Goal: Information Seeking & Learning: Learn about a topic

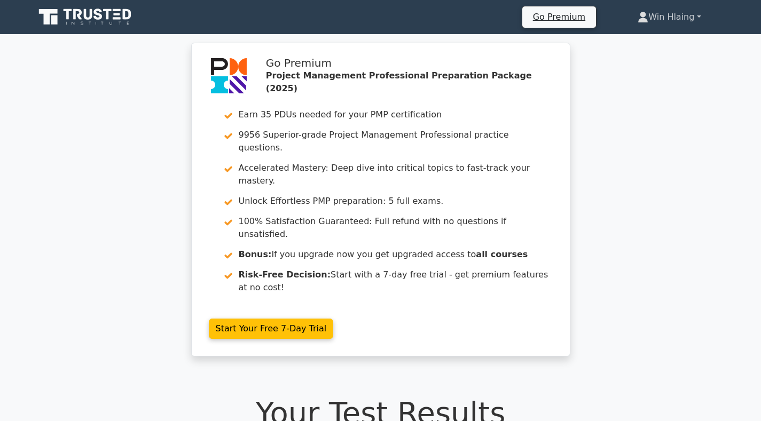
click at [686, 14] on link "Win Hlaing" at bounding box center [669, 16] width 114 height 21
click at [656, 42] on link "Profile" at bounding box center [655, 42] width 84 height 17
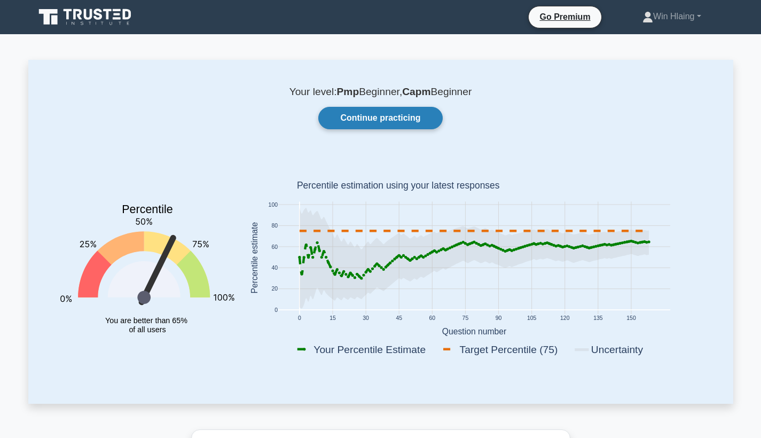
click at [391, 120] on link "Continue practicing" at bounding box center [380, 118] width 124 height 22
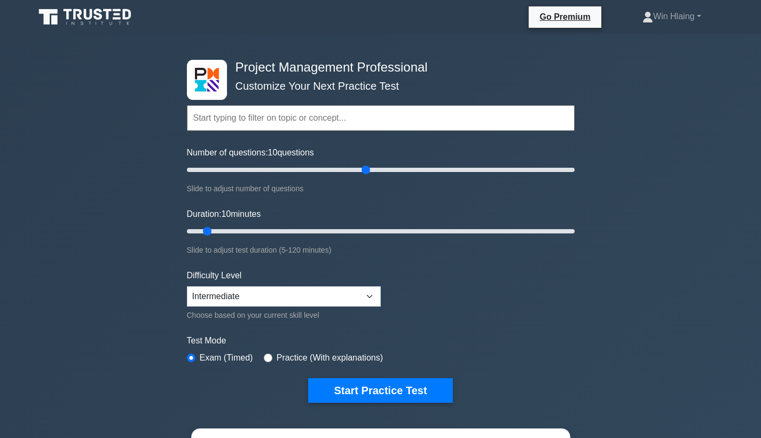
click at [364, 171] on input "Number of questions: 10 questions" at bounding box center [381, 169] width 388 height 13
click at [340, 168] on input "Number of questions: 95 questions" at bounding box center [381, 169] width 388 height 13
click at [314, 170] on input "Number of questions: 80 questions" at bounding box center [381, 169] width 388 height 13
click at [312, 169] on input "Number of questions: 70 questions" at bounding box center [381, 169] width 388 height 13
click at [305, 169] on input "Number of questions: 65 questions" at bounding box center [381, 169] width 388 height 13
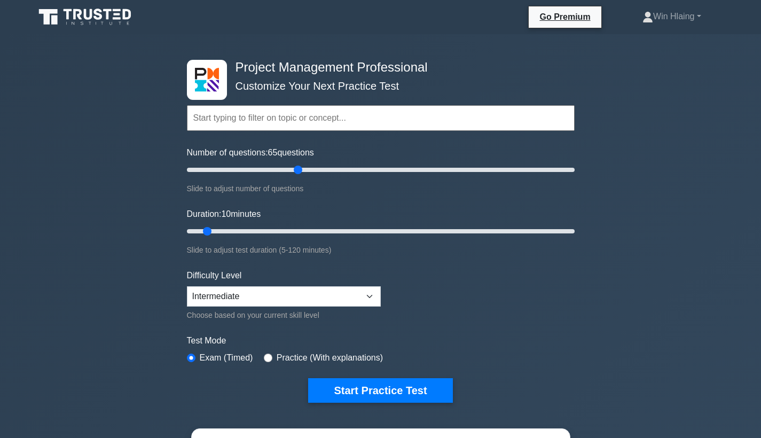
type input "60"
click at [300, 168] on input "Number of questions: 65 questions" at bounding box center [381, 169] width 388 height 13
click at [277, 231] on input "Duration: 30 minutes" at bounding box center [381, 231] width 388 height 13
click at [303, 227] on input "Duration: 40 minutes" at bounding box center [381, 231] width 388 height 13
click at [318, 228] on input "Duration: 45 minutes" at bounding box center [381, 231] width 388 height 13
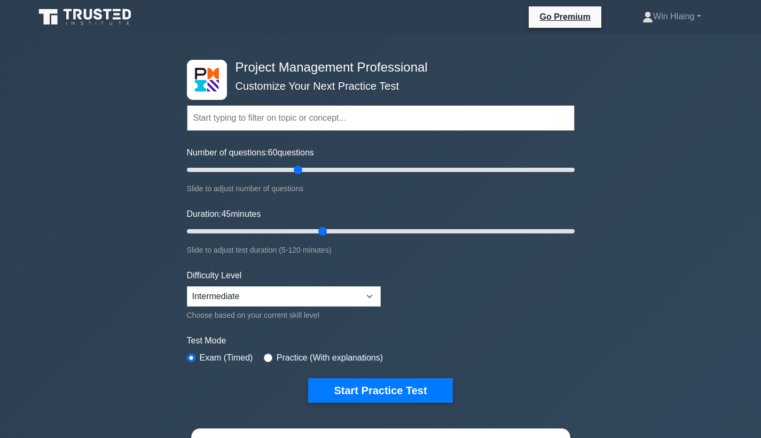
click at [326, 228] on input "Duration: 45 minutes" at bounding box center [381, 231] width 388 height 13
click at [330, 228] on input "Duration: 45 minutes" at bounding box center [381, 231] width 388 height 13
click at [344, 228] on input "Duration: 45 minutes" at bounding box center [381, 231] width 388 height 13
click at [349, 229] on input "Duration: 55 minutes" at bounding box center [381, 231] width 388 height 13
click at [365, 229] on input "Duration: 60 minutes" at bounding box center [381, 231] width 388 height 13
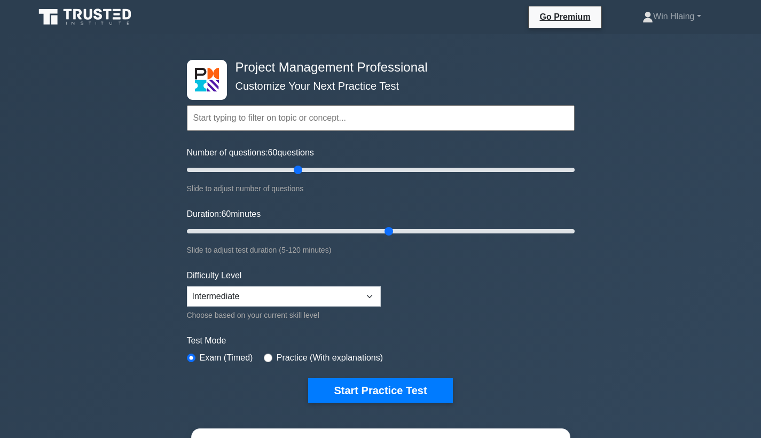
click at [387, 229] on input "Duration: 60 minutes" at bounding box center [381, 231] width 388 height 13
type input "70"
click at [399, 229] on input "Duration: 65 minutes" at bounding box center [381, 231] width 388 height 13
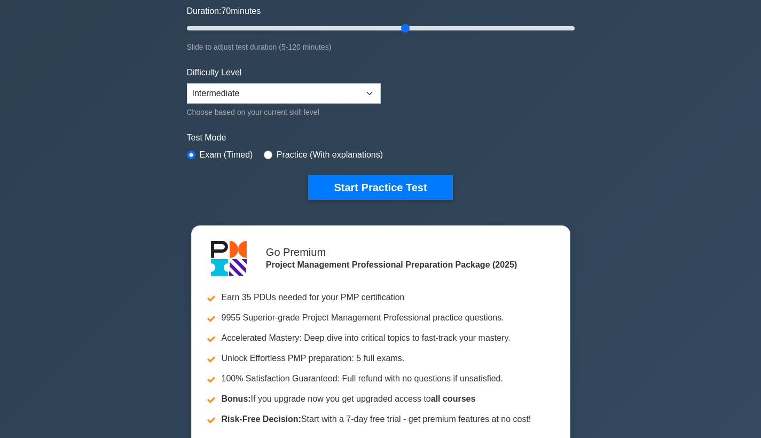
scroll to position [190, 0]
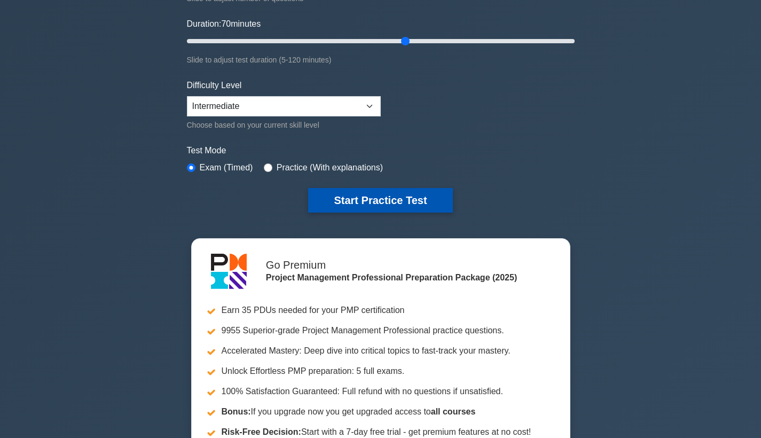
click at [450, 195] on button "Start Practice Test" at bounding box center [380, 200] width 144 height 25
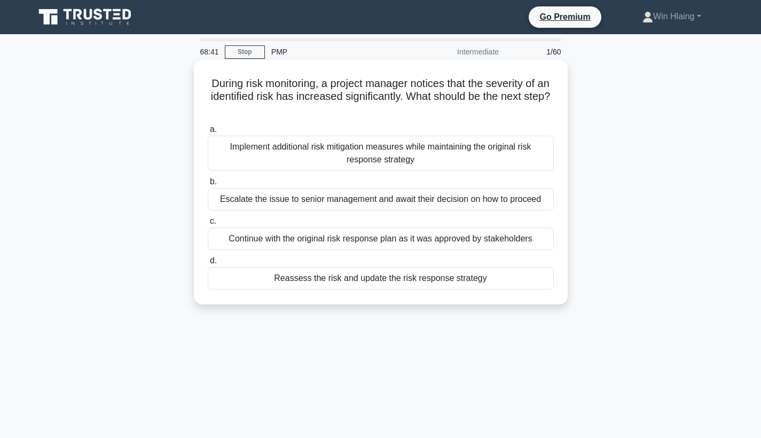
click at [345, 280] on div "Reassess the risk and update the risk response strategy" at bounding box center [381, 278] width 346 height 22
click at [208, 264] on input "d. Reassess the risk and update the risk response strategy" at bounding box center [208, 260] width 0 height 7
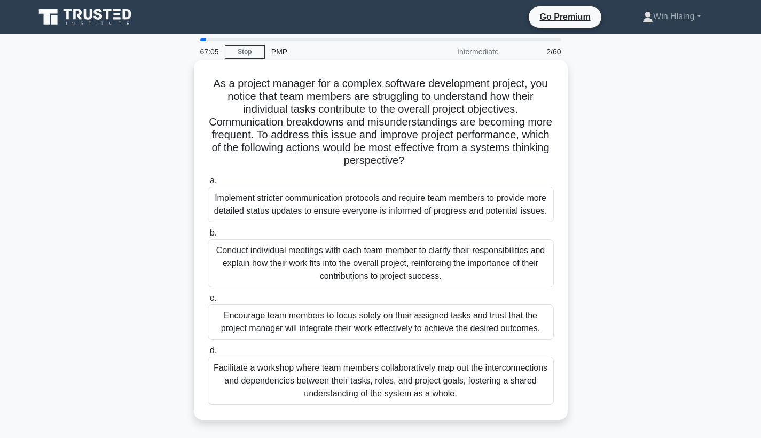
click at [360, 265] on div "Conduct individual meetings with each team member to clarify their responsibili…" at bounding box center [381, 263] width 346 height 48
click at [208, 237] on input "b. Conduct individual meetings with each team member to clarify their responsib…" at bounding box center [208, 233] width 0 height 7
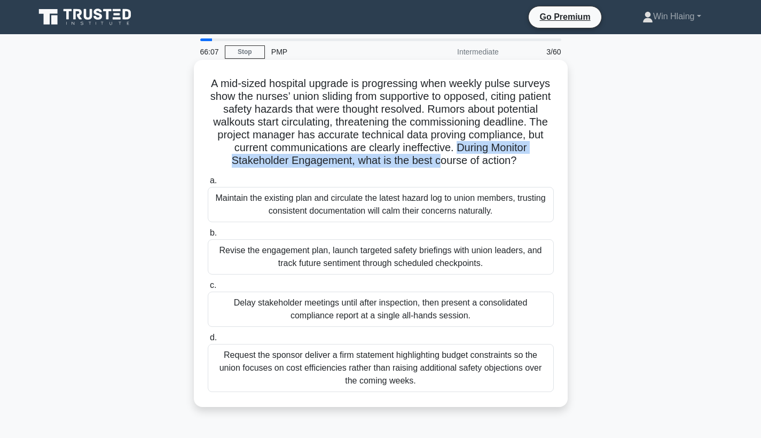
drag, startPoint x: 460, startPoint y: 151, endPoint x: 440, endPoint y: 160, distance: 22.7
click at [440, 160] on h5 "A mid-sized hospital upgrade is progressing when weekly pulse surveys show the …" at bounding box center [381, 122] width 348 height 91
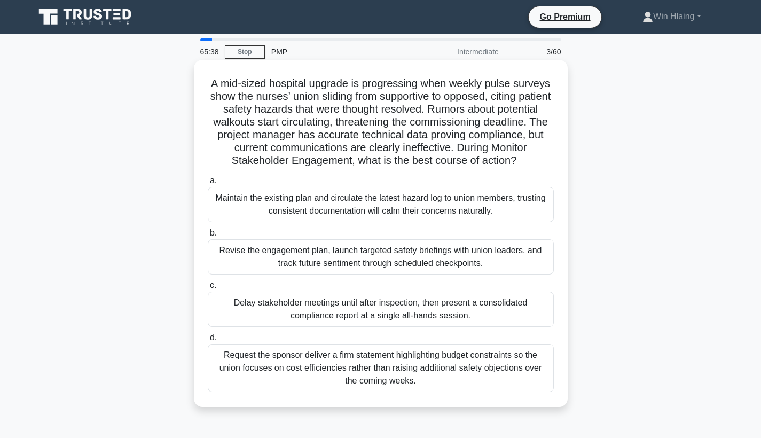
click at [352, 267] on div "Revise the engagement plan, launch targeted safety briefings with union leaders…" at bounding box center [381, 256] width 346 height 35
click at [208, 237] on input "b. Revise the engagement plan, launch targeted safety briefings with union lead…" at bounding box center [208, 233] width 0 height 7
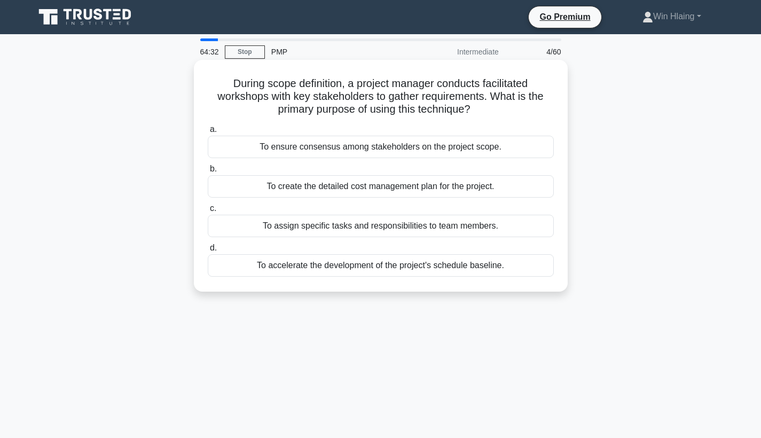
click at [472, 267] on div "To accelerate the development of the project's schedule baseline." at bounding box center [381, 265] width 346 height 22
click at [208, 252] on input "d. To accelerate the development of the project's schedule baseline." at bounding box center [208, 248] width 0 height 7
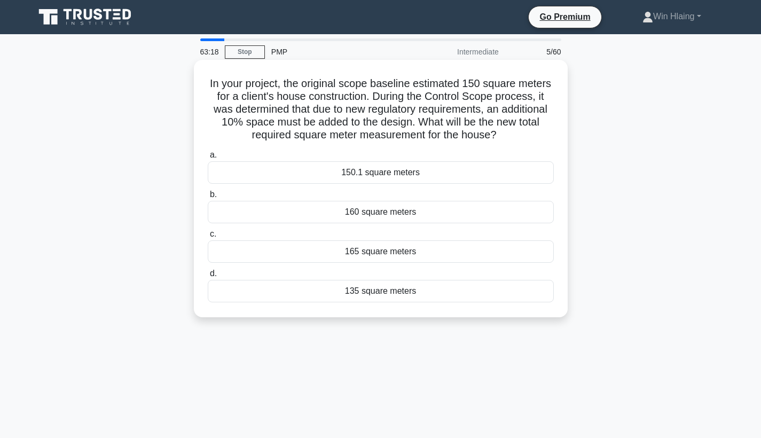
click at [437, 252] on div "165 square meters" at bounding box center [381, 251] width 346 height 22
click at [208, 238] on input "c. 165 square meters" at bounding box center [208, 234] width 0 height 7
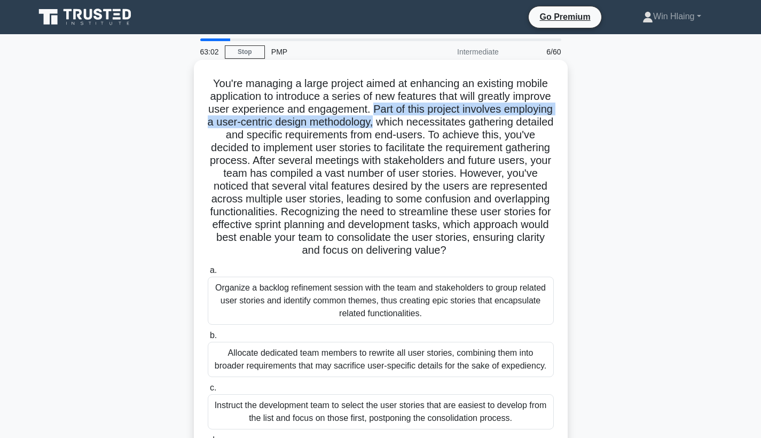
drag, startPoint x: 373, startPoint y: 109, endPoint x: 374, endPoint y: 122, distance: 12.9
click at [374, 122] on h5 "You're managing a large project aimed at enhancing an existing mobile applicati…" at bounding box center [381, 167] width 348 height 181
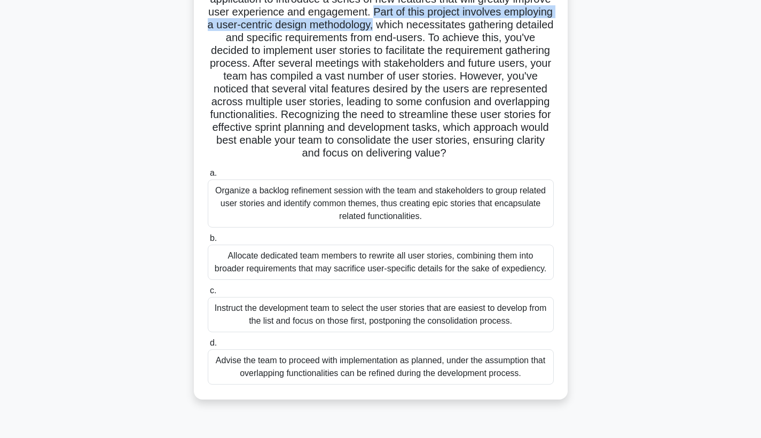
scroll to position [98, 0]
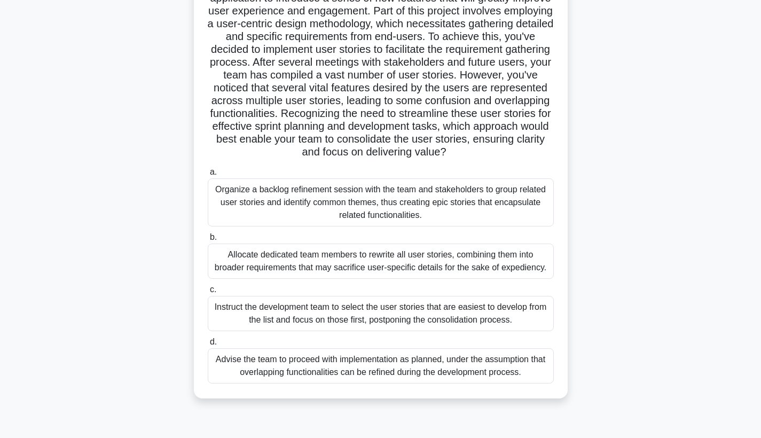
click at [454, 203] on div "Organize a backlog refinement session with the team and stakeholders to group r…" at bounding box center [381, 202] width 346 height 48
click at [208, 176] on input "a. Organize a backlog refinement session with the team and stakeholders to grou…" at bounding box center [208, 172] width 0 height 7
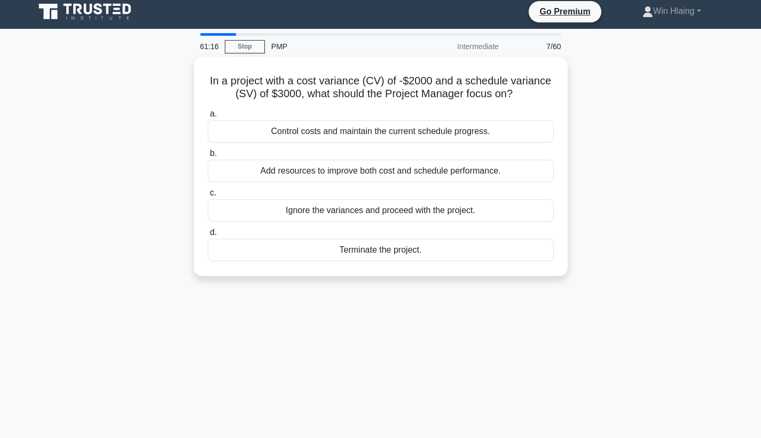
scroll to position [0, 0]
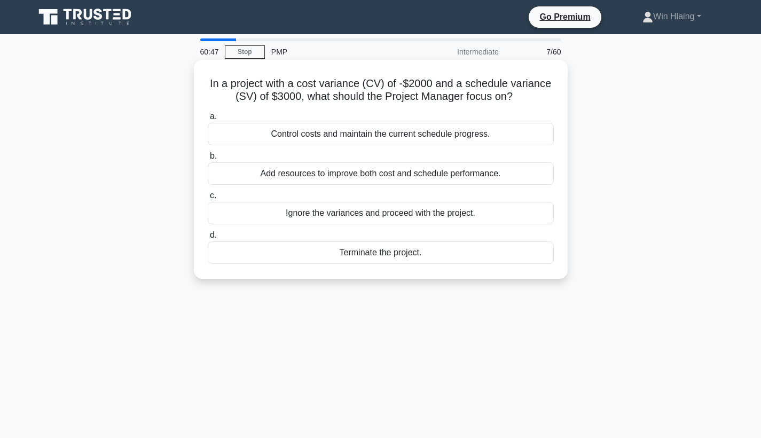
click at [458, 135] on div "Control costs and maintain the current schedule progress." at bounding box center [381, 134] width 346 height 22
click at [208, 120] on input "a. Control costs and maintain the current schedule progress." at bounding box center [208, 116] width 0 height 7
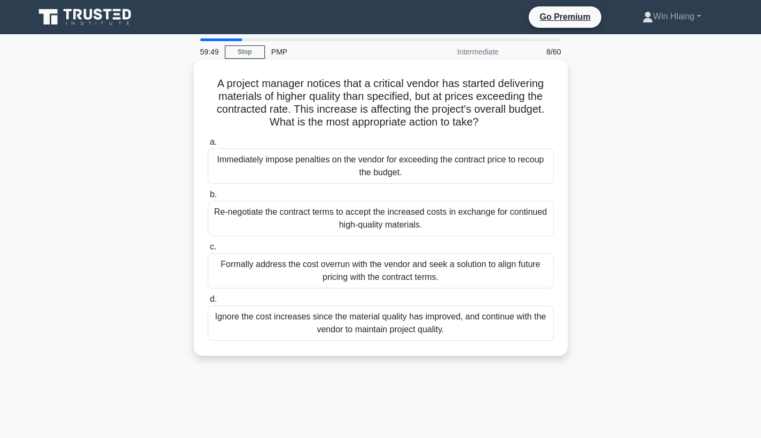
click at [429, 271] on div "Formally address the cost overrun with the vendor and seek a solution to align …" at bounding box center [381, 270] width 346 height 35
click at [208, 250] on input "c. Formally address the cost overrun with the vendor and seek a solution to ali…" at bounding box center [208, 247] width 0 height 7
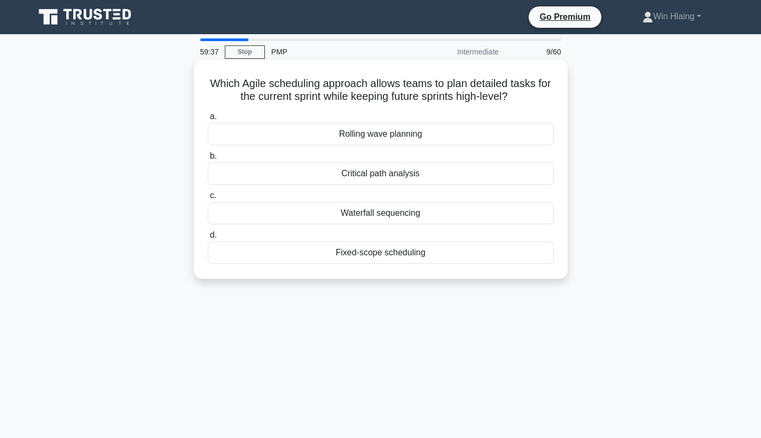
drag, startPoint x: 510, startPoint y: 96, endPoint x: 396, endPoint y: 89, distance: 114.0
click at [396, 89] on h5 "Which Agile scheduling approach allows teams to plan detailed tasks for the cur…" at bounding box center [381, 90] width 348 height 27
click at [430, 137] on div "Rolling wave planning" at bounding box center [381, 134] width 346 height 22
click at [208, 120] on input "a. Rolling wave planning" at bounding box center [208, 116] width 0 height 7
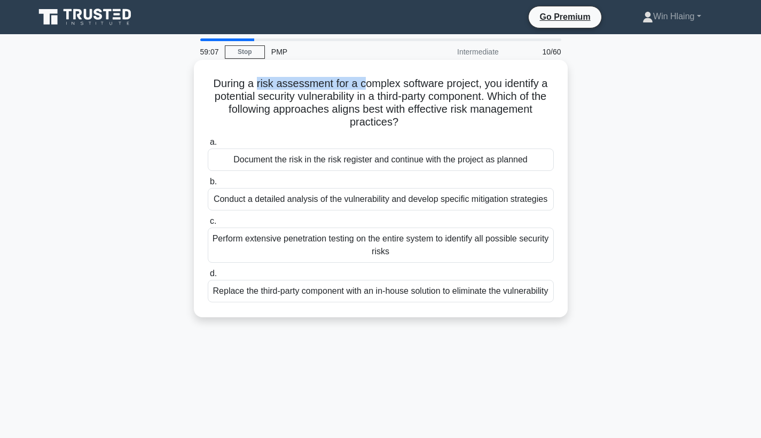
drag, startPoint x: 255, startPoint y: 84, endPoint x: 365, endPoint y: 84, distance: 109.5
click at [365, 84] on h5 "During a risk assessment for a complex software project, you identify a potenti…" at bounding box center [381, 103] width 348 height 52
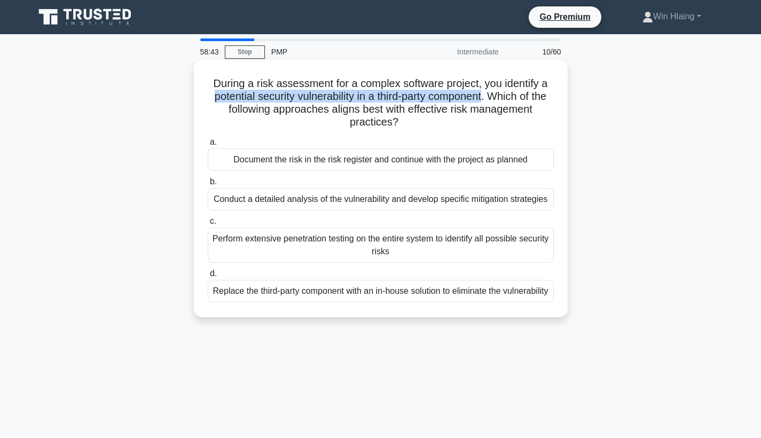
drag, startPoint x: 210, startPoint y: 98, endPoint x: 481, endPoint y: 97, distance: 270.8
click at [481, 97] on h5 "During a risk assessment for a complex software project, you identify a potenti…" at bounding box center [381, 103] width 348 height 52
click at [351, 291] on div "Replace the third-party component with an in-house solution to eliminate the vu…" at bounding box center [381, 291] width 346 height 22
click at [208, 277] on input "d. Replace the third-party component with an in-house solution to eliminate the…" at bounding box center [208, 273] width 0 height 7
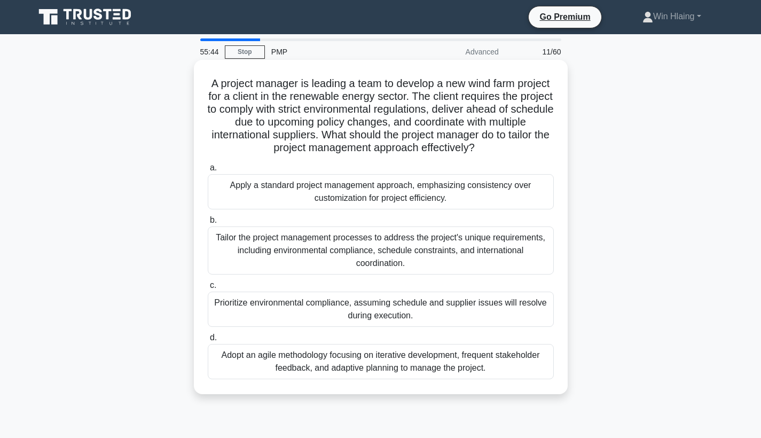
click at [448, 318] on div "Prioritize environmental compliance, assuming schedule and supplier issues will…" at bounding box center [381, 309] width 346 height 35
click at [208, 289] on input "c. Prioritize environmental compliance, assuming schedule and supplier issues w…" at bounding box center [208, 285] width 0 height 7
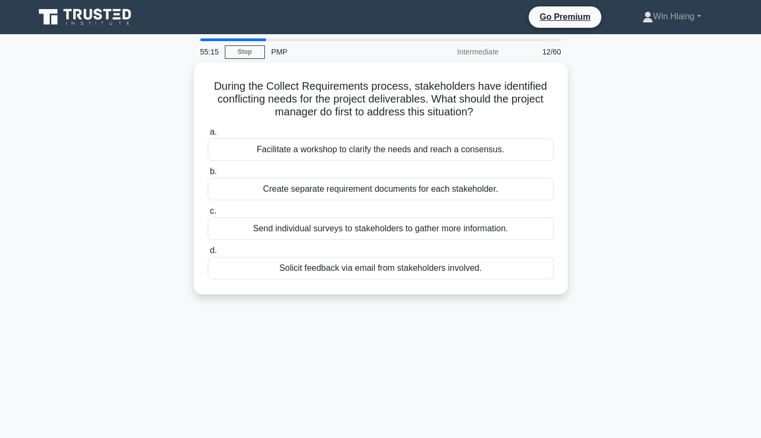
click at [625, 226] on div "During the Collect Requirements process, stakeholders have identified conflicti…" at bounding box center [380, 184] width 705 height 245
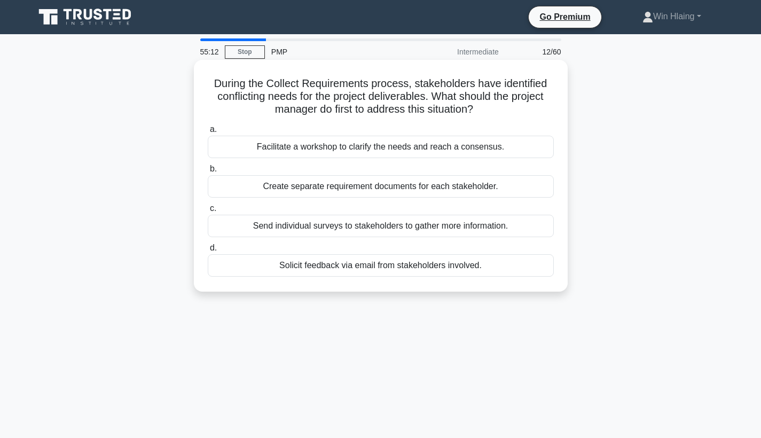
click at [514, 144] on div "Facilitate a workshop to clarify the needs and reach a consensus." at bounding box center [381, 147] width 346 height 22
click at [208, 133] on input "a. Facilitate a workshop to clarify the needs and reach a consensus." at bounding box center [208, 129] width 0 height 7
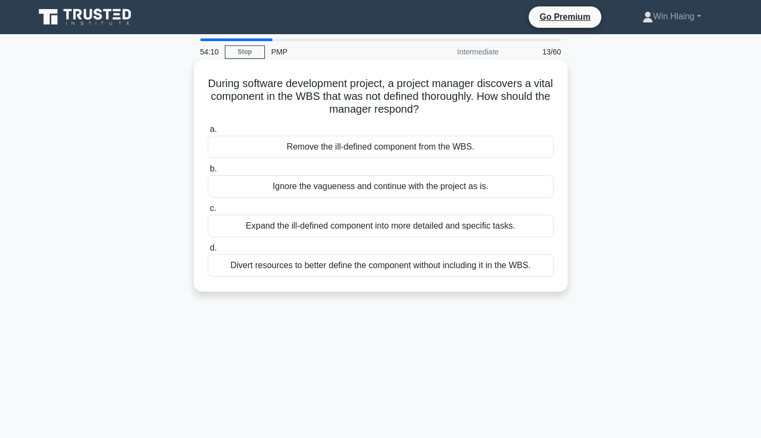
click at [483, 226] on div "Expand the ill-defined component into more detailed and specific tasks." at bounding box center [381, 226] width 346 height 22
click at [208, 212] on input "c. Expand the ill-defined component into more detailed and specific tasks." at bounding box center [208, 208] width 0 height 7
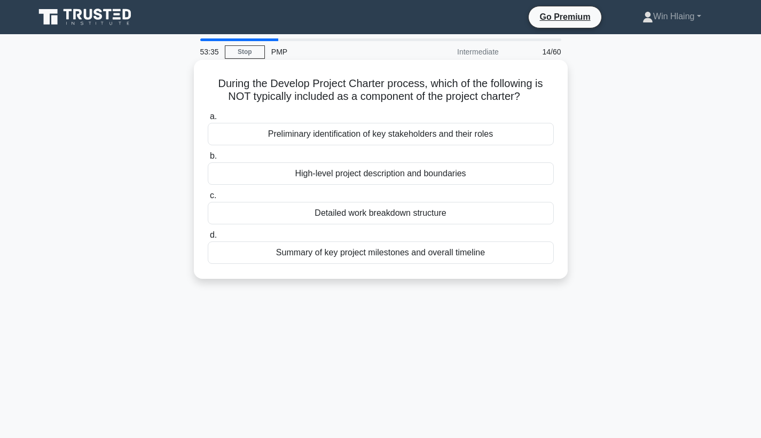
click at [457, 221] on div "Detailed work breakdown structure" at bounding box center [381, 213] width 346 height 22
click at [208, 199] on input "c. Detailed work breakdown structure" at bounding box center [208, 195] width 0 height 7
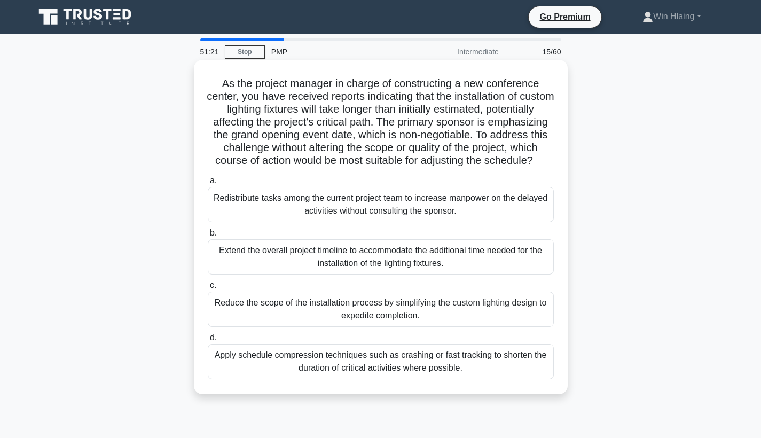
click at [434, 365] on div "Apply schedule compression techniques such as crashing or fast tracking to shor…" at bounding box center [381, 361] width 346 height 35
click at [208, 341] on input "d. Apply schedule compression techniques such as crashing or fast tracking to s…" at bounding box center [208, 337] width 0 height 7
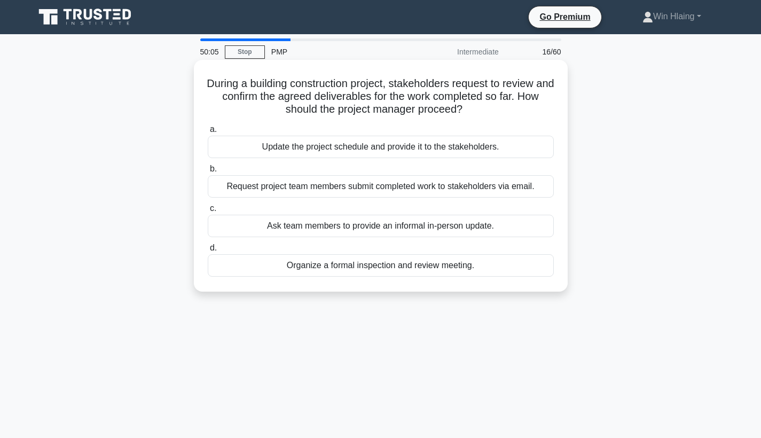
click at [468, 269] on div "Organize a formal inspection and review meeting." at bounding box center [381, 265] width 346 height 22
click at [208, 252] on input "d. Organize a formal inspection and review meeting." at bounding box center [208, 248] width 0 height 7
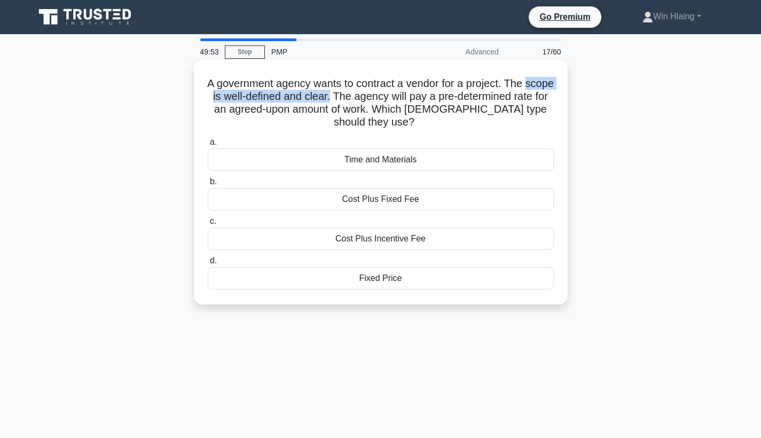
drag, startPoint x: 216, startPoint y: 98, endPoint x: 361, endPoint y: 95, distance: 144.8
click at [361, 95] on h5 "A government agency wants to contract a vendor for a project. The scope is well…" at bounding box center [381, 103] width 348 height 52
click at [418, 160] on div "Time and Materials" at bounding box center [381, 159] width 346 height 22
click at [208, 146] on input "a. Time and Materials" at bounding box center [208, 142] width 0 height 7
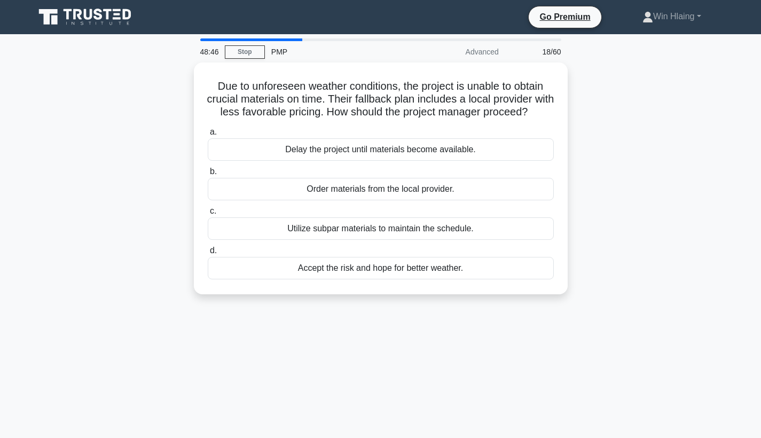
click at [480, 50] on div "Advanced" at bounding box center [458, 51] width 93 height 21
click at [542, 50] on div "18/60" at bounding box center [536, 51] width 62 height 21
click at [206, 53] on div "48:44" at bounding box center [209, 51] width 31 height 21
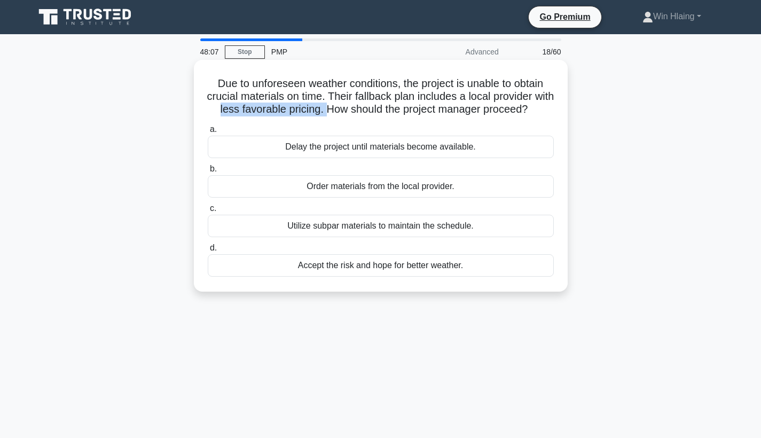
drag, startPoint x: 231, startPoint y: 111, endPoint x: 339, endPoint y: 114, distance: 108.5
click at [339, 114] on h5 "Due to unforeseen weather conditions, the project is unable to obtain crucial m…" at bounding box center [381, 97] width 348 height 40
click at [381, 188] on div "Order materials from the local provider." at bounding box center [381, 186] width 346 height 22
click at [208, 173] on input "b. Order materials from the local provider." at bounding box center [208, 169] width 0 height 7
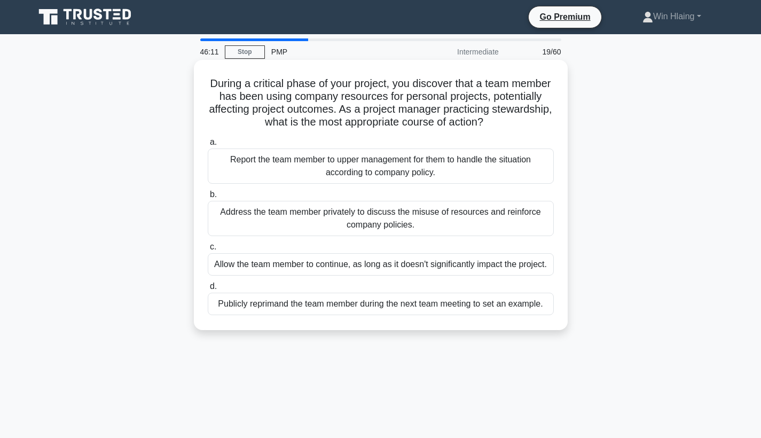
click at [453, 217] on div "Address the team member privately to discuss the misuse of resources and reinfo…" at bounding box center [381, 218] width 346 height 35
click at [208, 198] on input "b. Address the team member privately to discuss the misuse of resources and rei…" at bounding box center [208, 194] width 0 height 7
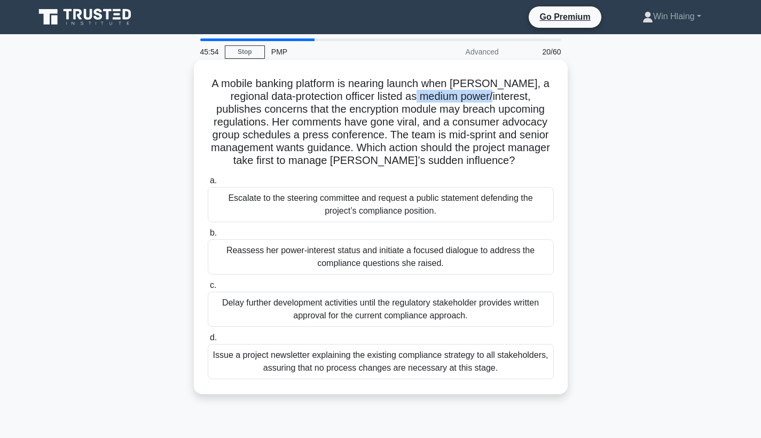
drag, startPoint x: 380, startPoint y: 96, endPoint x: 451, endPoint y: 91, distance: 71.2
click at [451, 91] on h5 "A mobile banking platform is nearing launch when Lydia, a regional data-protect…" at bounding box center [381, 122] width 348 height 91
click at [397, 262] on div "Reassess her power-interest status and initiate a focused dialogue to address t…" at bounding box center [381, 256] width 346 height 35
click at [208, 237] on input "b. Reassess her power-interest status and initiate a focused dialogue to addres…" at bounding box center [208, 233] width 0 height 7
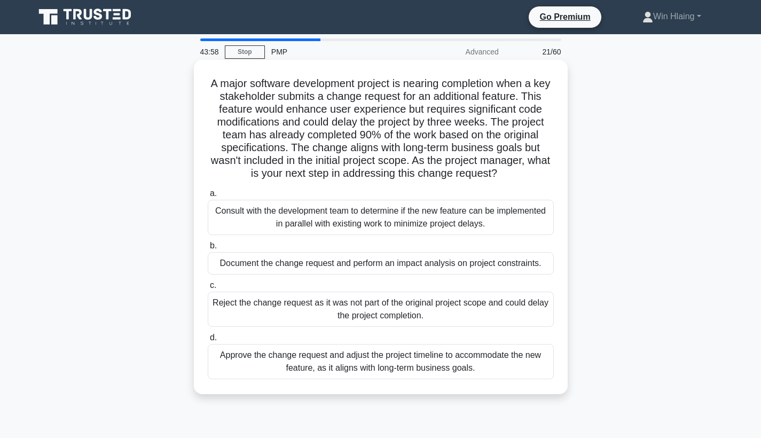
click at [418, 267] on div "Document the change request and perform an impact analysis on project constrain…" at bounding box center [381, 263] width 346 height 22
click at [208, 249] on input "b. Document the change request and perform an impact analysis on project constr…" at bounding box center [208, 245] width 0 height 7
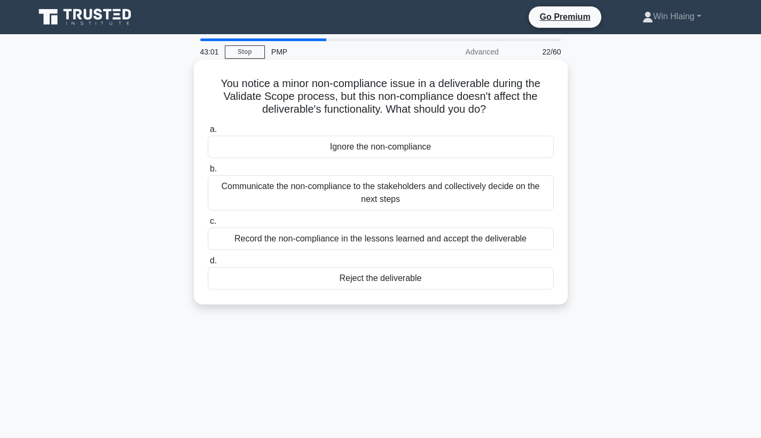
click at [463, 192] on div "Communicate the non-compliance to the stakeholders and collectively decide on t…" at bounding box center [381, 192] width 346 height 35
click at [208, 173] on input "b. Communicate the non-compliance to the stakeholders and collectively decide o…" at bounding box center [208, 169] width 0 height 7
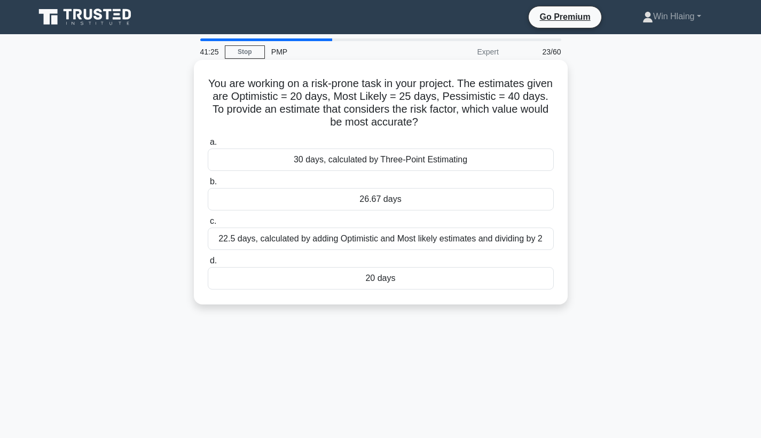
click at [479, 199] on div "26.67 days" at bounding box center [381, 199] width 346 height 22
click at [208, 185] on input "b. 26.67 days" at bounding box center [208, 181] width 0 height 7
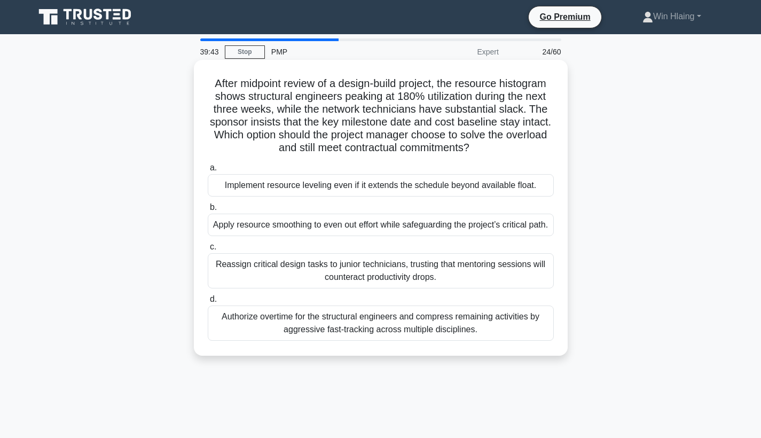
click at [479, 187] on div "Implement resource leveling even if it extends the schedule beyond available fl…" at bounding box center [381, 185] width 346 height 22
click at [208, 171] on input "a. Implement resource leveling even if it extends the schedule beyond available…" at bounding box center [208, 167] width 0 height 7
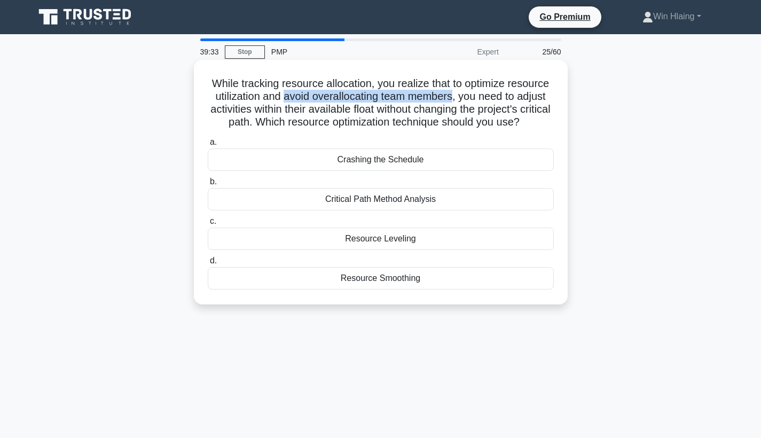
drag, startPoint x: 284, startPoint y: 95, endPoint x: 451, endPoint y: 95, distance: 166.6
click at [451, 95] on h5 "While tracking resource allocation, you realize that to optimize resource utili…" at bounding box center [381, 103] width 348 height 52
click at [450, 281] on div "Resource Smoothing" at bounding box center [381, 278] width 346 height 22
click at [208, 264] on input "d. Resource Smoothing" at bounding box center [208, 260] width 0 height 7
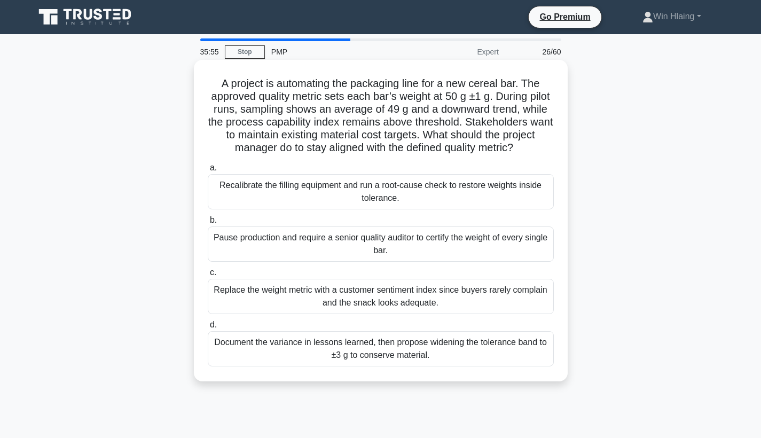
click at [392, 303] on div "Replace the weight metric with a customer sentiment index since buyers rarely c…" at bounding box center [381, 296] width 346 height 35
click at [208, 276] on input "c. Replace the weight metric with a customer sentiment index since buyers rarel…" at bounding box center [208, 272] width 0 height 7
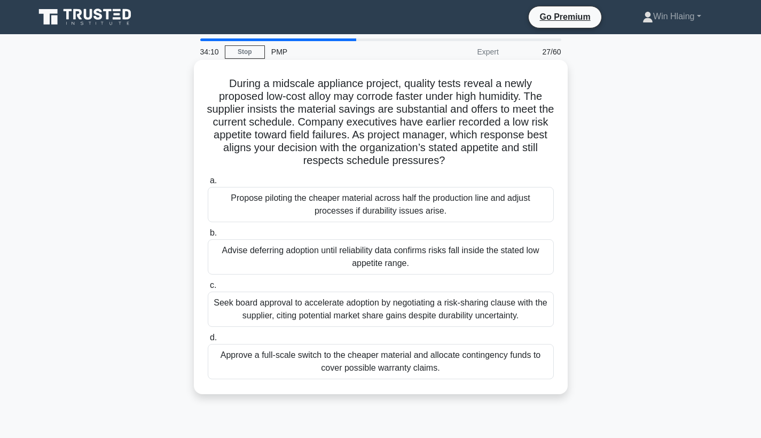
click at [380, 266] on div "Advise deferring adoption until reliability data confirms risks fall inside the…" at bounding box center [381, 256] width 346 height 35
click at [208, 237] on input "b. Advise deferring adoption until reliability data confirms risks fall inside …" at bounding box center [208, 233] width 0 height 7
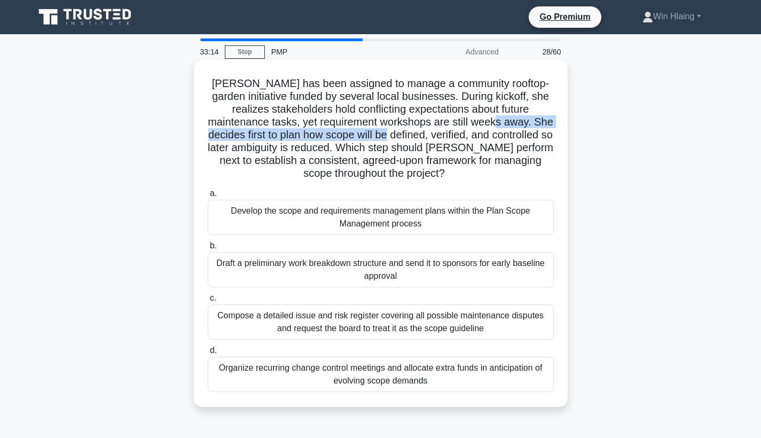
drag, startPoint x: 475, startPoint y: 123, endPoint x: 383, endPoint y: 133, distance: 92.4
click at [383, 133] on h5 "Elena has been assigned to manage a community rooftop-garden initiative funded …" at bounding box center [381, 129] width 348 height 104
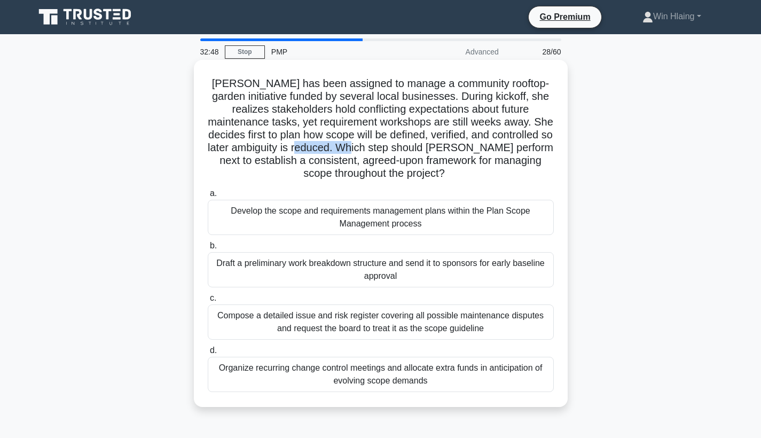
drag, startPoint x: 316, startPoint y: 147, endPoint x: 366, endPoint y: 148, distance: 49.7
click at [366, 148] on h5 "Elena has been assigned to manage a community rooftop-garden initiative funded …" at bounding box center [381, 129] width 348 height 104
click at [438, 223] on div "Develop the scope and requirements management plans within the Plan Scope Manag…" at bounding box center [381, 217] width 346 height 35
click at [208, 197] on input "a. Develop the scope and requirements management plans within the Plan Scope Ma…" at bounding box center [208, 193] width 0 height 7
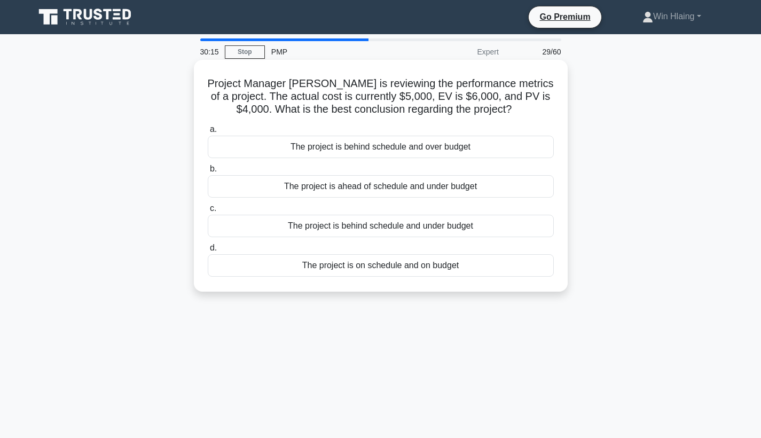
click at [408, 191] on div "The project is ahead of schedule and under budget" at bounding box center [381, 186] width 346 height 22
click at [208, 173] on input "b. The project is ahead of schedule and under budget" at bounding box center [208, 169] width 0 height 7
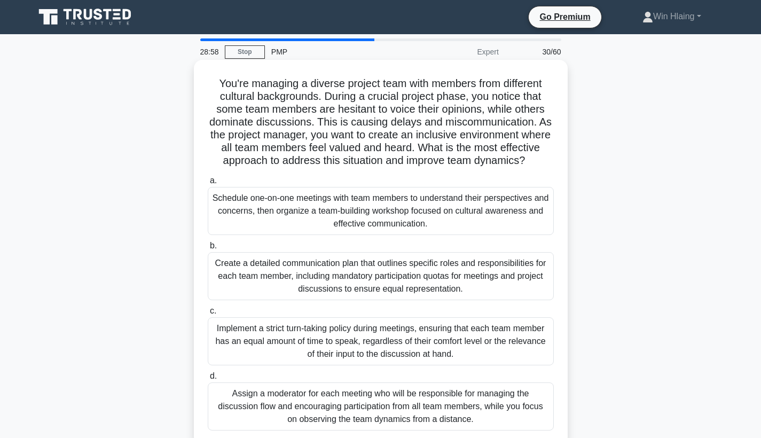
click at [494, 193] on div "Schedule one-on-one meetings with team members to understand their perspectives…" at bounding box center [381, 211] width 346 height 48
click at [208, 184] on input "a. Schedule one-on-one meetings with team members to understand their perspecti…" at bounding box center [208, 180] width 0 height 7
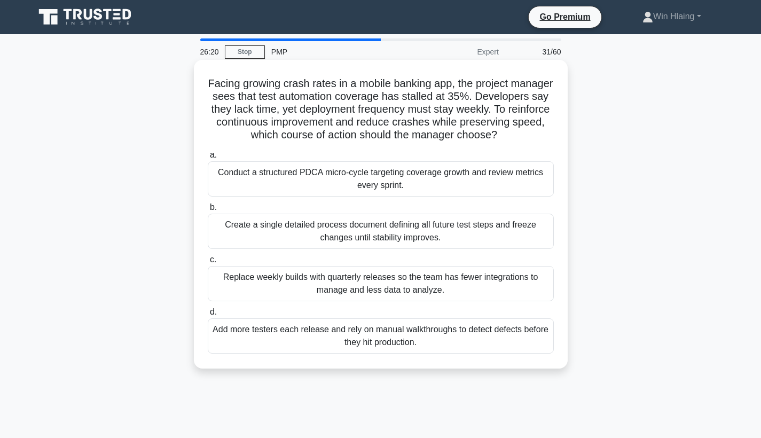
click at [508, 185] on div "Conduct a structured PDCA micro-cycle targeting coverage growth and review metr…" at bounding box center [381, 178] width 346 height 35
click at [208, 159] on input "a. Conduct a structured PDCA micro-cycle targeting coverage growth and review m…" at bounding box center [208, 155] width 0 height 7
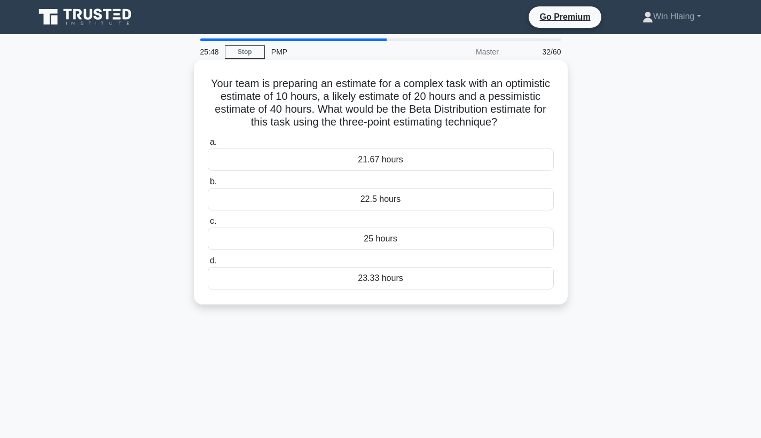
click at [469, 156] on div "21.67 hours" at bounding box center [381, 159] width 346 height 22
click at [208, 146] on input "a. 21.67 hours" at bounding box center [208, 142] width 0 height 7
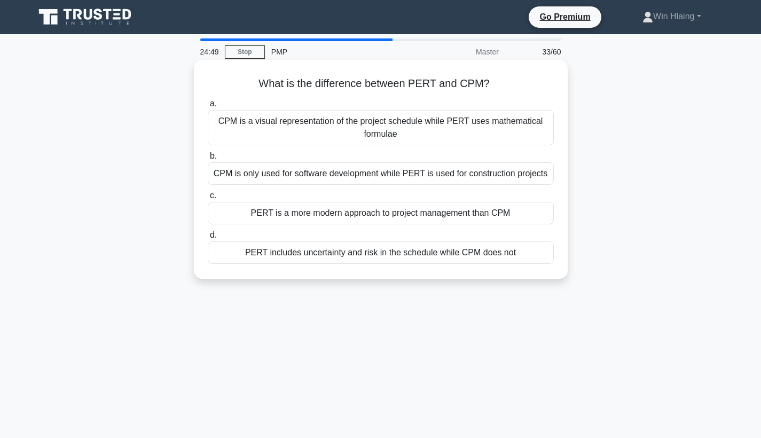
click at [514, 136] on div "CPM is a visual representation of the project schedule while PERT uses mathemat…" at bounding box center [381, 127] width 346 height 35
click at [208, 107] on input "a. CPM is a visual representation of the project schedule while PERT uses mathe…" at bounding box center [208, 103] width 0 height 7
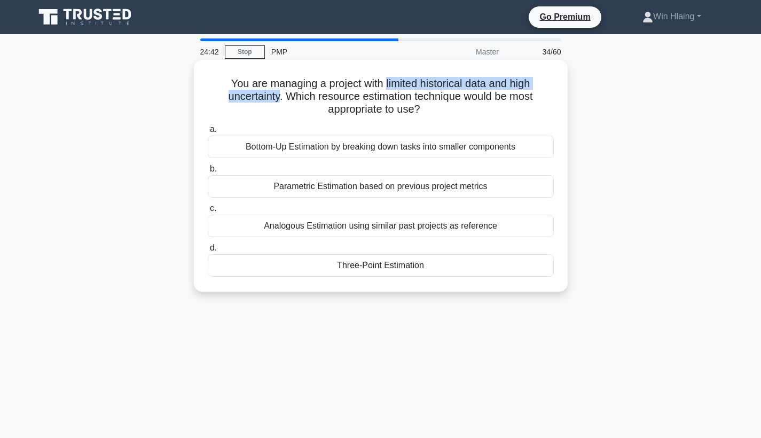
drag, startPoint x: 387, startPoint y: 79, endPoint x: 279, endPoint y: 95, distance: 109.0
click at [279, 94] on h5 "You are managing a project with limited historical data and high uncertainty. W…" at bounding box center [381, 97] width 348 height 40
click at [417, 262] on div "Three-Point Estimation" at bounding box center [381, 265] width 346 height 22
click at [208, 252] on input "d. Three-Point Estimation" at bounding box center [208, 248] width 0 height 7
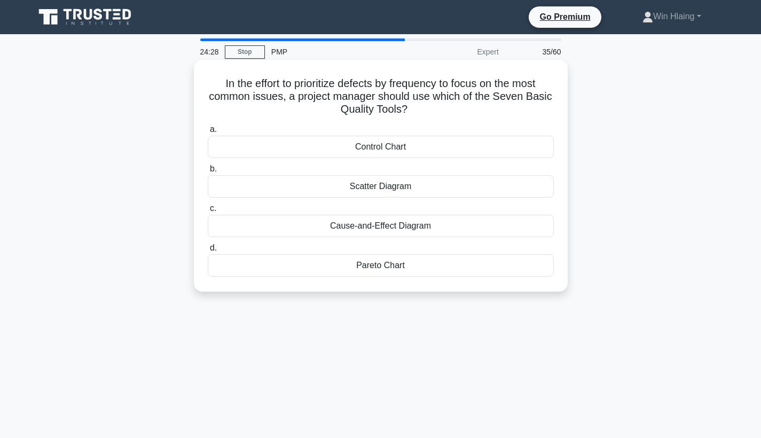
click at [501, 113] on h5 "In the effort to prioritize defects by frequency to focus on the most common is…" at bounding box center [381, 97] width 348 height 40
drag, startPoint x: 480, startPoint y: 98, endPoint x: 409, endPoint y: 108, distance: 72.4
click at [409, 108] on h5 "In the effort to prioritize defects by frequency to focus on the most common is…" at bounding box center [381, 97] width 348 height 40
click at [391, 268] on div "Pareto Chart" at bounding box center [381, 265] width 346 height 22
click at [208, 252] on input "d. Pareto Chart" at bounding box center [208, 248] width 0 height 7
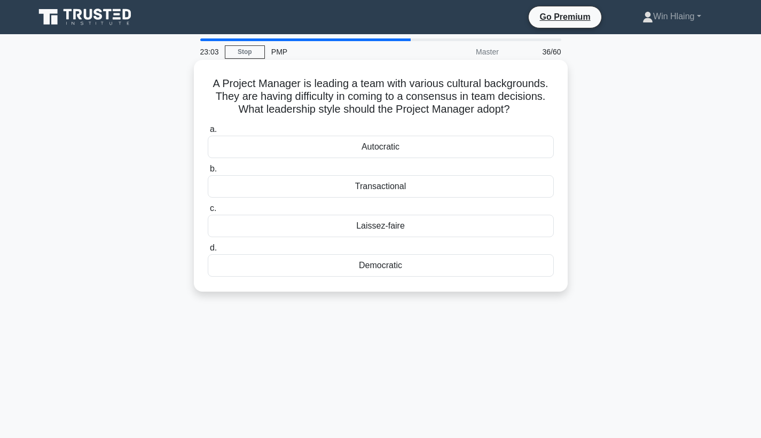
click at [434, 149] on div "Autocratic" at bounding box center [381, 147] width 346 height 22
click at [208, 133] on input "a. Autocratic" at bounding box center [208, 129] width 0 height 7
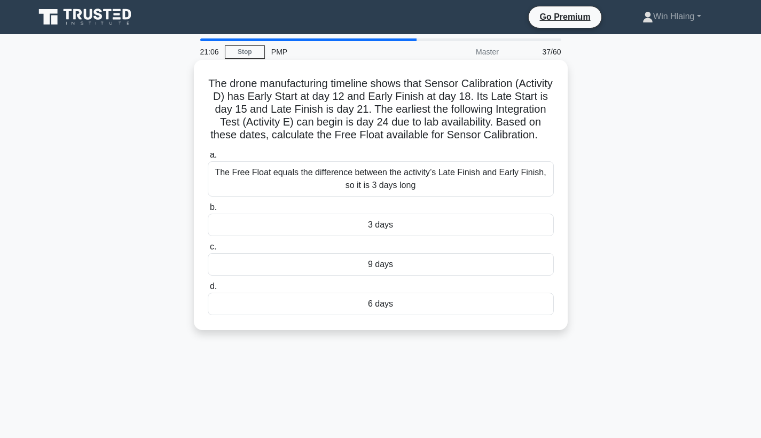
click at [446, 259] on div "9 days" at bounding box center [381, 264] width 346 height 22
click at [208, 250] on input "c. 9 days" at bounding box center [208, 247] width 0 height 7
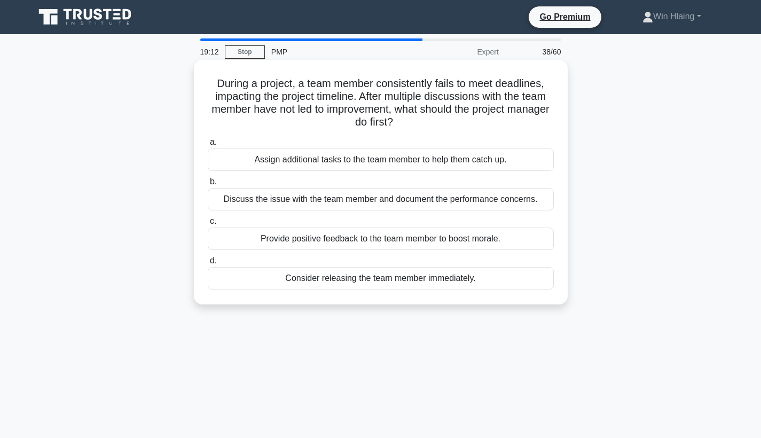
click at [515, 238] on div "Provide positive feedback to the team member to boost morale." at bounding box center [381, 239] width 346 height 22
click at [208, 225] on input "c. Provide positive feedback to the team member to boost morale." at bounding box center [208, 221] width 0 height 7
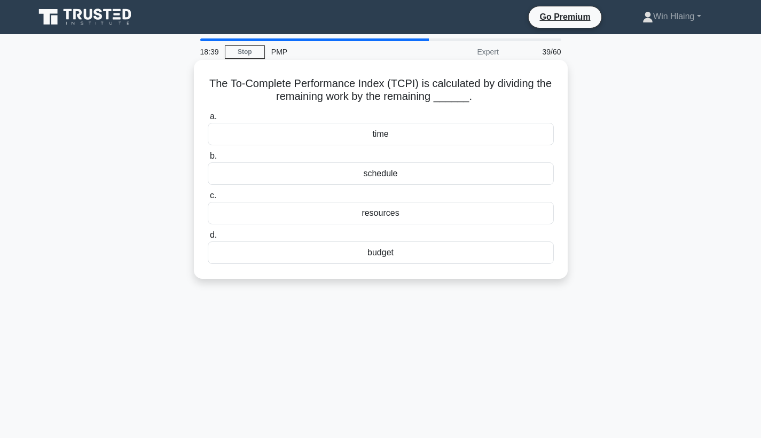
click at [412, 214] on div "resources" at bounding box center [381, 213] width 346 height 22
click at [208, 199] on input "c. resources" at bounding box center [208, 195] width 0 height 7
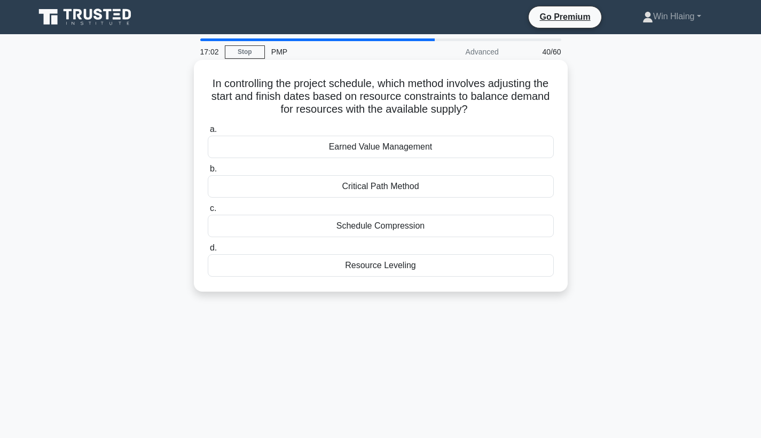
click at [305, 84] on h5 "In controlling the project schedule, which method involves adjusting the start …" at bounding box center [381, 97] width 348 height 40
click at [356, 87] on h5 "In controlling the project schedule, which method involves adjusting the start …" at bounding box center [381, 97] width 348 height 40
click at [387, 72] on div "In controlling the project schedule, which method involves adjusting the start …" at bounding box center [380, 175] width 365 height 223
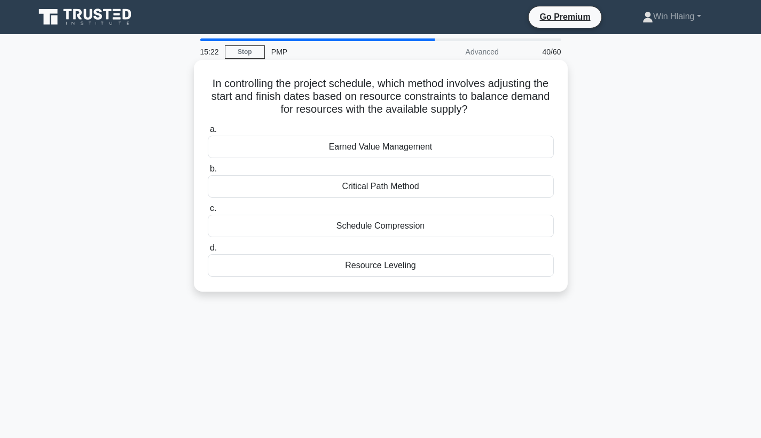
click at [469, 265] on div "Resource Leveling" at bounding box center [381, 265] width 346 height 22
click at [208, 252] on input "d. Resource Leveling" at bounding box center [208, 248] width 0 height 7
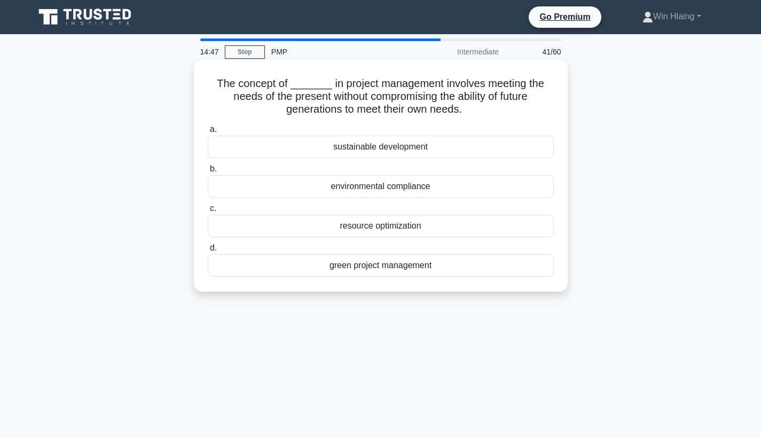
click at [487, 147] on div "sustainable development" at bounding box center [381, 147] width 346 height 22
click at [208, 133] on input "a. sustainable development" at bounding box center [208, 129] width 0 height 7
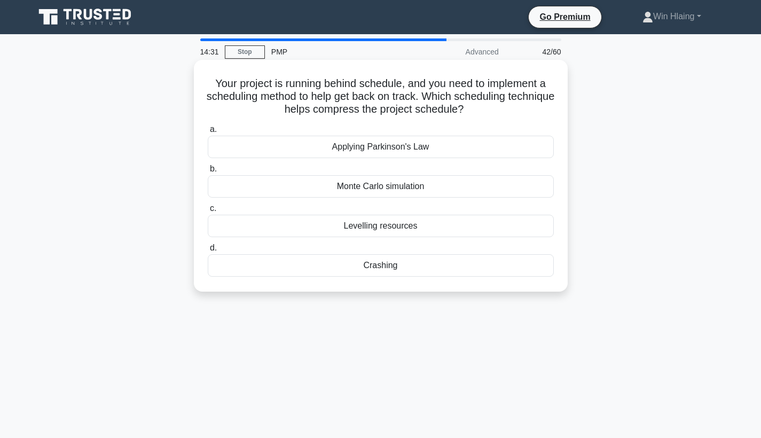
click at [452, 268] on div "Crashing" at bounding box center [381, 265] width 346 height 22
click at [208, 252] on input "d. Crashing" at bounding box center [208, 248] width 0 height 7
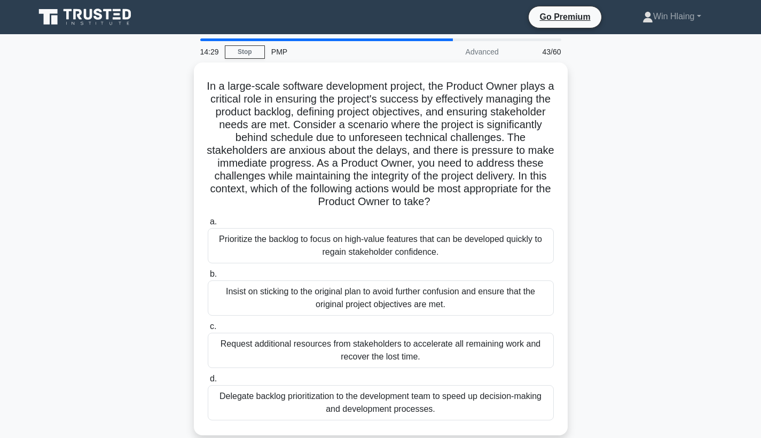
click at [594, 241] on div "In a large-scale software development project, the Product Owner plays a critic…" at bounding box center [380, 255] width 705 height 386
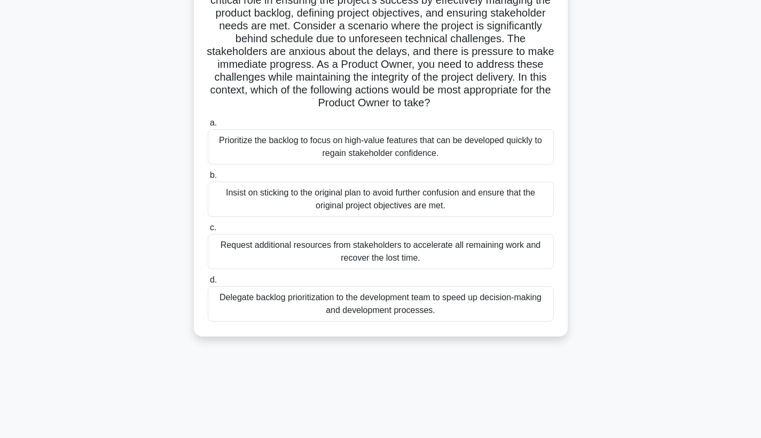
scroll to position [68, 0]
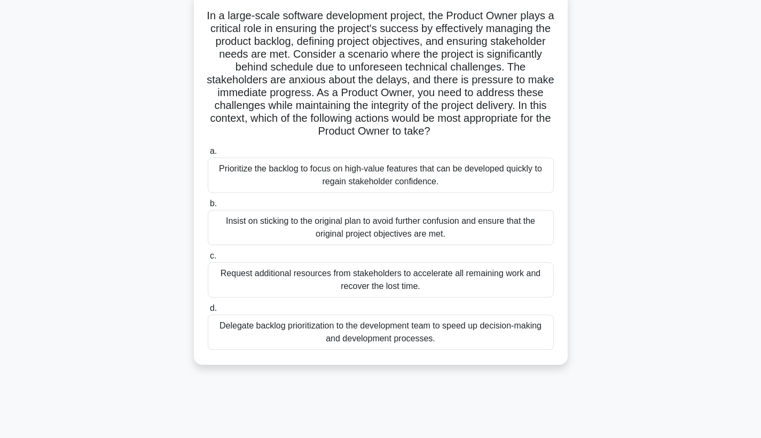
click at [432, 332] on div "Delegate backlog prioritization to the development team to speed up decision-ma…" at bounding box center [381, 332] width 346 height 35
click at [208, 312] on input "d. Delegate backlog prioritization to the development team to speed up decision…" at bounding box center [208, 308] width 0 height 7
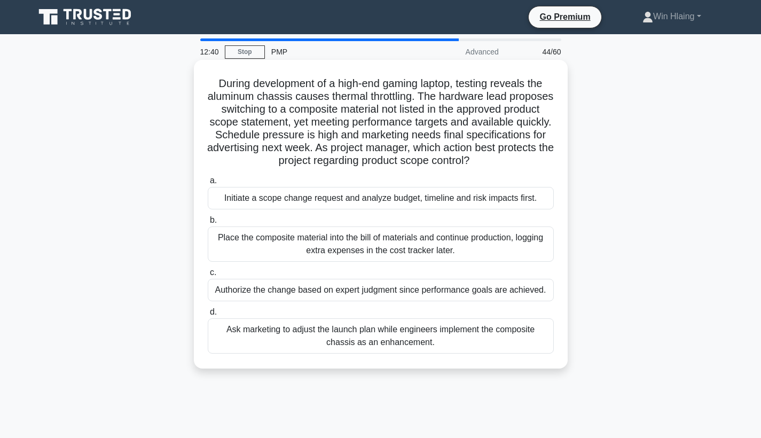
scroll to position [0, 0]
drag, startPoint x: 267, startPoint y: 161, endPoint x: 480, endPoint y: 163, distance: 213.7
click at [480, 163] on h5 "During development of a high-end gaming laptop, testing reveals the aluminum ch…" at bounding box center [381, 122] width 348 height 91
click at [428, 195] on div "Initiate a scope change request and analyze budget, timeline and risk impacts f…" at bounding box center [381, 198] width 346 height 22
click at [208, 184] on input "a. Initiate a scope change request and analyze budget, timeline and risk impact…" at bounding box center [208, 180] width 0 height 7
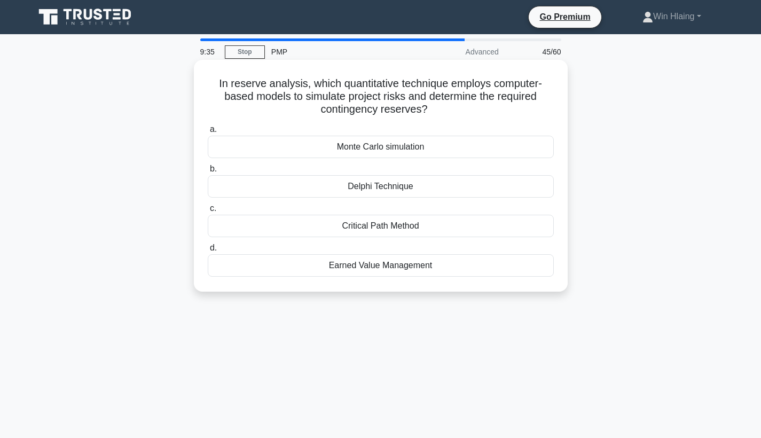
click at [442, 145] on div "Monte Carlo simulation" at bounding box center [381, 147] width 346 height 22
click at [208, 133] on input "a. Monte Carlo simulation" at bounding box center [208, 129] width 0 height 7
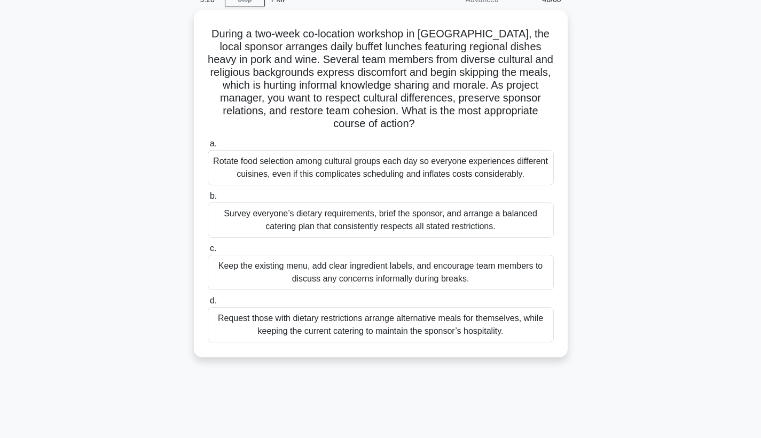
scroll to position [60, 0]
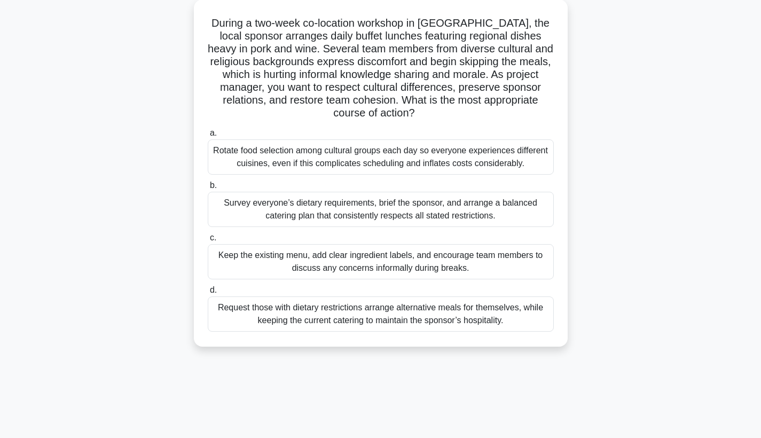
click at [523, 213] on div "Survey everyone’s dietary requirements, brief the sponsor, and arrange a balanc…" at bounding box center [381, 209] width 346 height 35
click at [208, 189] on input "b. Survey everyone’s dietary requirements, brief the sponsor, and arrange a bal…" at bounding box center [208, 185] width 0 height 7
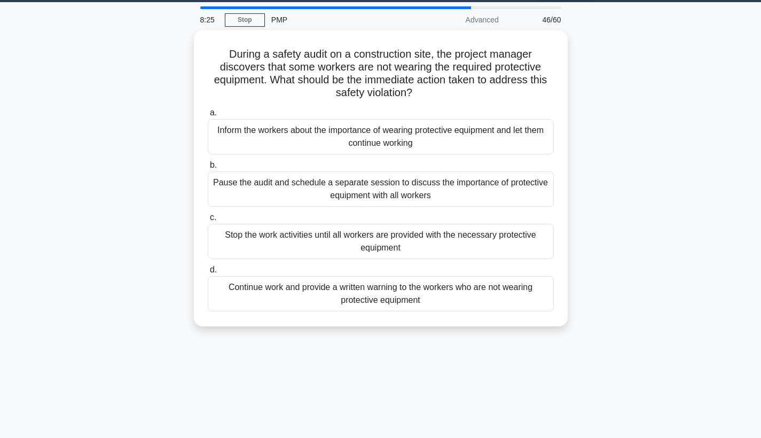
scroll to position [0, 0]
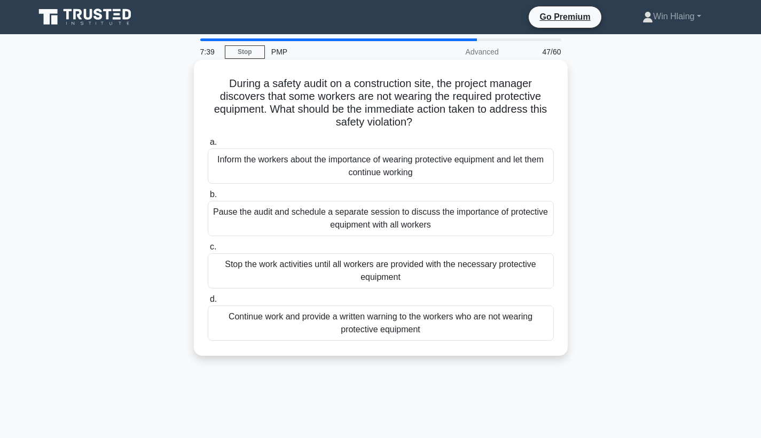
click at [453, 278] on div "Stop the work activities until all workers are provided with the necessary prot…" at bounding box center [381, 270] width 346 height 35
click at [208, 250] on input "c. Stop the work activities until all workers are provided with the necessary p…" at bounding box center [208, 247] width 0 height 7
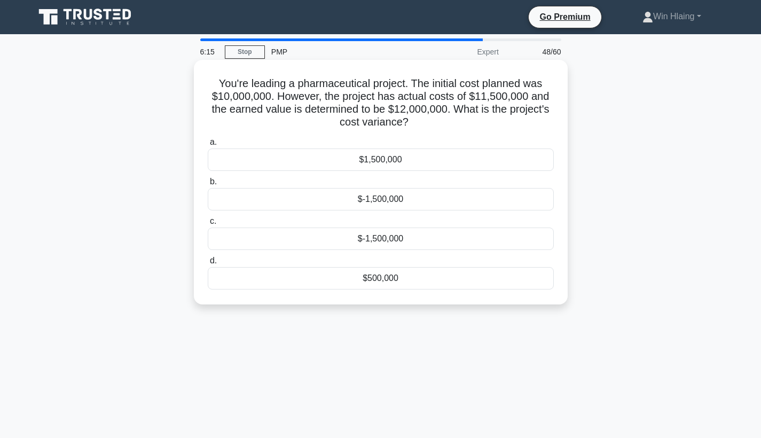
click at [370, 281] on div "$500,000" at bounding box center [381, 278] width 346 height 22
click at [208, 264] on input "d. $500,000" at bounding box center [208, 260] width 0 height 7
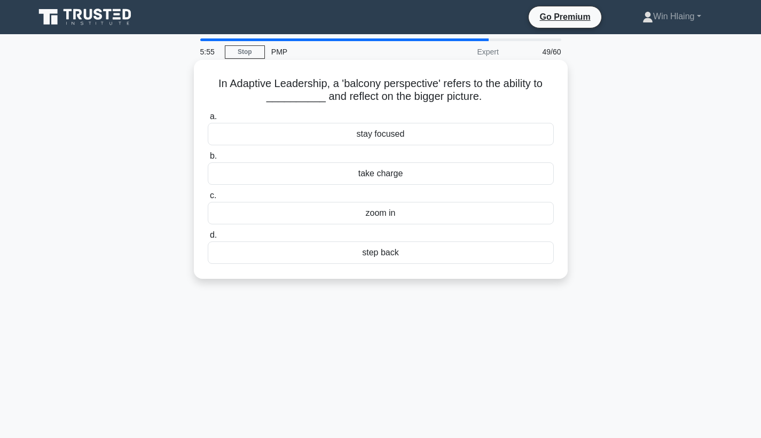
click at [417, 214] on div "zoom in" at bounding box center [381, 213] width 346 height 22
click at [208, 199] on input "c. zoom in" at bounding box center [208, 195] width 0 height 7
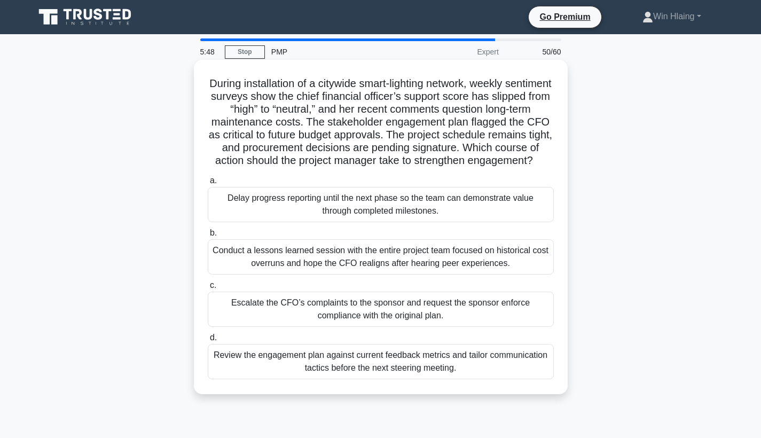
click at [344, 368] on div "Review the engagement plan against current feedback metrics and tailor communic…" at bounding box center [381, 361] width 346 height 35
click at [208, 341] on input "d. Review the engagement plan against current feedback metrics and tailor commu…" at bounding box center [208, 337] width 0 height 7
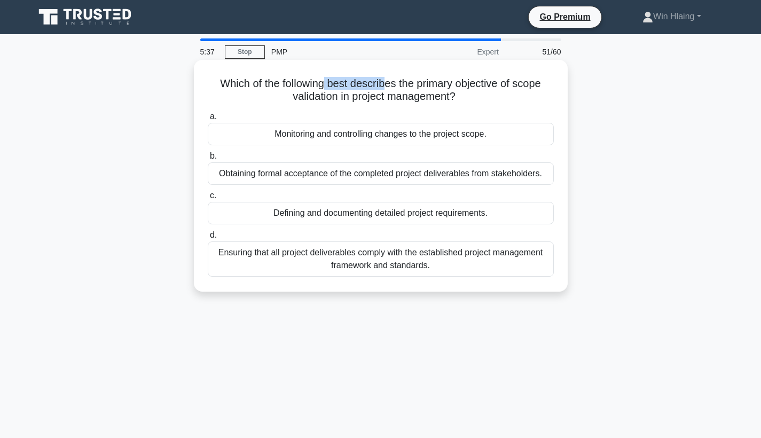
drag, startPoint x: 326, startPoint y: 85, endPoint x: 387, endPoint y: 85, distance: 60.9
click at [387, 85] on h5 "Which of the following best describes the primary objective of scope validation…" at bounding box center [381, 90] width 348 height 27
click at [514, 83] on h5 "Which of the following best describes the primary objective of scope validation…" at bounding box center [381, 90] width 348 height 27
drag, startPoint x: 412, startPoint y: 84, endPoint x: 455, endPoint y: 101, distance: 46.5
click at [455, 101] on h5 "Which of the following best describes the primary objective of scope validation…" at bounding box center [381, 90] width 348 height 27
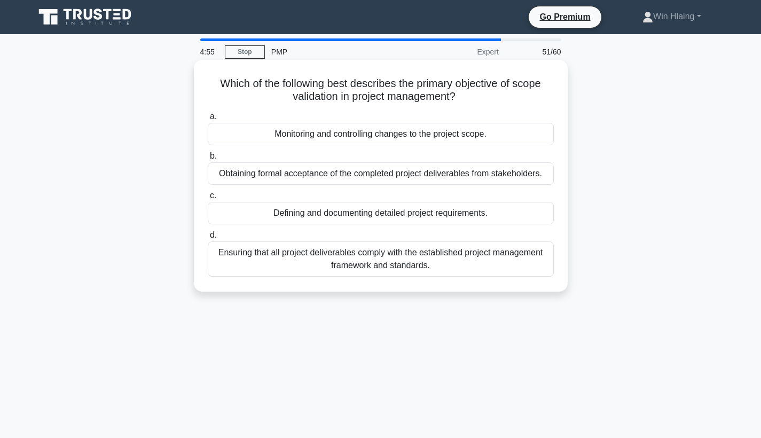
click at [496, 214] on div "Defining and documenting detailed project requirements." at bounding box center [381, 213] width 346 height 22
click at [208, 199] on input "c. Defining and documenting detailed project requirements." at bounding box center [208, 195] width 0 height 7
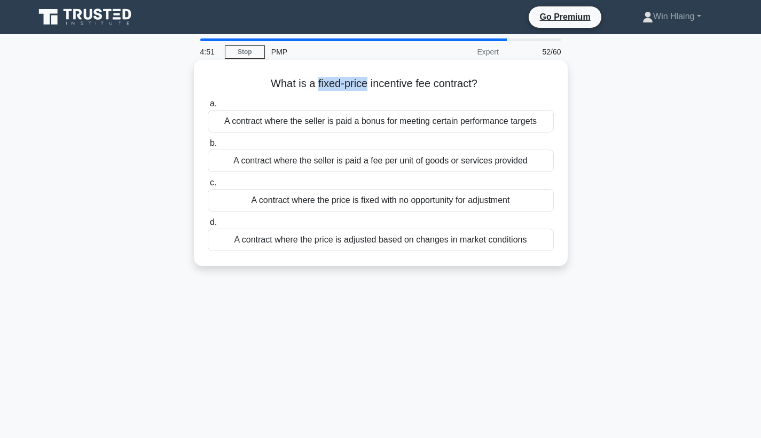
drag, startPoint x: 317, startPoint y: 83, endPoint x: 367, endPoint y: 88, distance: 50.9
click at [367, 88] on h5 "What is a fixed-price incentive fee contract? .spinner_0XTQ{transform-origin:ce…" at bounding box center [381, 84] width 348 height 14
click at [502, 201] on div "A contract where the price is fixed with no opportunity for adjustment" at bounding box center [381, 200] width 346 height 22
click at [208, 186] on input "c. A contract where the price is fixed with no opportunity for adjustment" at bounding box center [208, 182] width 0 height 7
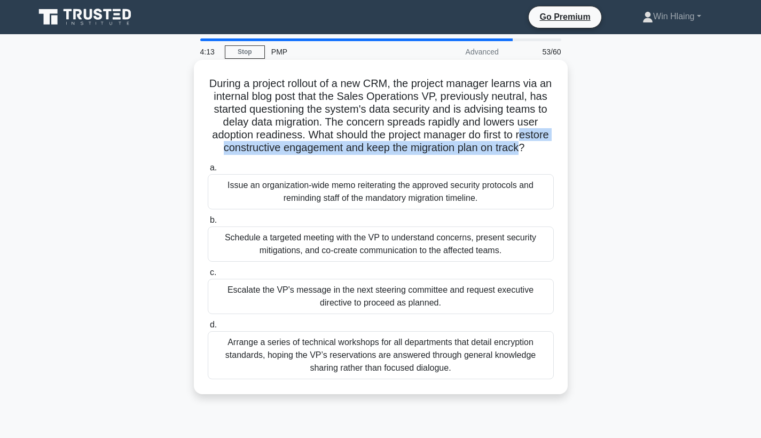
drag, startPoint x: 519, startPoint y: 135, endPoint x: 520, endPoint y: 153, distance: 18.2
click at [520, 153] on h5 "During a project rollout of a new CRM, the project manager learns via an intern…" at bounding box center [381, 116] width 348 height 78
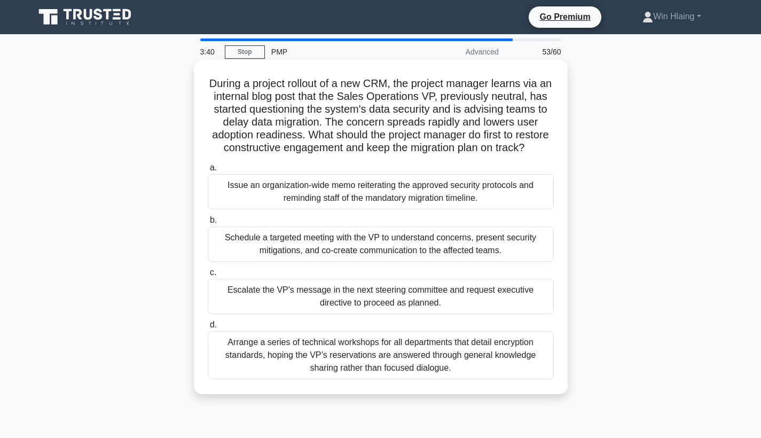
click at [506, 239] on div "Schedule a targeted meeting with the VP to understand concerns, present securit…" at bounding box center [381, 243] width 346 height 35
click at [208, 224] on input "b. Schedule a targeted meeting with the VP to understand concerns, present secu…" at bounding box center [208, 220] width 0 height 7
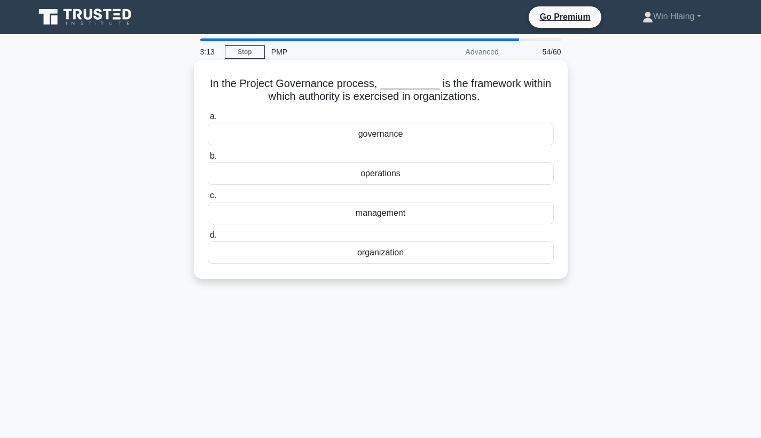
click at [505, 138] on div "governance" at bounding box center [381, 134] width 346 height 22
click at [208, 120] on input "a. governance" at bounding box center [208, 116] width 0 height 7
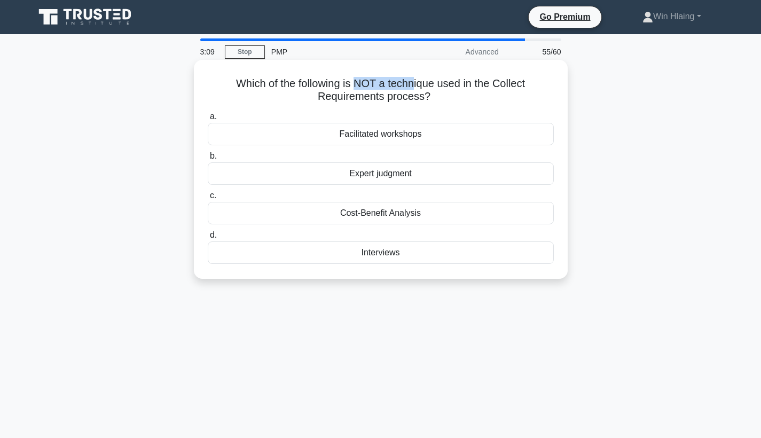
drag, startPoint x: 357, startPoint y: 84, endPoint x: 412, endPoint y: 84, distance: 54.5
click at [412, 84] on h5 "Which of the following is NOT a technique used in the Collect Requirements proc…" at bounding box center [381, 90] width 348 height 27
click at [518, 211] on div "Cost-Benefit Analysis" at bounding box center [381, 213] width 346 height 22
click at [208, 199] on input "c. Cost-Benefit Analysis" at bounding box center [208, 195] width 0 height 7
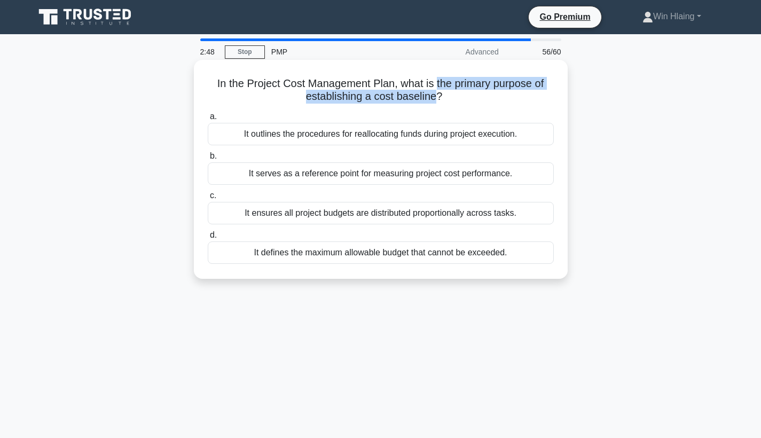
drag, startPoint x: 437, startPoint y: 83, endPoint x: 435, endPoint y: 94, distance: 11.3
click at [435, 94] on h5 "In the Project Cost Management Plan, what is the primary purpose of establishin…" at bounding box center [381, 90] width 348 height 27
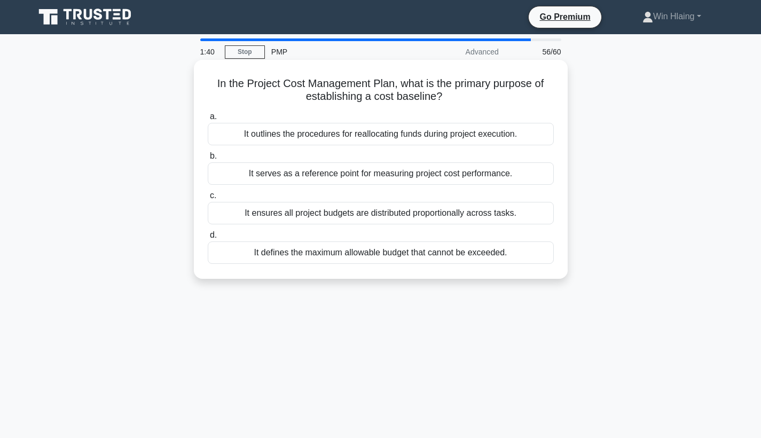
click at [443, 139] on div "It outlines the procedures for reallocating funds during project execution." at bounding box center [381, 134] width 346 height 22
click at [208, 120] on input "a. It outlines the procedures for reallocating funds during project execution." at bounding box center [208, 116] width 0 height 7
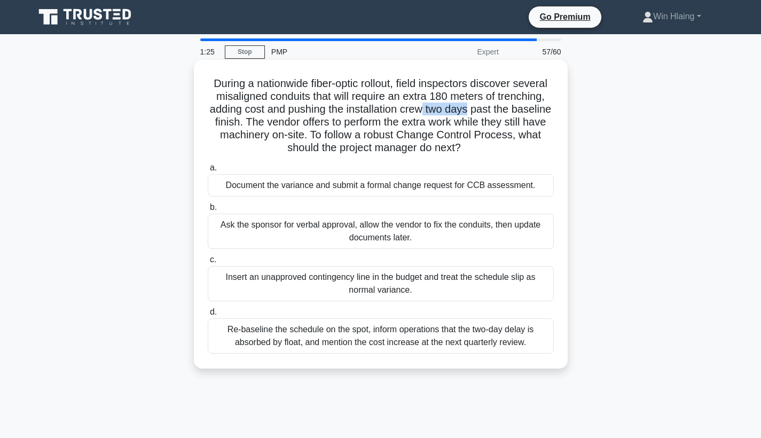
drag, startPoint x: 424, startPoint y: 110, endPoint x: 466, endPoint y: 112, distance: 41.7
click at [466, 112] on h5 "During a nationwide fiber-optic rollout, field inspectors discover several misa…" at bounding box center [381, 116] width 348 height 78
drag, startPoint x: 364, startPoint y: 138, endPoint x: 511, endPoint y: 137, distance: 147.4
click at [511, 137] on h5 "During a nationwide fiber-optic rollout, field inspectors discover several misa…" at bounding box center [381, 116] width 348 height 78
copy h5 "robust Change Control Process"
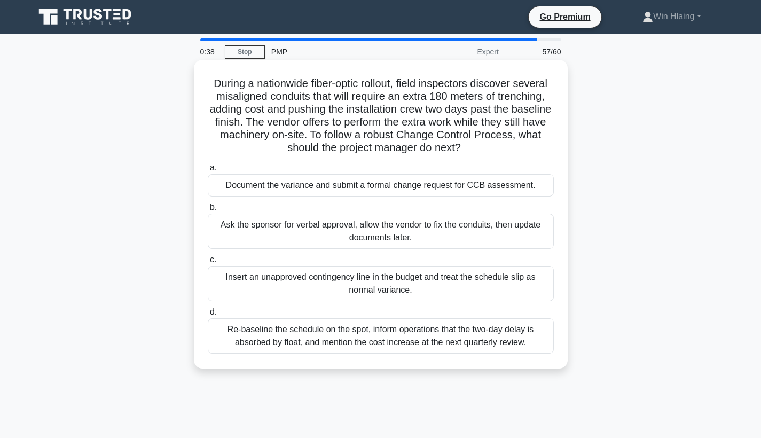
click at [484, 187] on div "Document the variance and submit a formal change request for CCB assessment." at bounding box center [381, 185] width 346 height 22
click at [208, 171] on input "a. Document the variance and submit a formal change request for CCB assessment." at bounding box center [208, 167] width 0 height 7
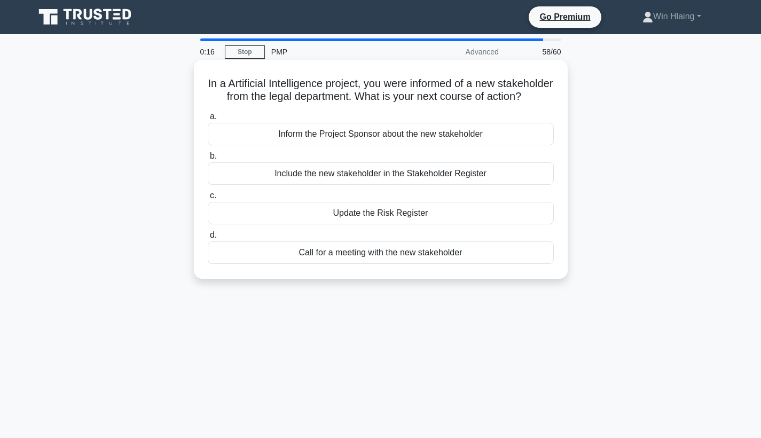
click at [483, 185] on div "Include the new stakeholder in the Stakeholder Register" at bounding box center [381, 173] width 346 height 22
click at [208, 160] on input "b. Include the new stakeholder in the Stakeholder Register" at bounding box center [208, 156] width 0 height 7
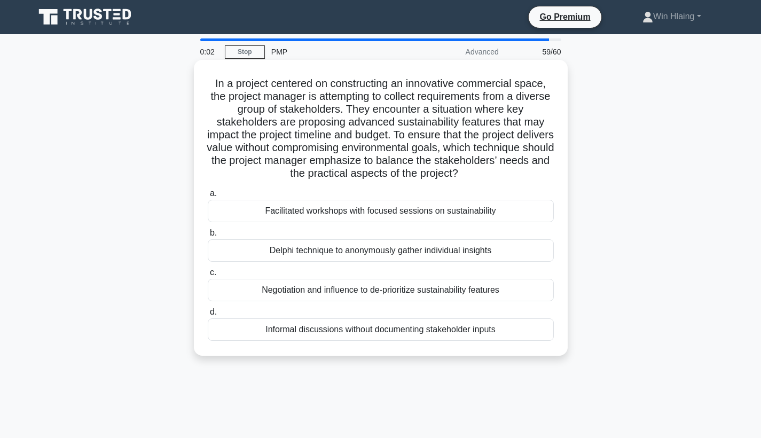
click at [382, 289] on div "Negotiation and influence to de-prioritize sustainability features" at bounding box center [381, 290] width 346 height 22
click at [208, 276] on input "c. Negotiation and influence to de-prioritize sustainability features" at bounding box center [208, 272] width 0 height 7
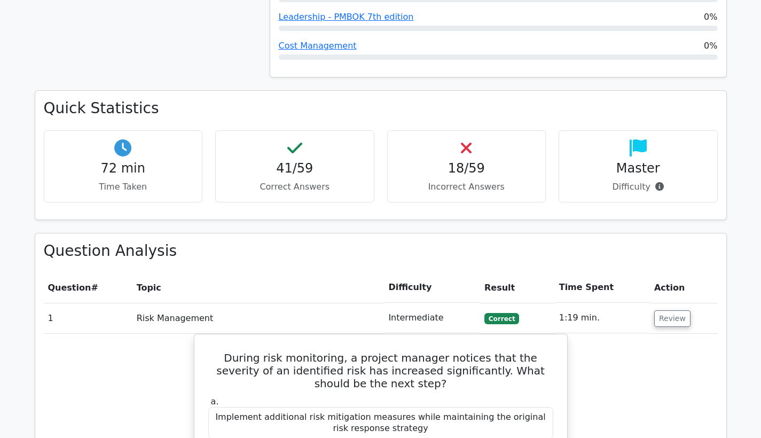
scroll to position [1306, 0]
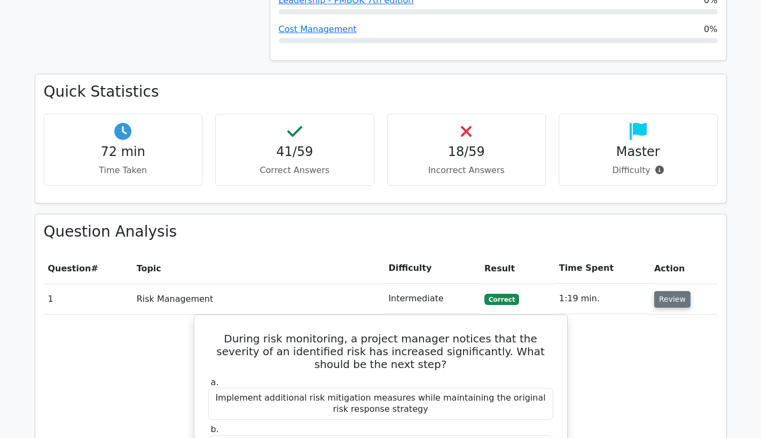
click at [675, 291] on button "Review" at bounding box center [672, 299] width 36 height 17
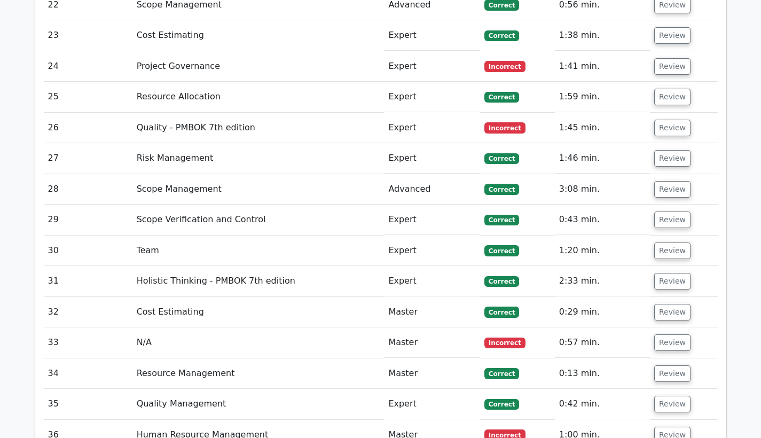
scroll to position [2247, 0]
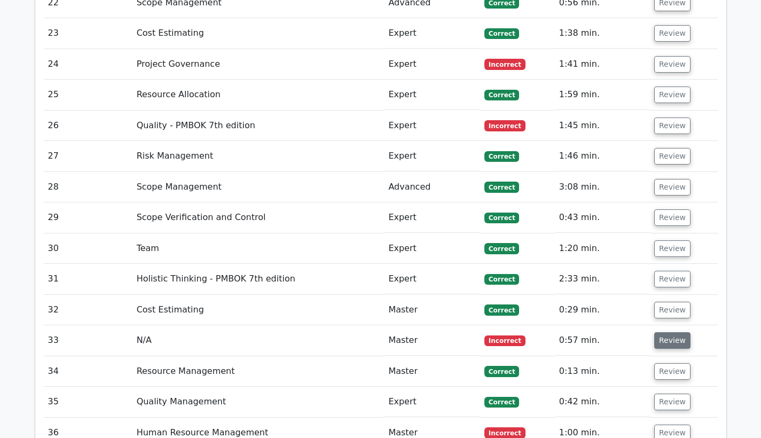
click at [669, 332] on button "Review" at bounding box center [672, 340] width 36 height 17
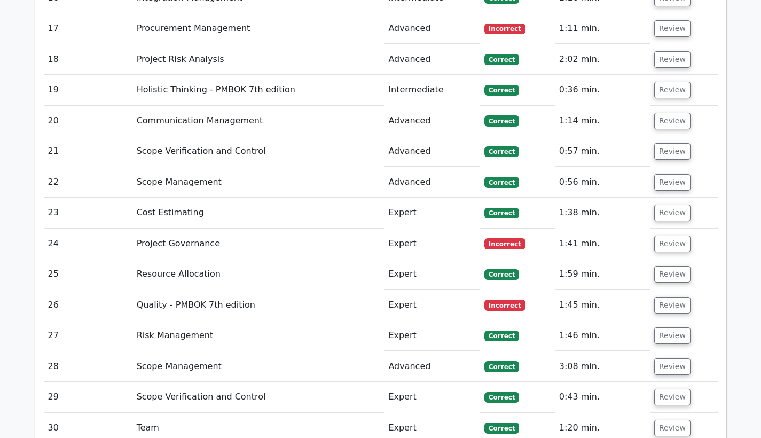
scroll to position [2033, 0]
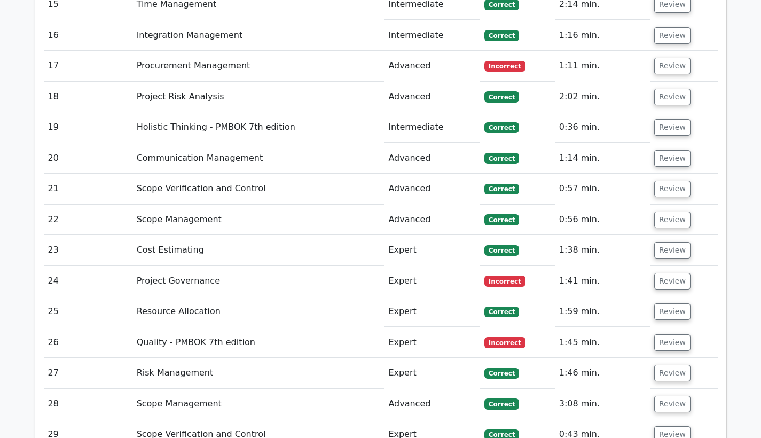
click at [749, 214] on main "Go Premium Project Management Professional Preparation Package (2025) Earn 35 P…" at bounding box center [380, 185] width 761 height 4368
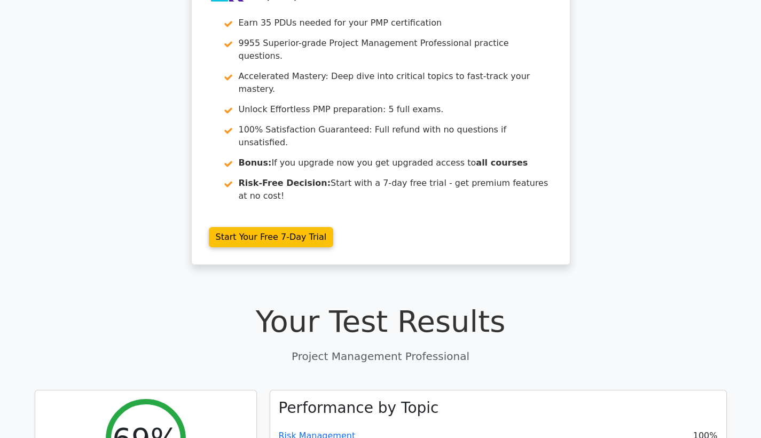
scroll to position [0, 0]
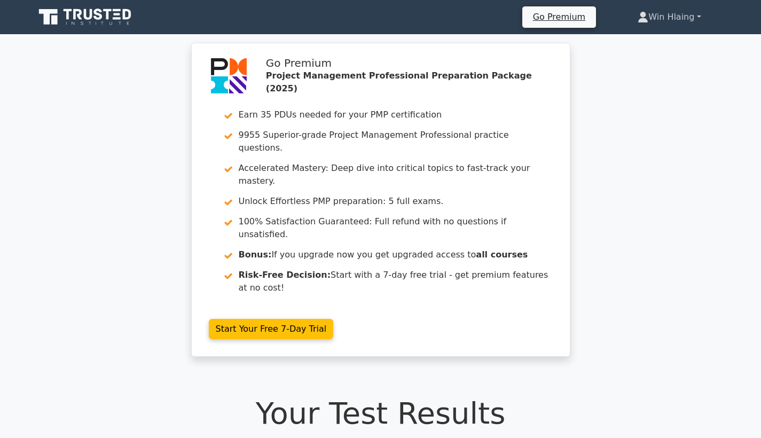
click at [660, 24] on link "Win Hlaing" at bounding box center [669, 16] width 114 height 21
click at [648, 38] on link "Profile" at bounding box center [655, 42] width 84 height 17
click at [661, 12] on link "Win Hlaing" at bounding box center [669, 16] width 114 height 21
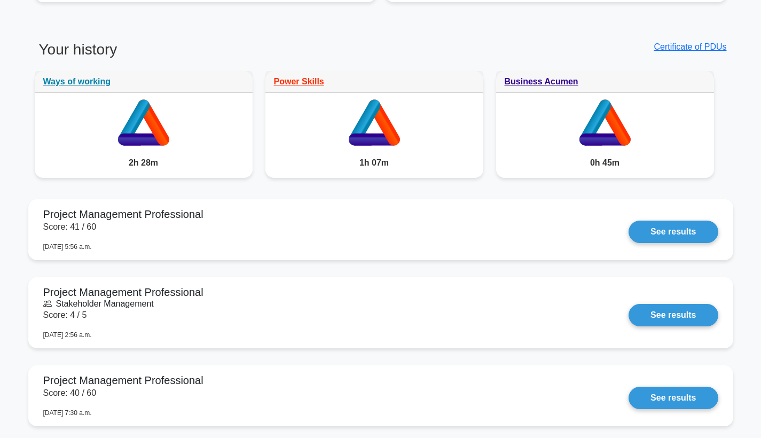
scroll to position [828, 0]
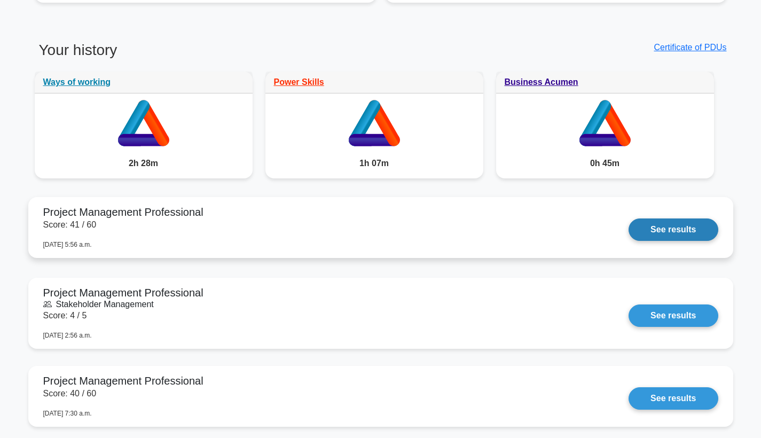
click at [679, 230] on link "See results" at bounding box center [673, 229] width 89 height 22
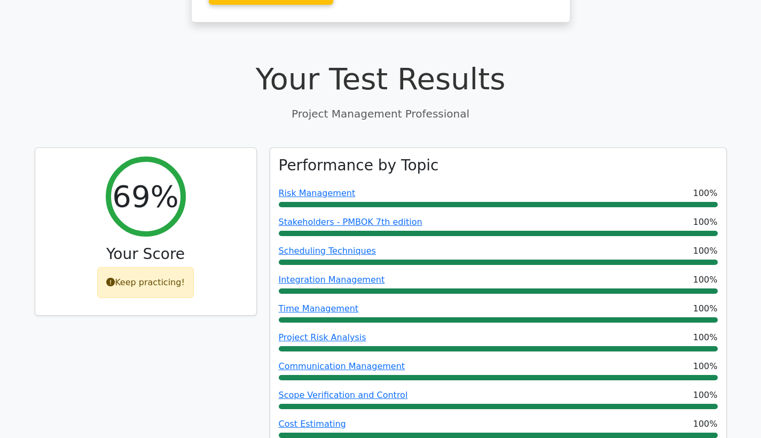
scroll to position [340, 0]
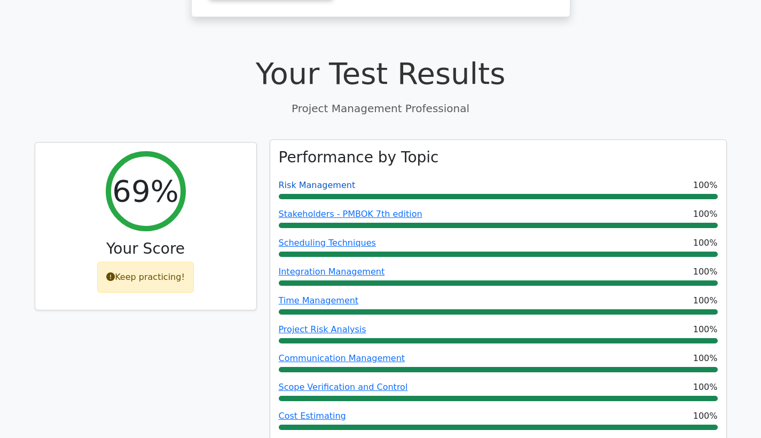
click at [315, 180] on link "Risk Management" at bounding box center [317, 185] width 77 height 10
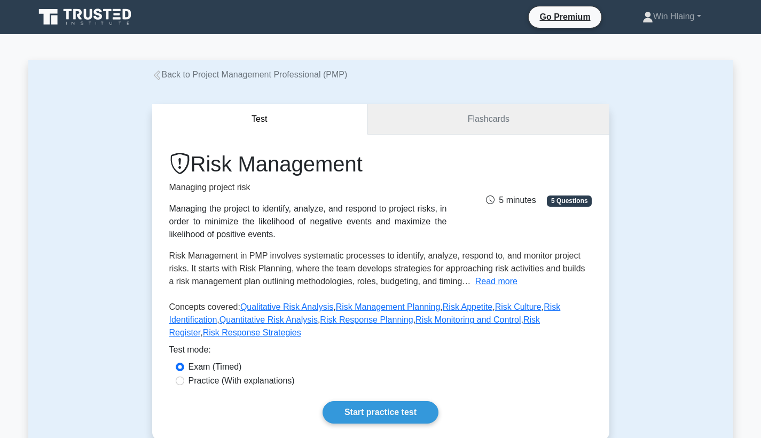
click at [500, 130] on link "Flashcards" at bounding box center [487, 119] width 241 height 30
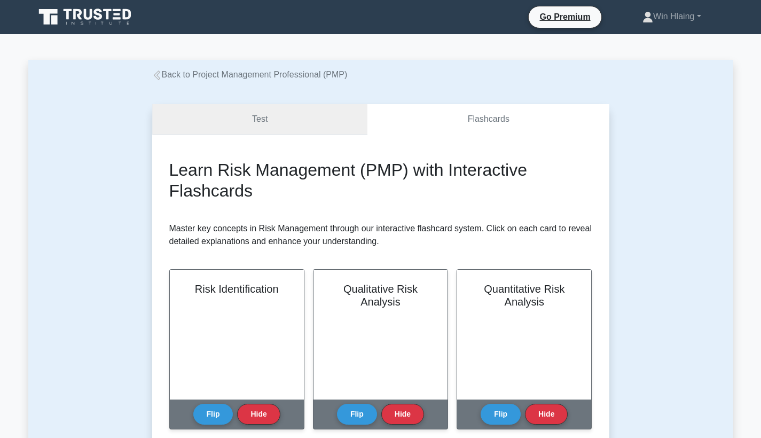
click at [258, 122] on link "Test" at bounding box center [260, 119] width 216 height 30
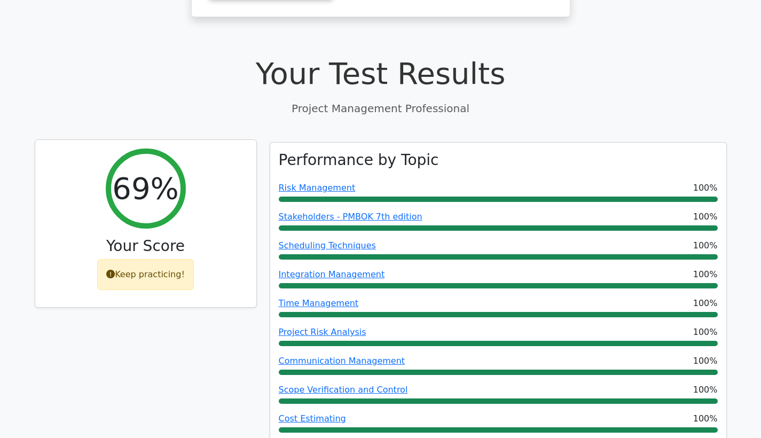
click at [127, 259] on div "Keep practicing!" at bounding box center [145, 274] width 97 height 31
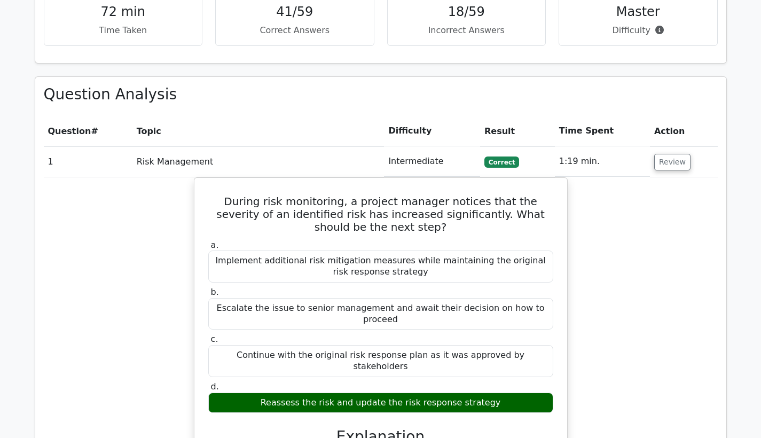
scroll to position [1451, 0]
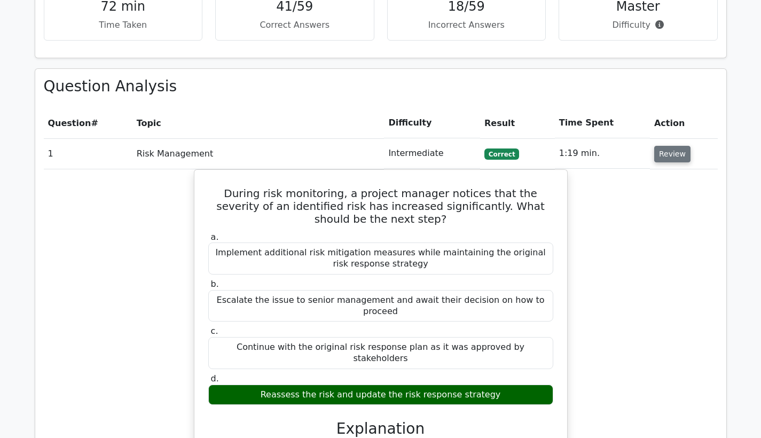
click at [665, 146] on button "Review" at bounding box center [672, 154] width 36 height 17
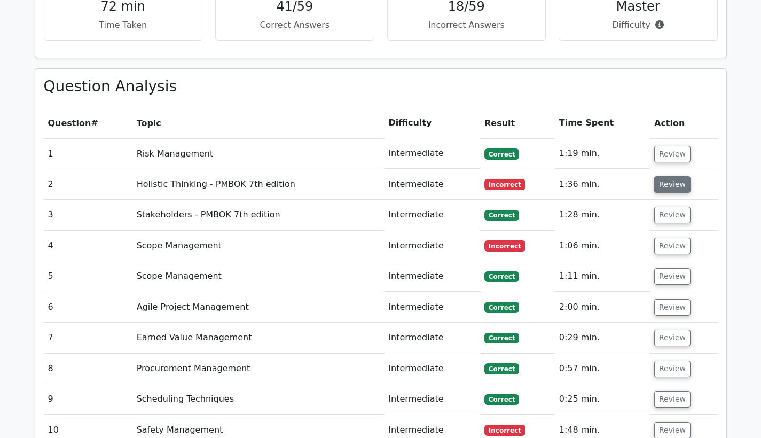
click at [663, 176] on button "Review" at bounding box center [672, 184] width 36 height 17
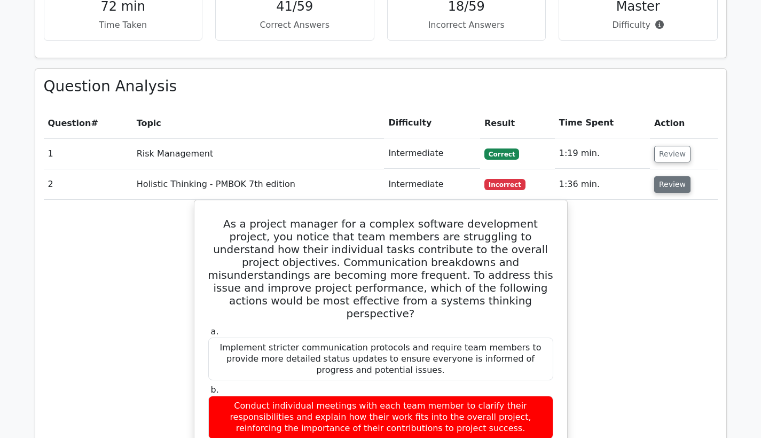
click at [667, 176] on button "Review" at bounding box center [672, 184] width 36 height 17
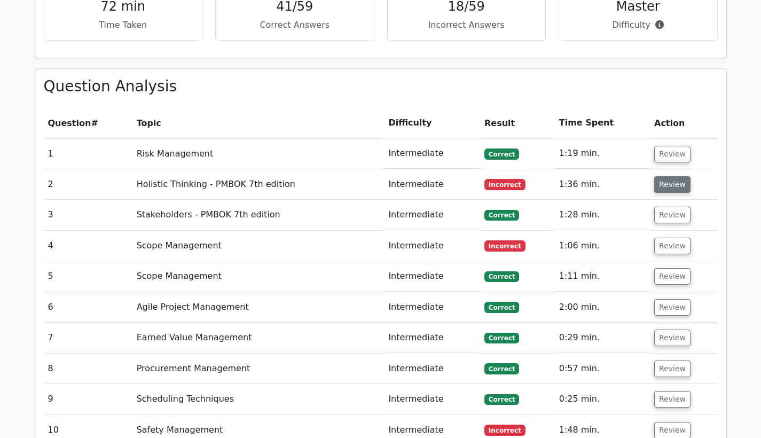
click at [667, 176] on button "Review" at bounding box center [672, 184] width 36 height 17
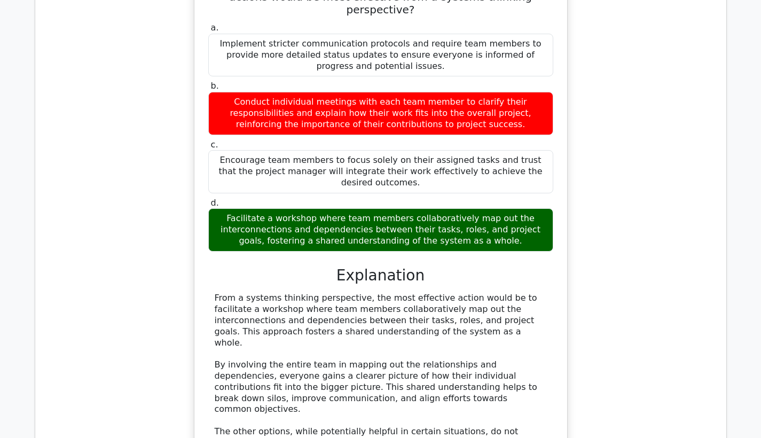
scroll to position [1761, 0]
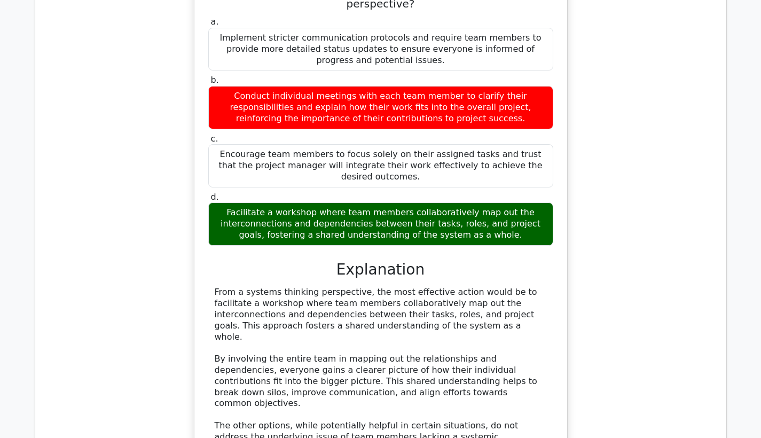
click at [693, 145] on div "As a project manager for a complex software development project, you notice tha…" at bounding box center [381, 239] width 674 height 698
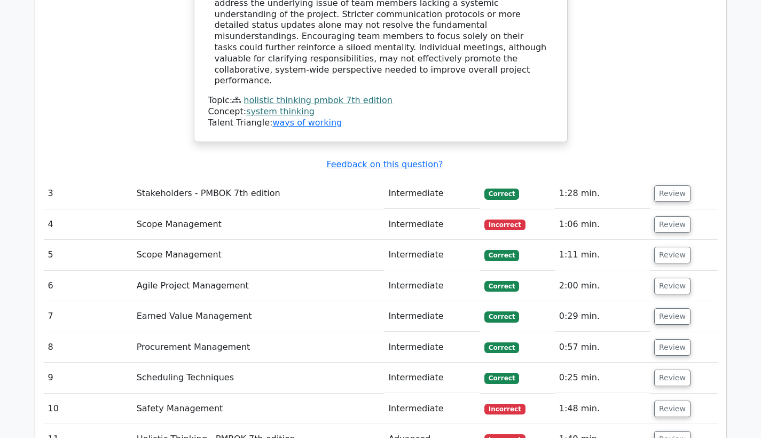
scroll to position [2196, 0]
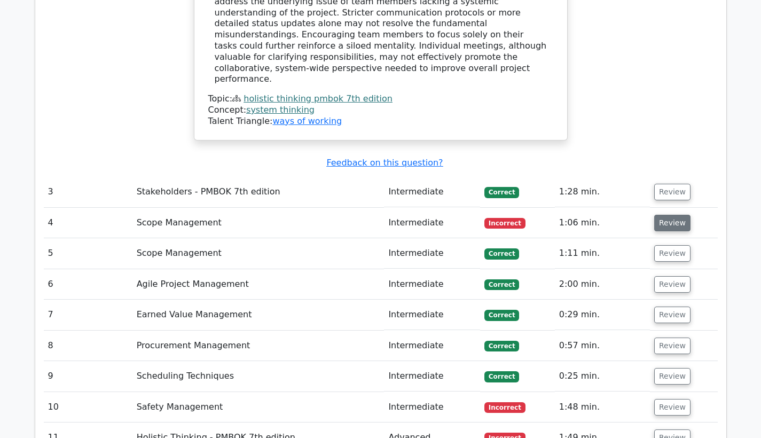
click at [662, 215] on button "Review" at bounding box center [672, 223] width 36 height 17
click at [672, 215] on button "Review" at bounding box center [672, 223] width 36 height 17
click at [661, 215] on button "Review" at bounding box center [672, 223] width 36 height 17
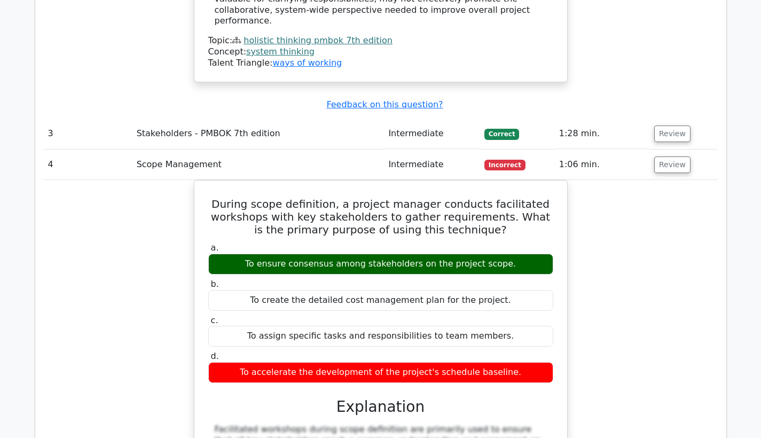
scroll to position [2256, 0]
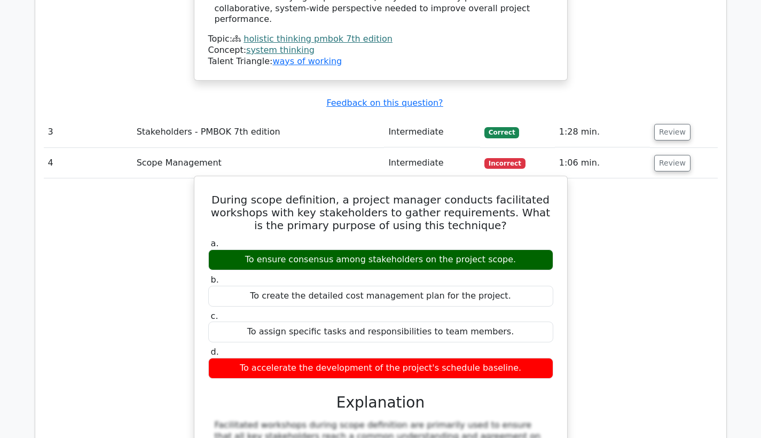
drag, startPoint x: 232, startPoint y: 87, endPoint x: 512, endPoint y: 257, distance: 327.4
click at [512, 257] on div "During scope definition, a project manager conducts facilitated workshops with …" at bounding box center [381, 398] width 364 height 434
copy div "During scope definition, a project manager conducts facilitated workshops with …"
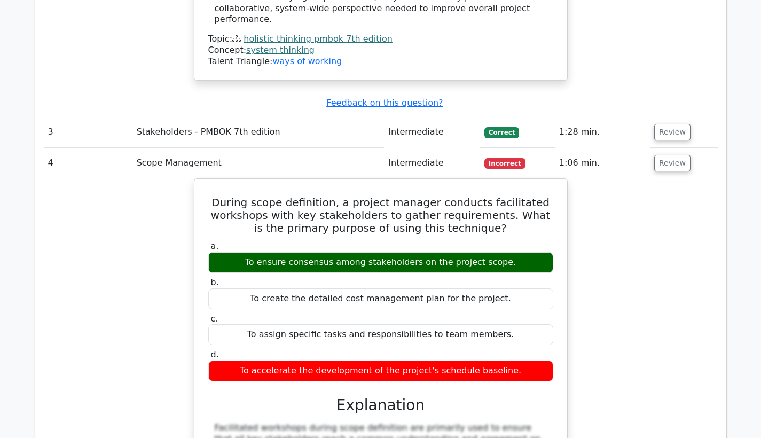
click at [637, 193] on div "During scope definition, a project manager conducts facilitated workshops with …" at bounding box center [381, 406] width 674 height 457
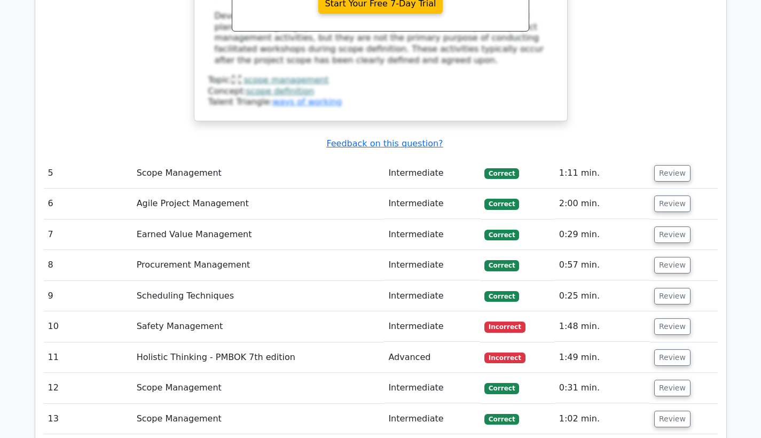
scroll to position [2760, 0]
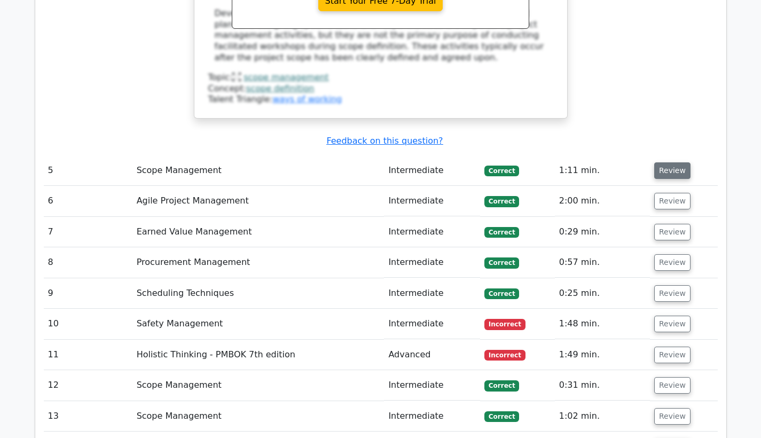
click at [671, 162] on button "Review" at bounding box center [672, 170] width 36 height 17
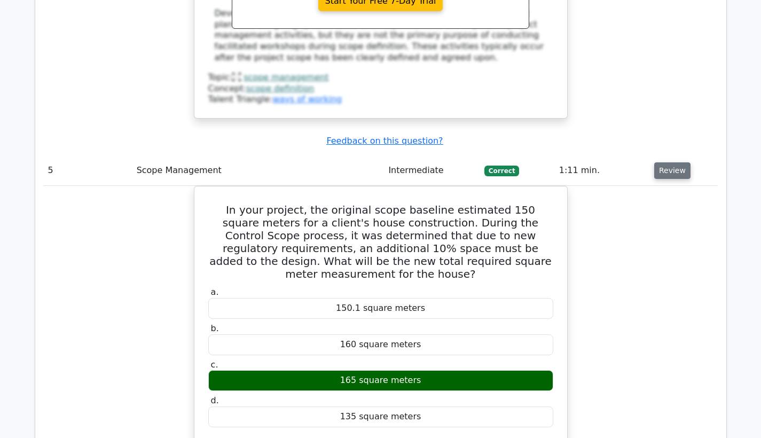
click at [669, 162] on button "Review" at bounding box center [672, 170] width 36 height 17
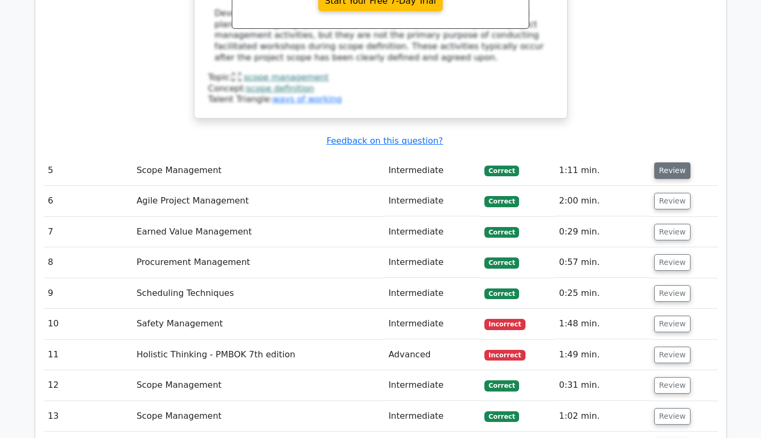
click at [669, 162] on button "Review" at bounding box center [672, 170] width 36 height 17
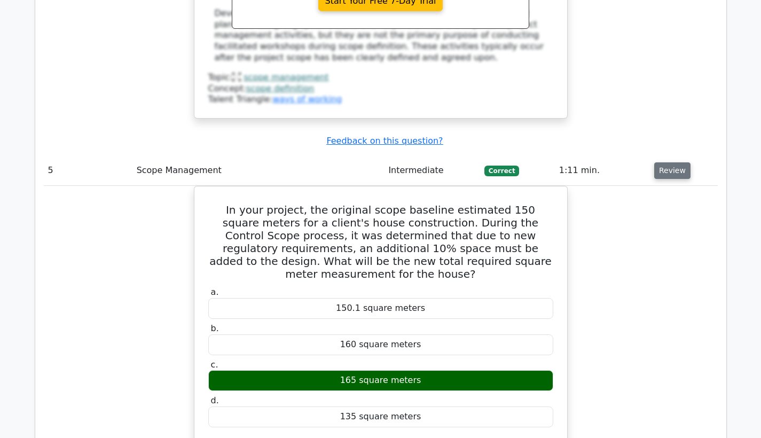
click at [669, 162] on button "Review" at bounding box center [672, 170] width 36 height 17
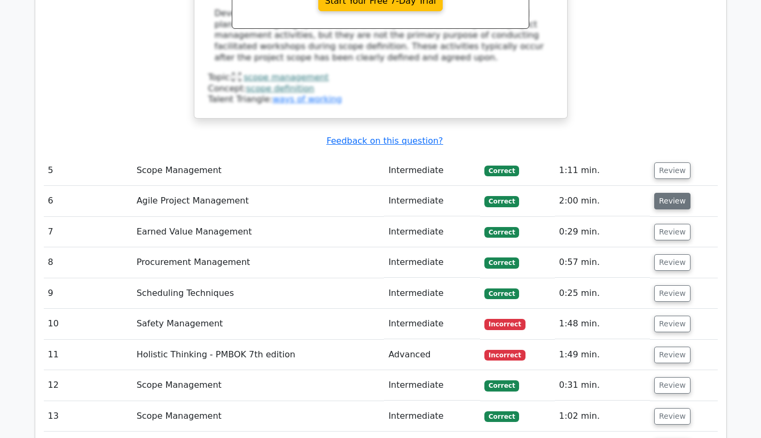
click at [669, 193] on button "Review" at bounding box center [672, 201] width 36 height 17
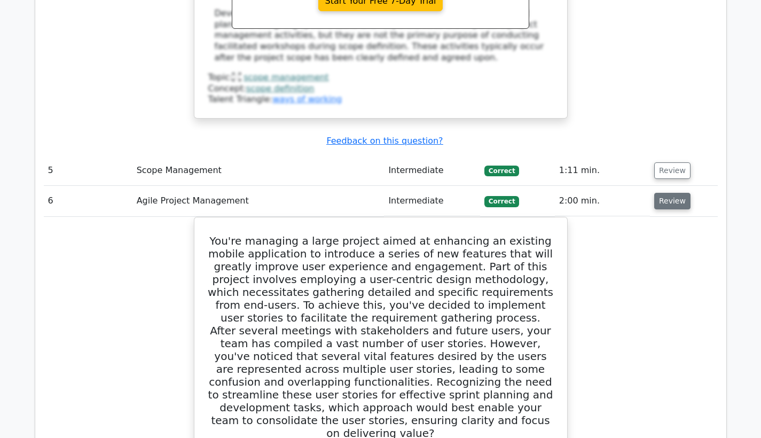
click at [669, 193] on button "Review" at bounding box center [672, 201] width 36 height 17
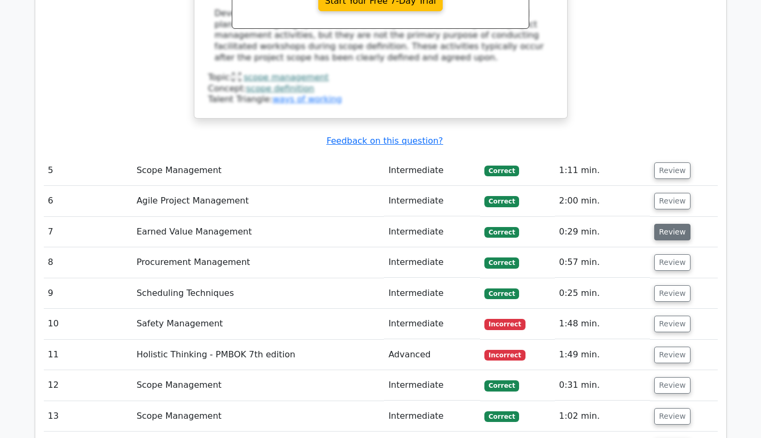
click at [668, 224] on button "Review" at bounding box center [672, 232] width 36 height 17
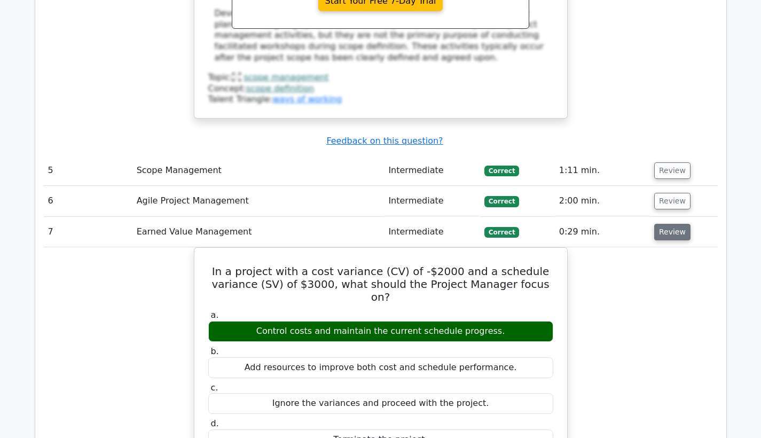
click at [668, 224] on button "Review" at bounding box center [672, 232] width 36 height 17
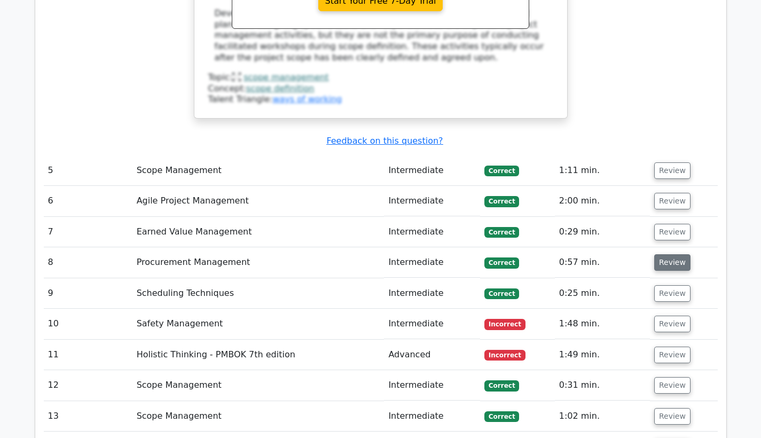
click at [664, 254] on button "Review" at bounding box center [672, 262] width 36 height 17
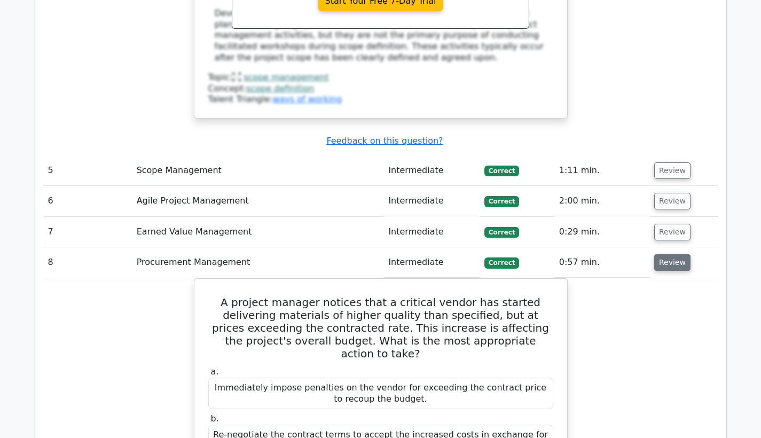
click at [664, 254] on button "Review" at bounding box center [672, 262] width 36 height 17
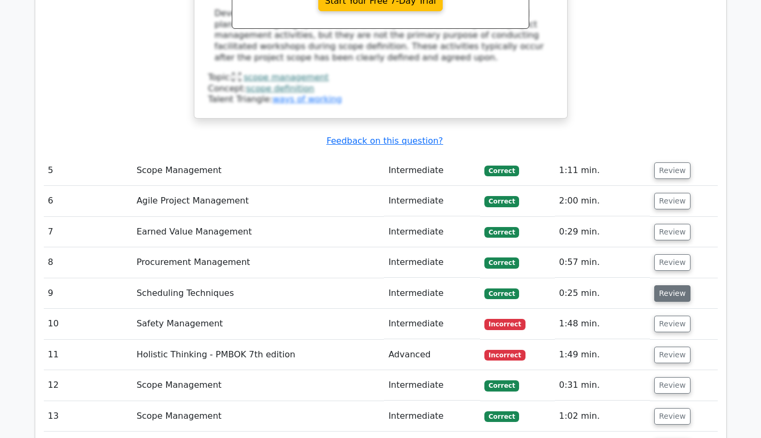
click at [665, 285] on button "Review" at bounding box center [672, 293] width 36 height 17
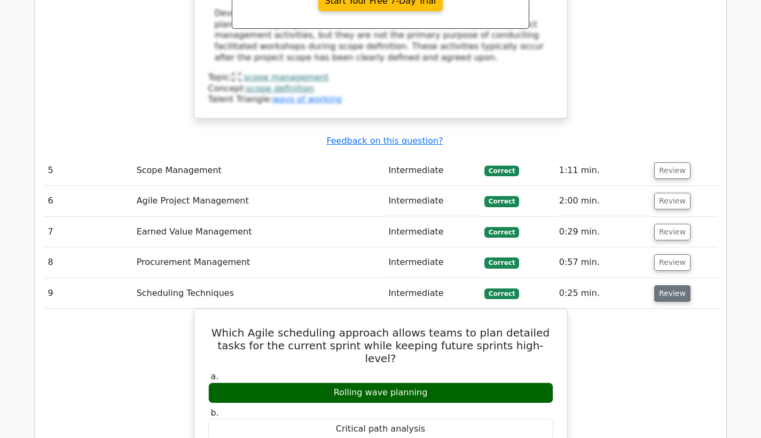
click at [665, 285] on button "Review" at bounding box center [672, 293] width 36 height 17
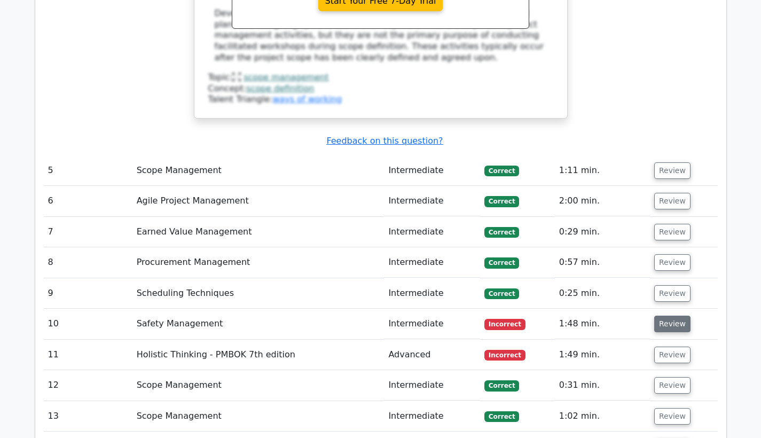
click at [676, 316] on button "Review" at bounding box center [672, 324] width 36 height 17
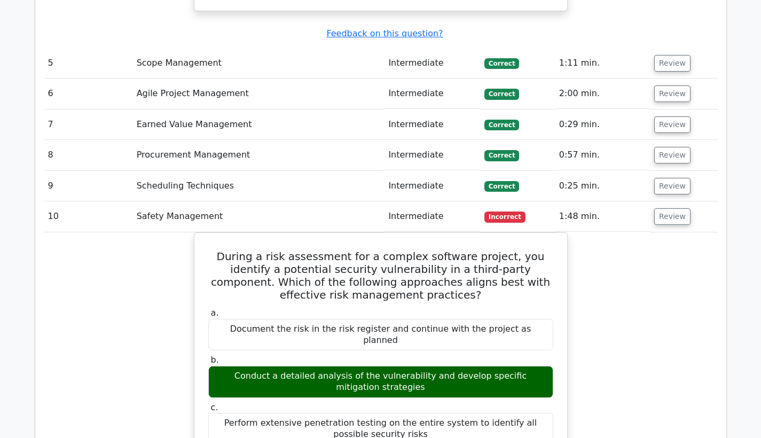
scroll to position [2875, 0]
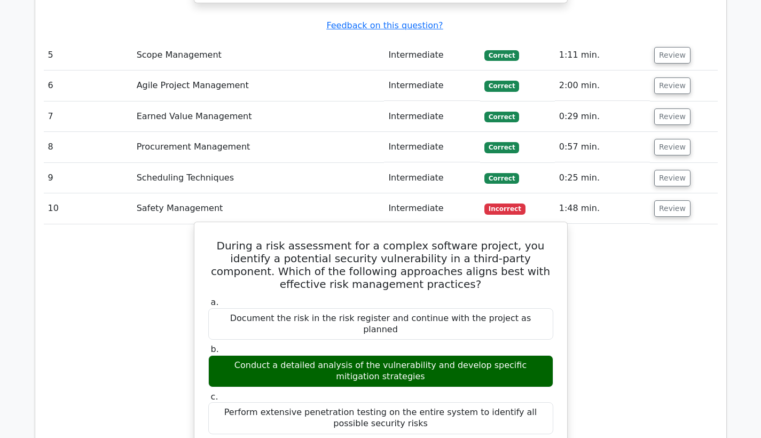
drag, startPoint x: 212, startPoint y: 108, endPoint x: 433, endPoint y: 322, distance: 307.1
copy div "During a risk assessment for a complex software project, you identify a potenti…"
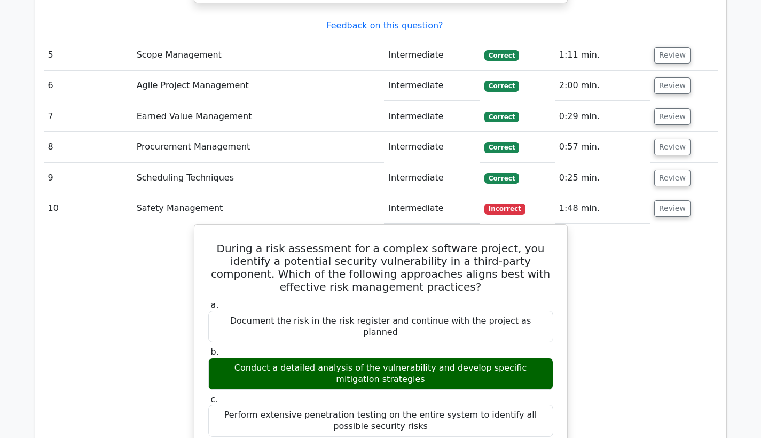
click at [669, 200] on button "Review" at bounding box center [672, 208] width 36 height 17
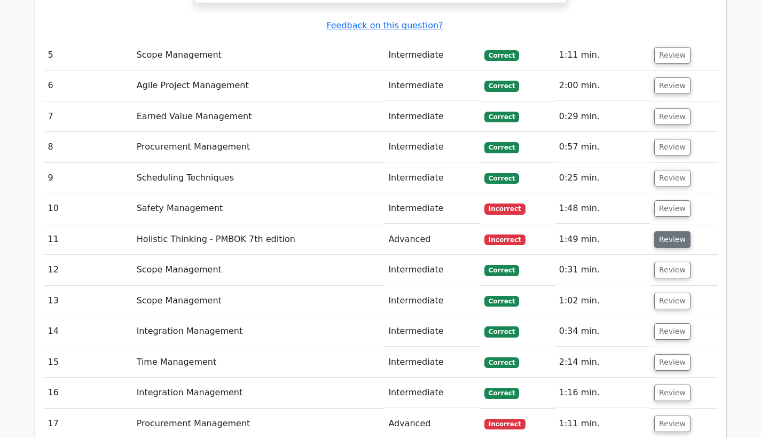
click at [669, 231] on button "Review" at bounding box center [672, 239] width 36 height 17
click at [670, 231] on button "Review" at bounding box center [672, 239] width 36 height 17
click at [663, 231] on button "Review" at bounding box center [672, 239] width 36 height 17
click at [655, 231] on button "Review" at bounding box center [672, 239] width 36 height 17
click at [663, 231] on button "Review" at bounding box center [672, 239] width 36 height 17
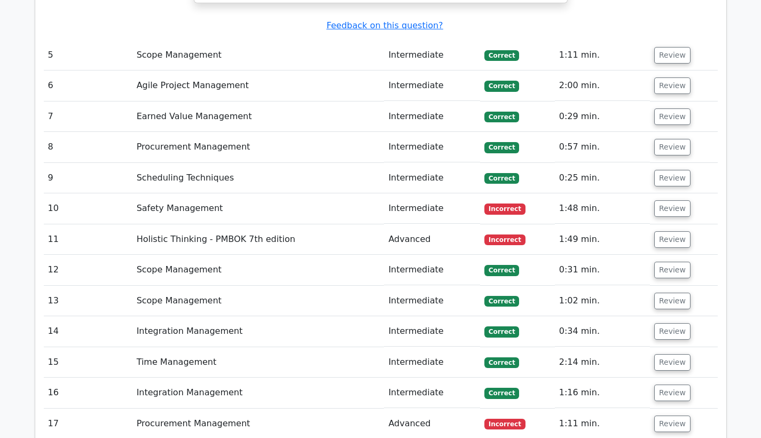
click at [514, 234] on span "Incorrect" at bounding box center [504, 239] width 41 height 11
click at [666, 231] on button "Review" at bounding box center [672, 239] width 36 height 17
click at [720, 105] on div "Question Analysis Question # Topic Difficulty Result Time Spent Action 1 Risk M…" at bounding box center [380, 195] width 691 height 3101
click at [674, 231] on button "Review" at bounding box center [672, 239] width 36 height 17
click at [671, 262] on button "Review" at bounding box center [672, 270] width 36 height 17
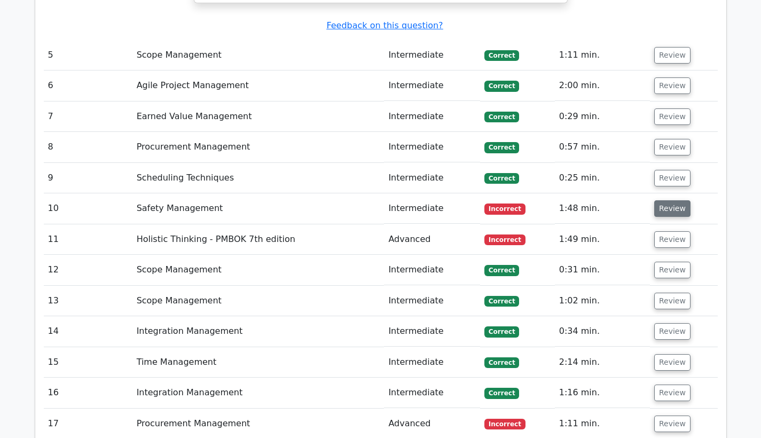
click at [673, 200] on button "Review" at bounding box center [672, 208] width 36 height 17
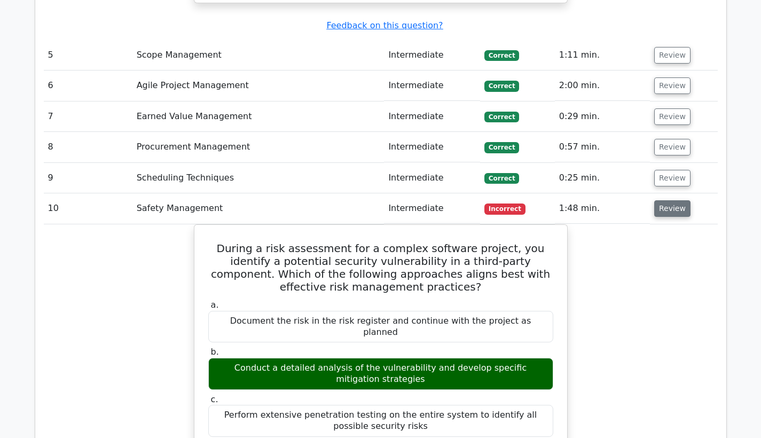
click at [673, 200] on button "Review" at bounding box center [672, 208] width 36 height 17
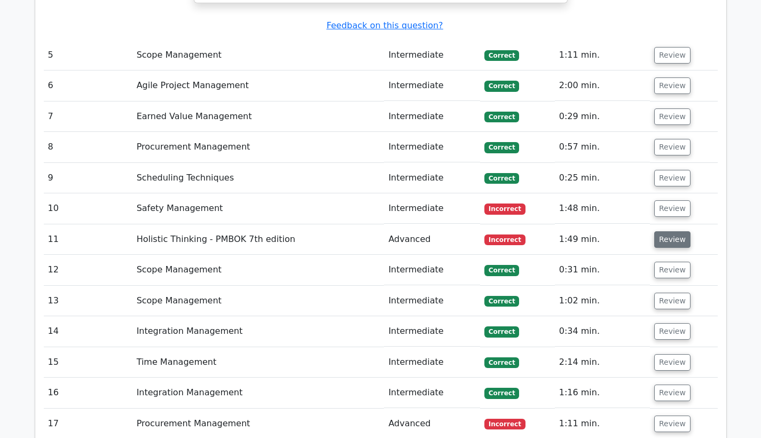
click at [669, 231] on button "Review" at bounding box center [672, 239] width 36 height 17
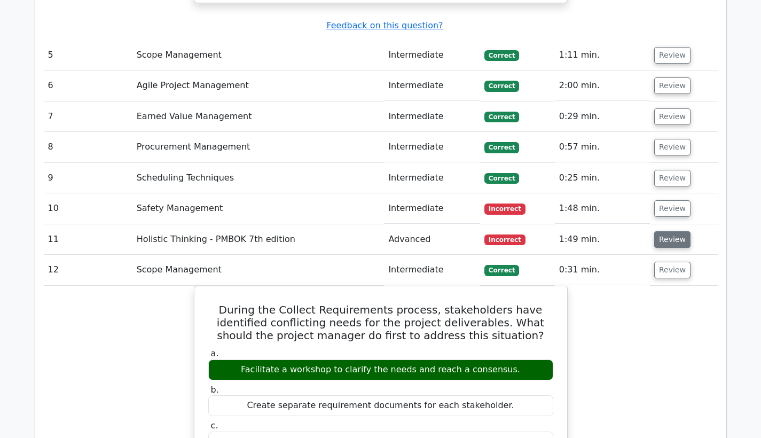
click at [669, 231] on button "Review" at bounding box center [672, 239] width 36 height 17
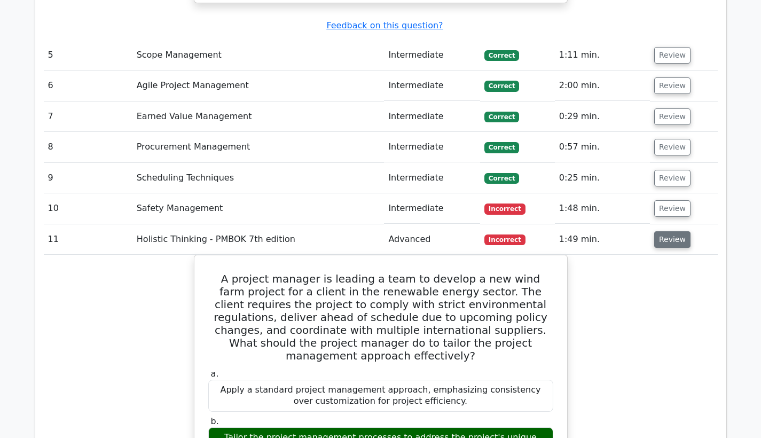
click at [669, 231] on button "Review" at bounding box center [672, 239] width 36 height 17
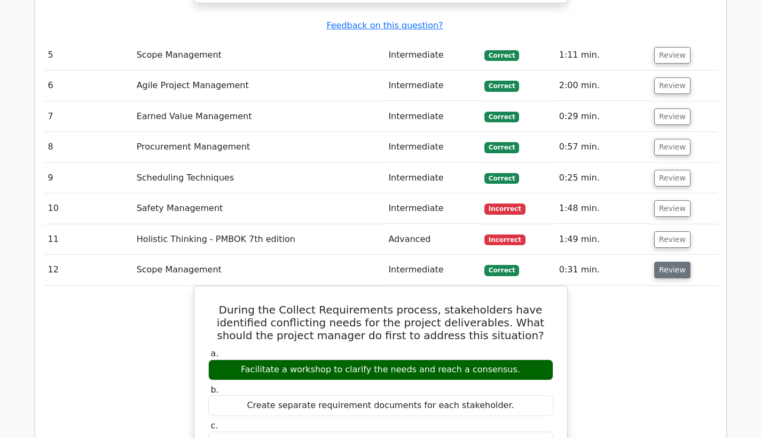
click at [668, 262] on button "Review" at bounding box center [672, 270] width 36 height 17
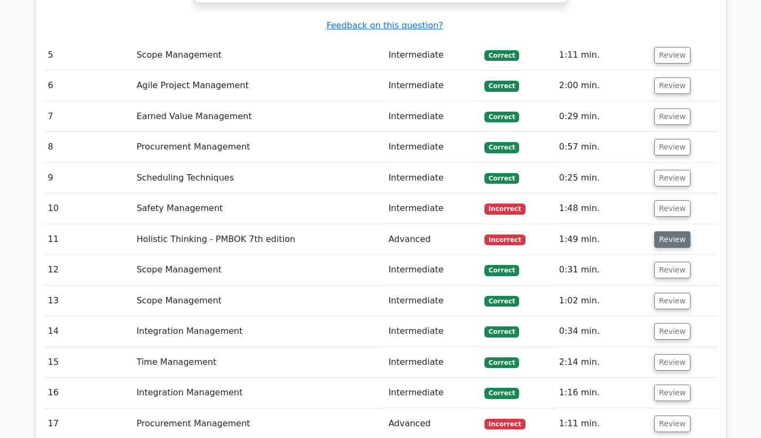
click at [669, 231] on button "Review" at bounding box center [672, 239] width 36 height 17
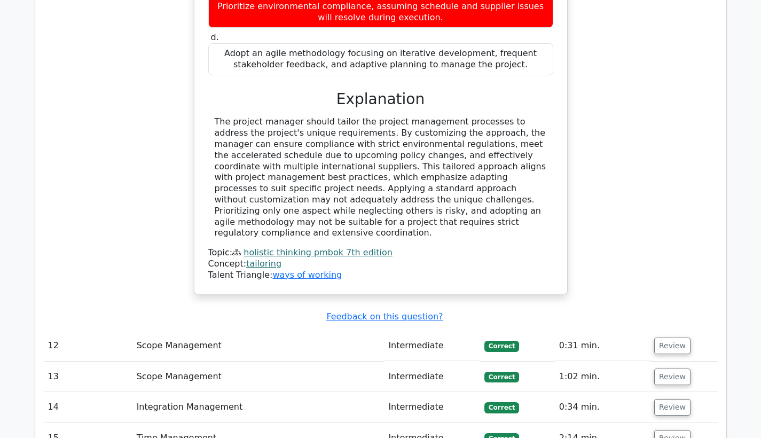
scroll to position [3366, 0]
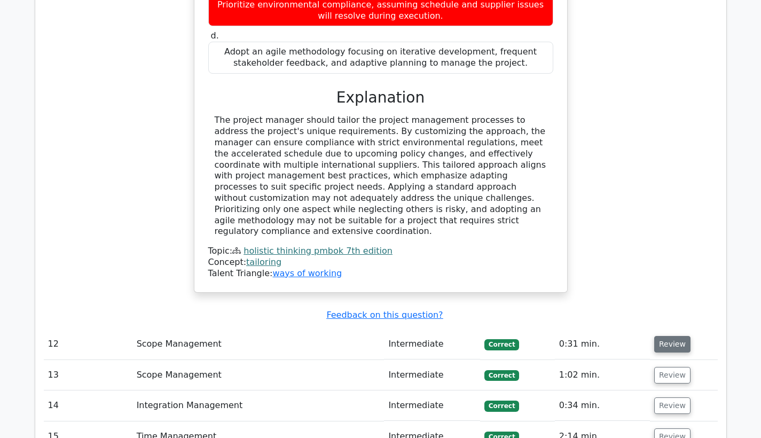
click at [656, 336] on button "Review" at bounding box center [672, 344] width 36 height 17
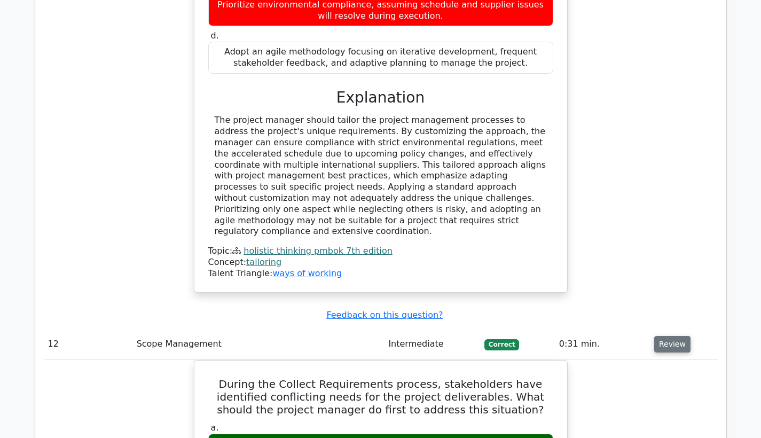
click at [661, 336] on button "Review" at bounding box center [672, 344] width 36 height 17
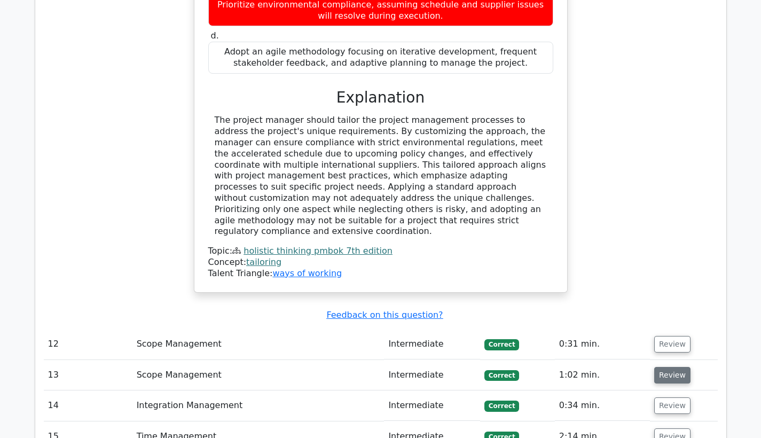
click at [657, 367] on button "Review" at bounding box center [672, 375] width 36 height 17
click at [671, 367] on button "Review" at bounding box center [672, 375] width 36 height 17
click at [664, 367] on button "Review" at bounding box center [672, 375] width 36 height 17
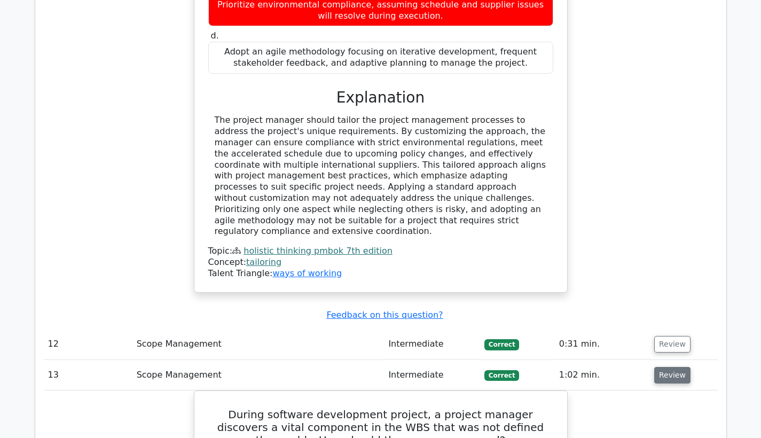
click at [664, 367] on button "Review" at bounding box center [672, 375] width 36 height 17
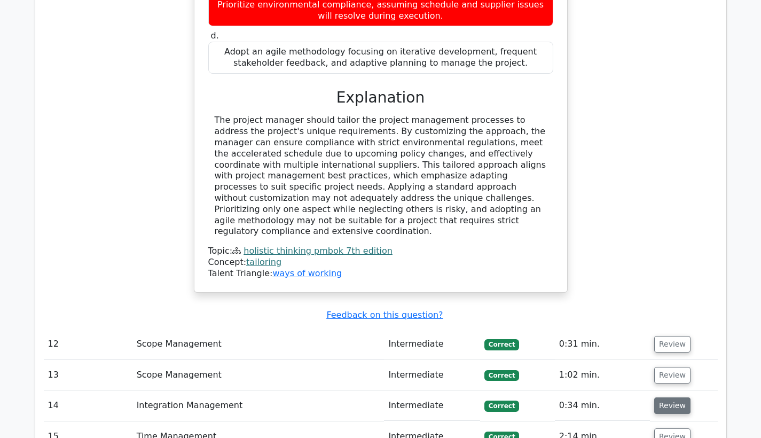
click at [664, 397] on button "Review" at bounding box center [672, 405] width 36 height 17
click at [670, 397] on button "Review" at bounding box center [672, 405] width 36 height 17
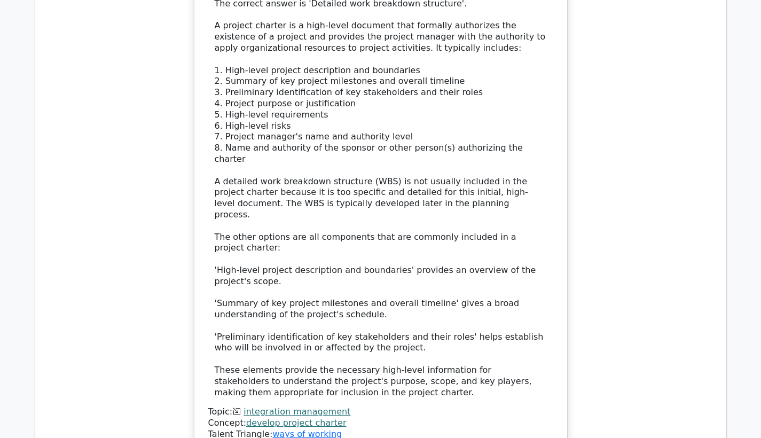
scroll to position [4038, 0]
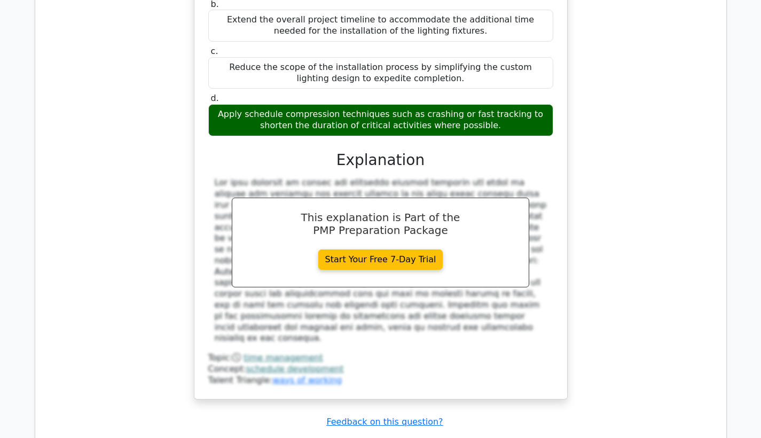
scroll to position [4731, 0]
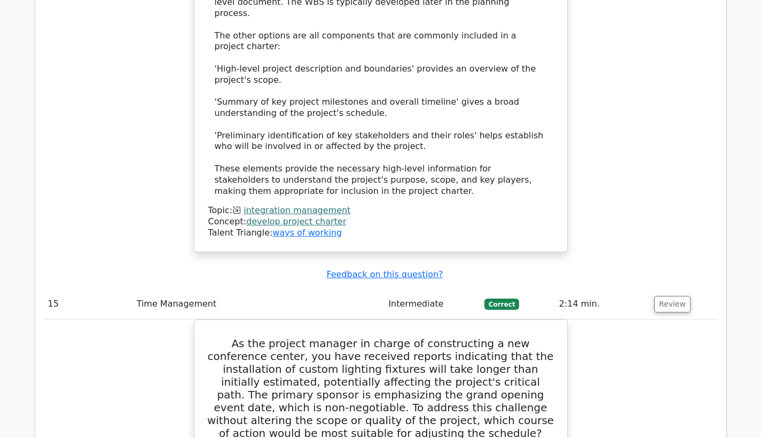
scroll to position [4225, 0]
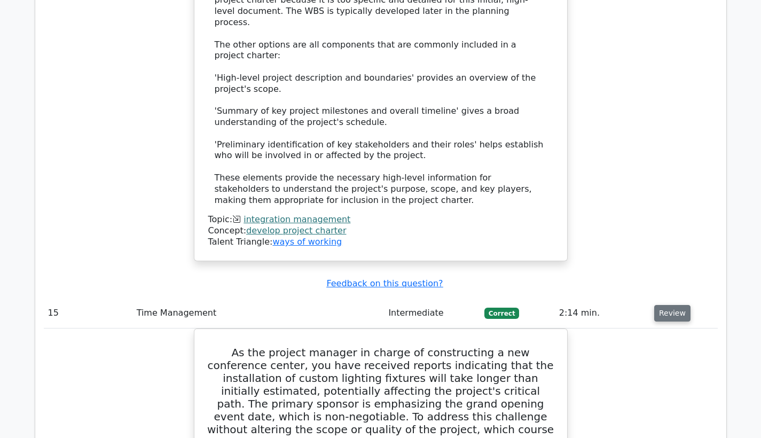
click at [659, 305] on button "Review" at bounding box center [672, 313] width 36 height 17
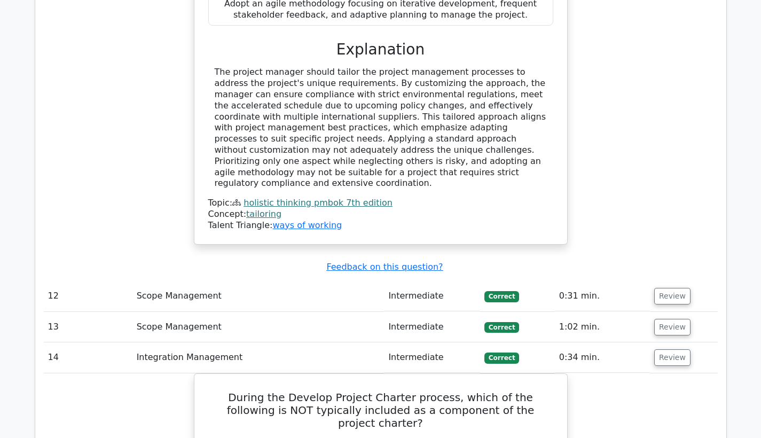
scroll to position [3378, 0]
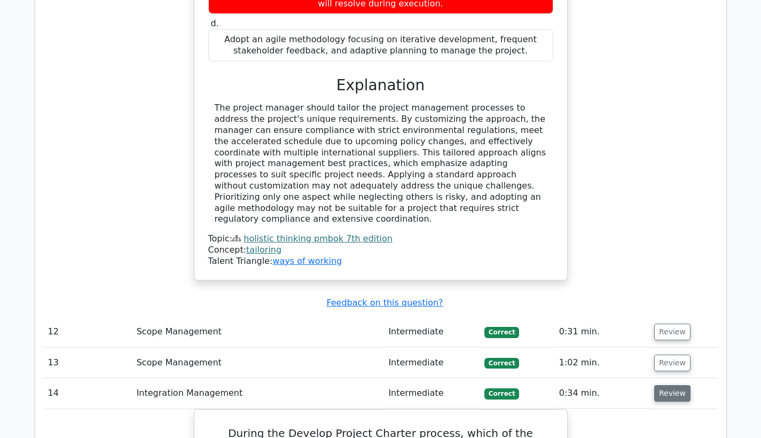
click at [677, 385] on button "Review" at bounding box center [672, 393] width 36 height 17
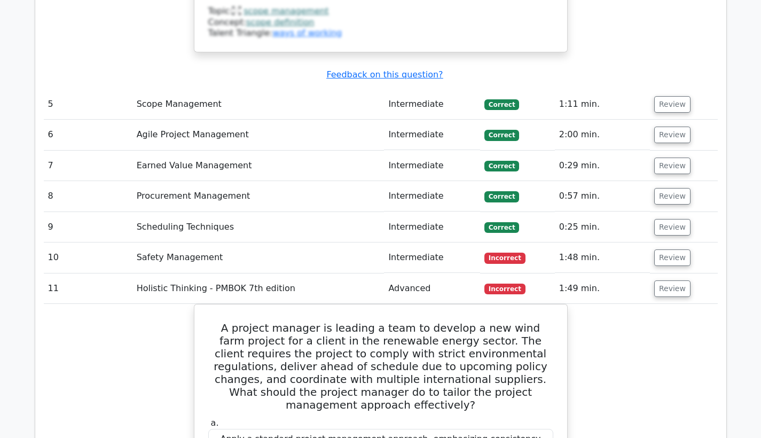
scroll to position [2825, 0]
click at [665, 281] on button "Review" at bounding box center [672, 289] width 36 height 17
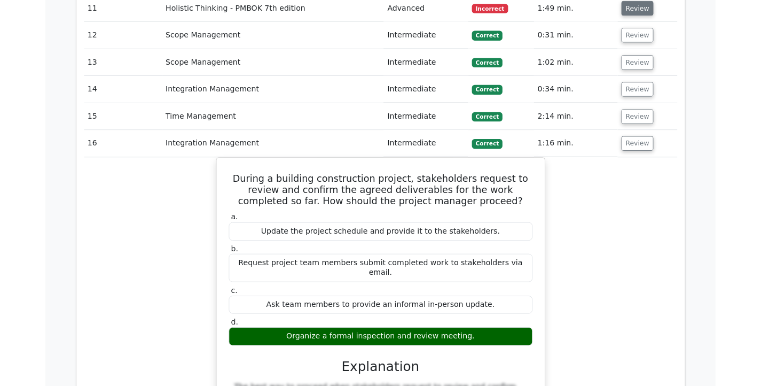
scroll to position [3100, 0]
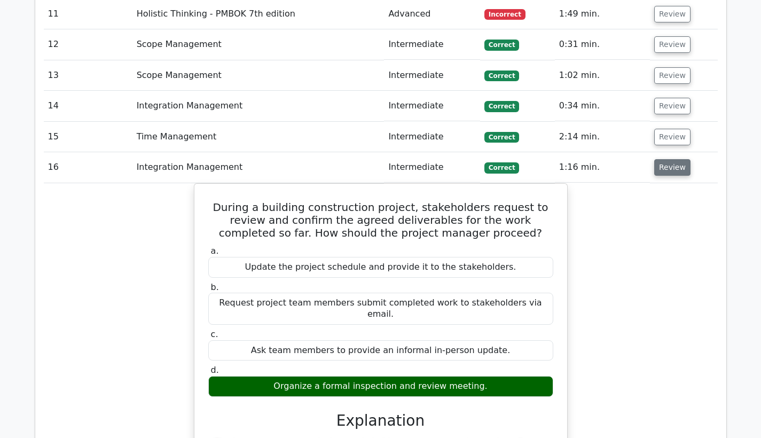
click at [674, 159] on button "Review" at bounding box center [672, 167] width 36 height 17
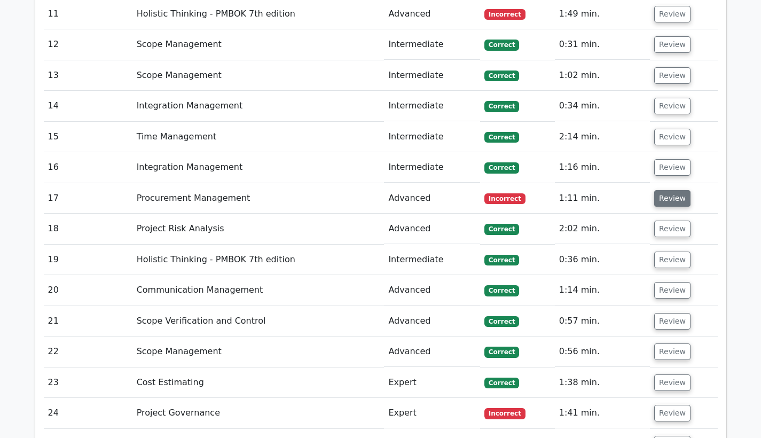
click at [665, 190] on button "Review" at bounding box center [672, 198] width 36 height 17
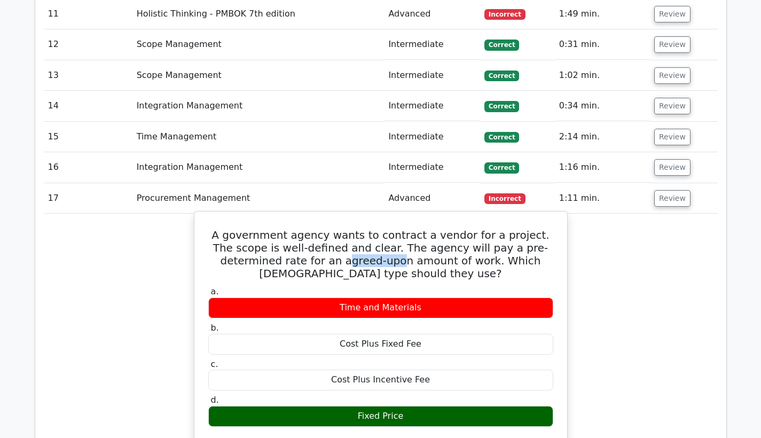
drag, startPoint x: 272, startPoint y: 126, endPoint x: 325, endPoint y: 120, distance: 53.7
click at [325, 229] on h5 "A government agency wants to contract a vendor for a project. The scope is well…" at bounding box center [380, 254] width 347 height 51
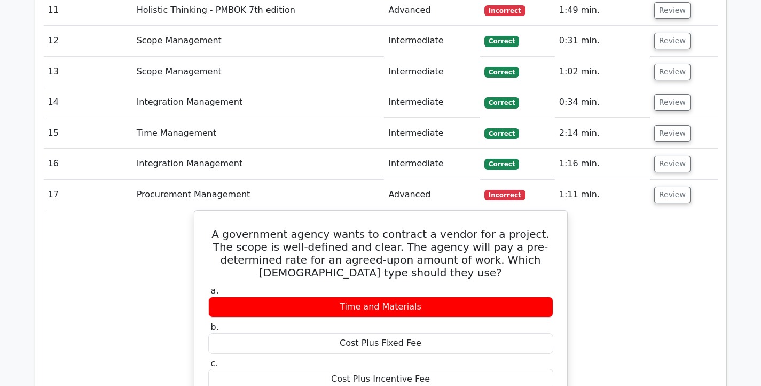
scroll to position [3104, 0]
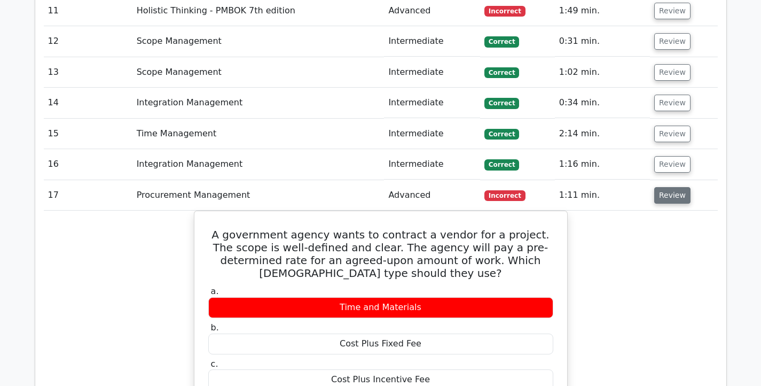
click at [660, 187] on button "Review" at bounding box center [672, 195] width 36 height 17
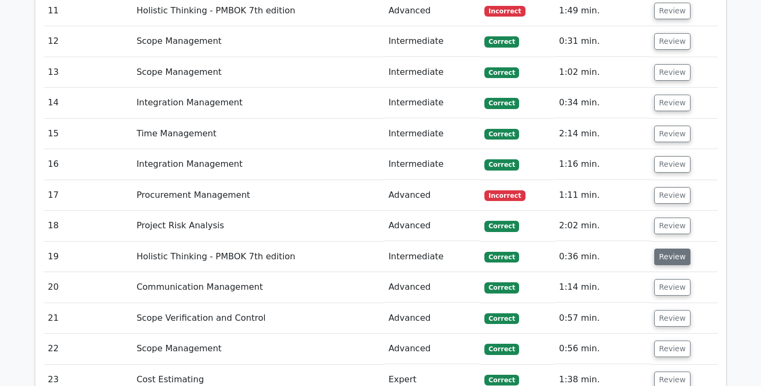
click at [669, 248] on button "Review" at bounding box center [672, 256] width 36 height 17
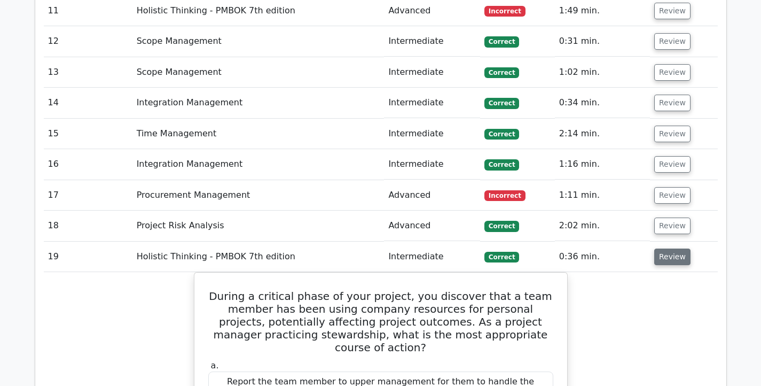
click at [669, 248] on button "Review" at bounding box center [672, 256] width 36 height 17
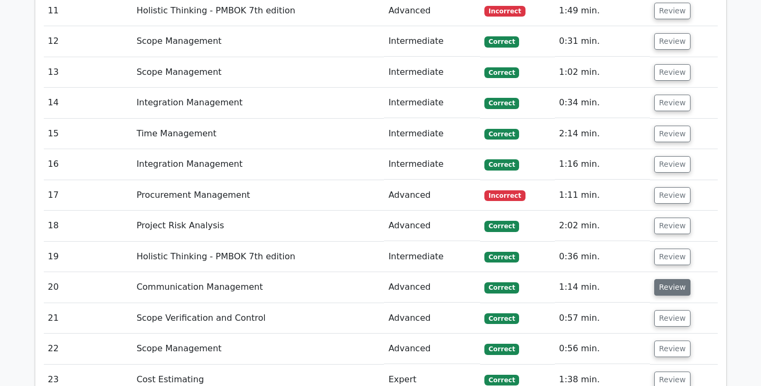
click at [668, 279] on button "Review" at bounding box center [672, 287] width 36 height 17
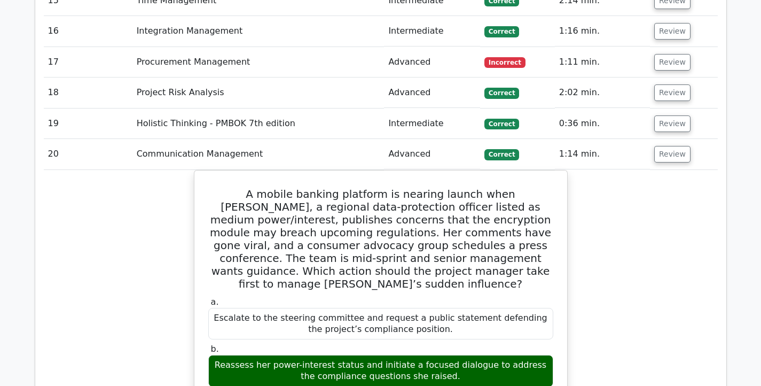
scroll to position [3244, 0]
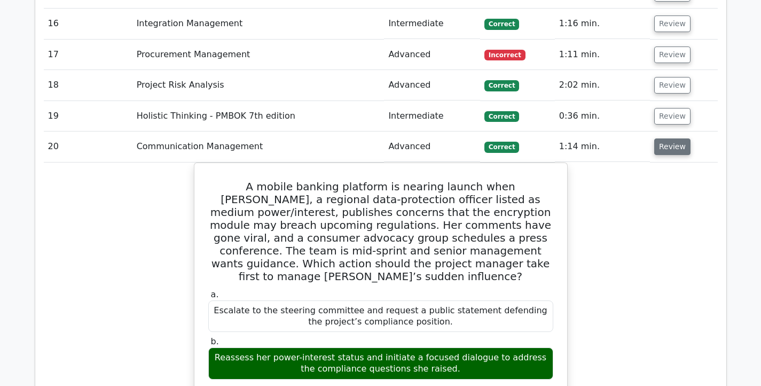
click at [673, 138] on button "Review" at bounding box center [672, 146] width 36 height 17
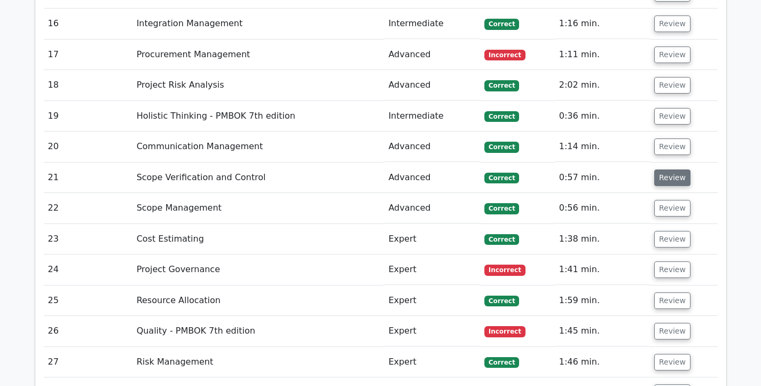
click at [669, 169] on button "Review" at bounding box center [672, 177] width 36 height 17
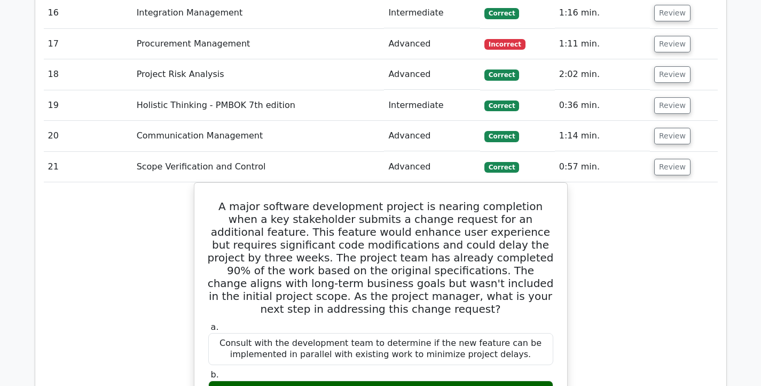
scroll to position [3253, 0]
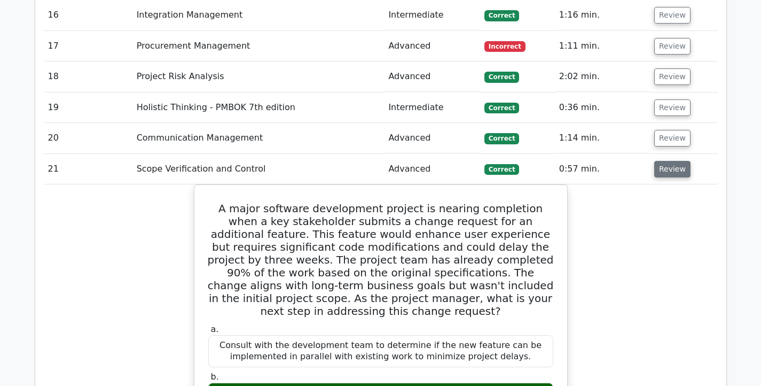
click at [668, 161] on button "Review" at bounding box center [672, 169] width 36 height 17
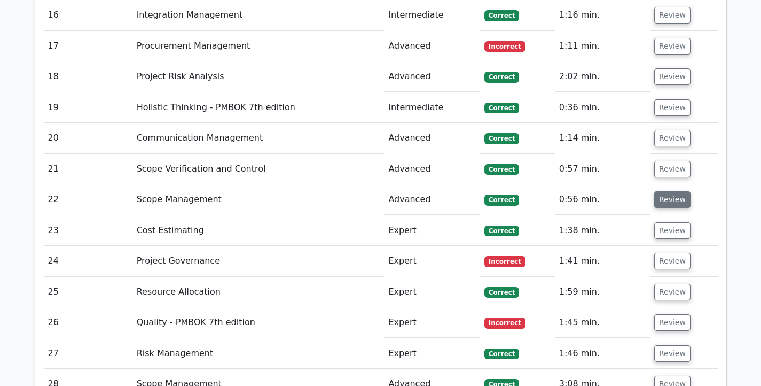
click at [663, 191] on button "Review" at bounding box center [672, 199] width 36 height 17
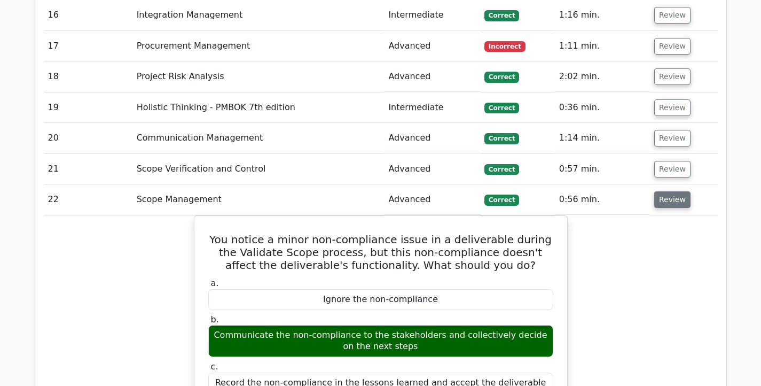
click at [663, 191] on button "Review" at bounding box center [672, 199] width 36 height 17
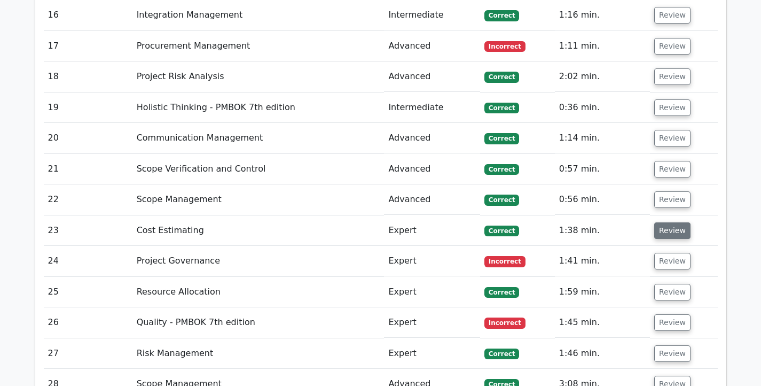
click at [666, 222] on button "Review" at bounding box center [672, 230] width 36 height 17
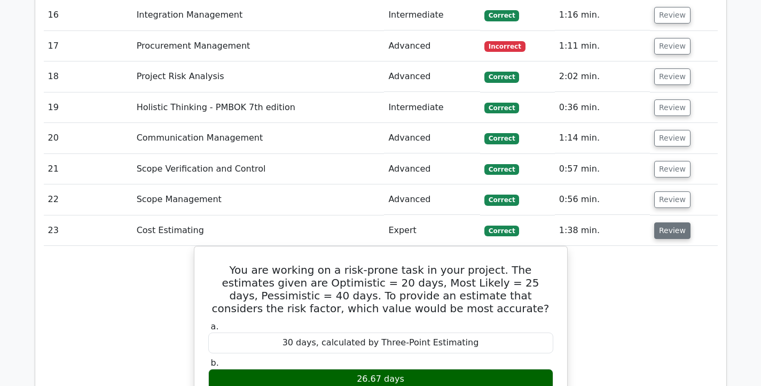
click at [666, 222] on button "Review" at bounding box center [672, 230] width 36 height 17
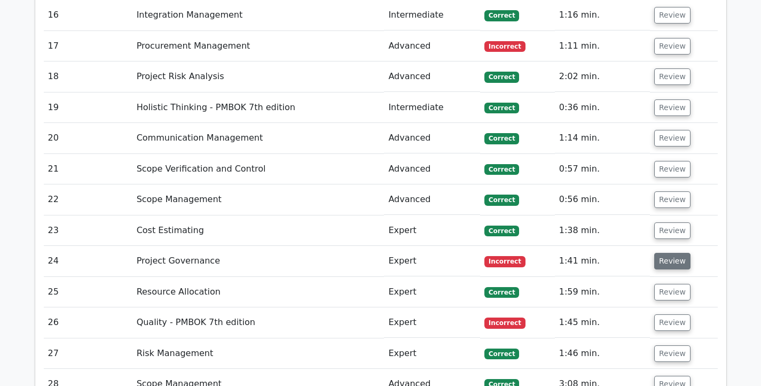
click at [665, 253] on button "Review" at bounding box center [672, 261] width 36 height 17
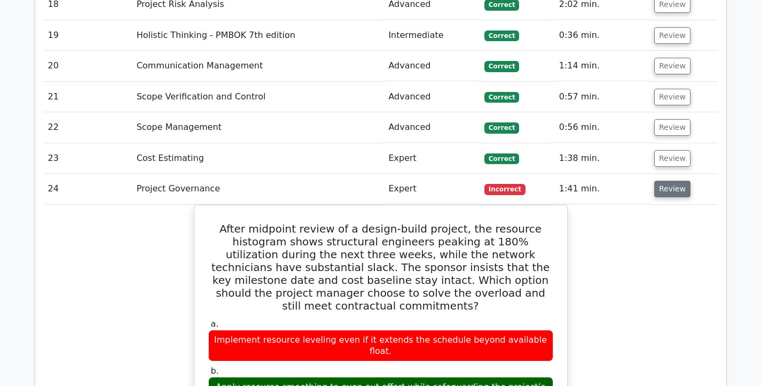
scroll to position [3328, 0]
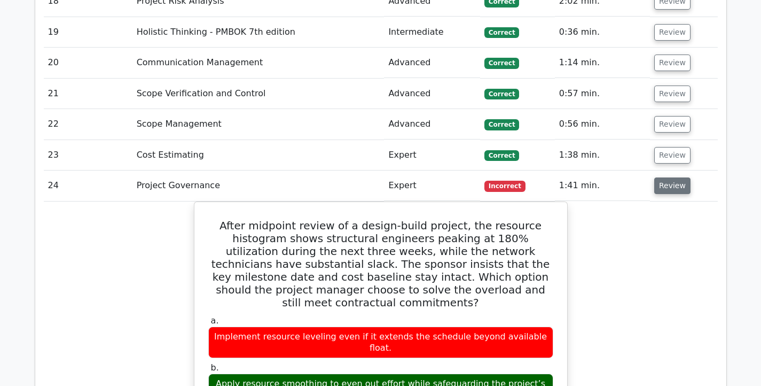
click at [675, 177] on button "Review" at bounding box center [672, 185] width 36 height 17
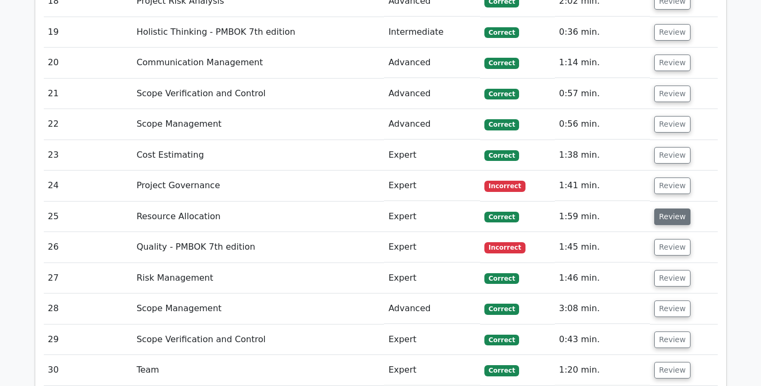
click at [665, 208] on button "Review" at bounding box center [672, 216] width 36 height 17
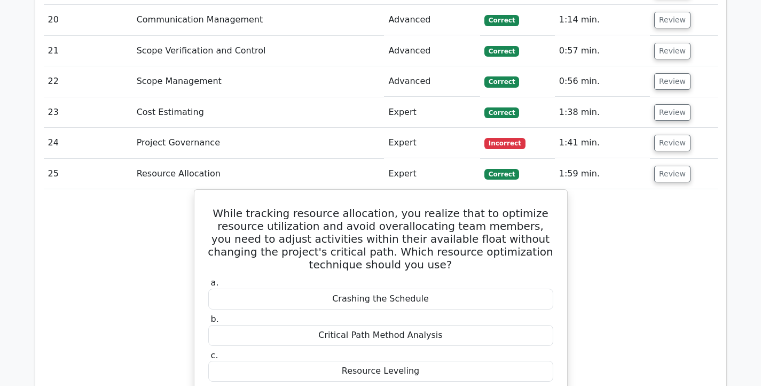
scroll to position [3366, 0]
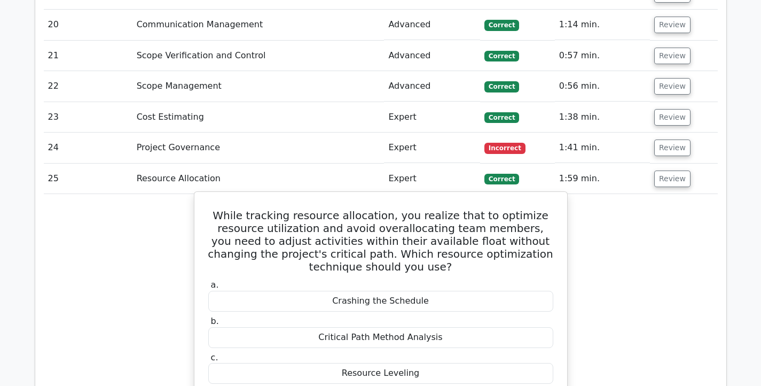
drag, startPoint x: 213, startPoint y: 78, endPoint x: 430, endPoint y: 264, distance: 285.9
copy div "While tracking resource allocation, you realize that to optimize resource utili…"
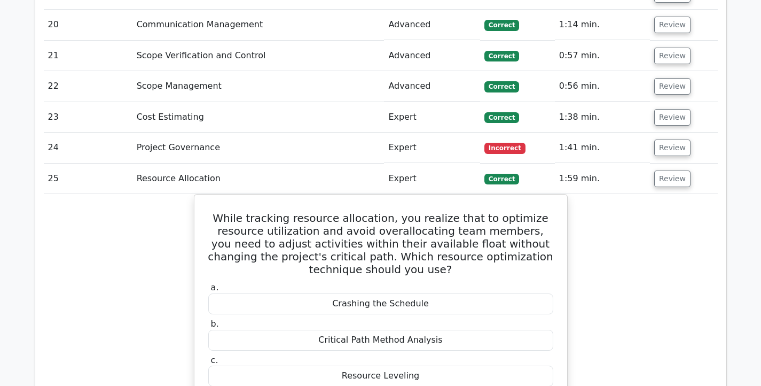
click at [659, 170] on button "Review" at bounding box center [672, 178] width 36 height 17
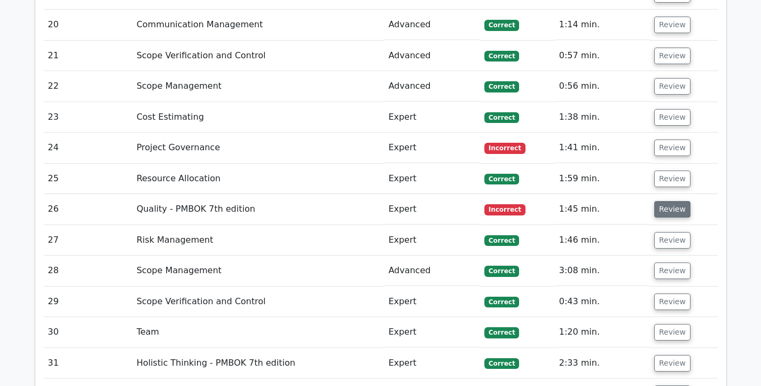
click at [662, 201] on button "Review" at bounding box center [672, 209] width 36 height 17
click at [669, 201] on button "Review" at bounding box center [672, 209] width 36 height 17
click at [663, 201] on button "Review" at bounding box center [672, 209] width 36 height 17
click at [660, 201] on button "Review" at bounding box center [672, 209] width 36 height 17
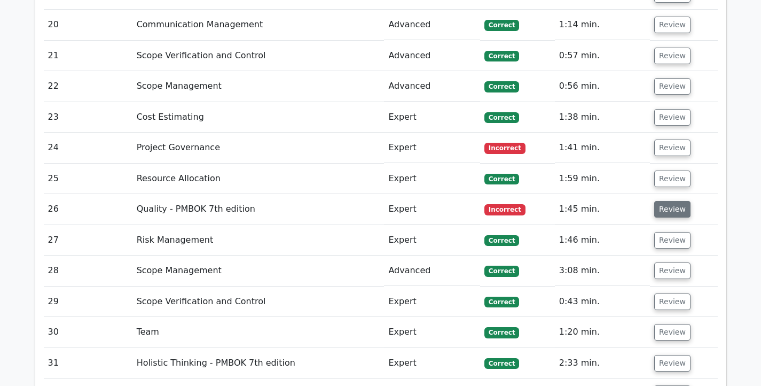
click at [660, 201] on button "Review" at bounding box center [672, 209] width 36 height 17
click at [715, 194] on td "Review" at bounding box center [684, 209] width 68 height 30
click at [680, 201] on button "Review" at bounding box center [672, 209] width 36 height 17
click at [668, 232] on button "Review" at bounding box center [672, 240] width 36 height 17
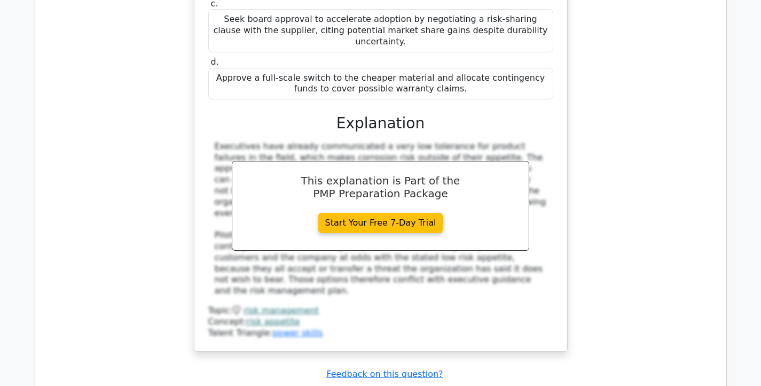
scroll to position [4443, 0]
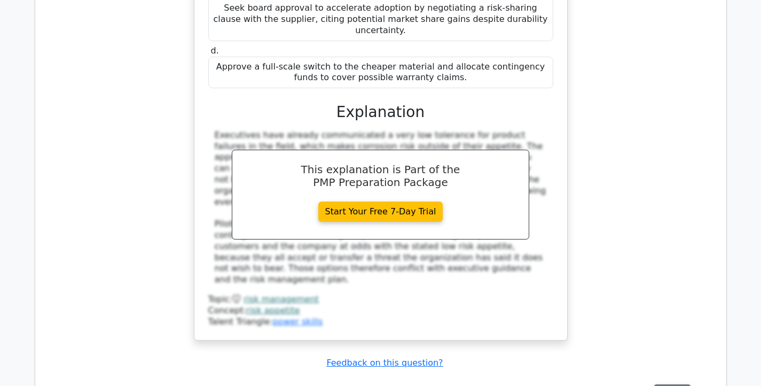
click at [665, 384] on button "Review" at bounding box center [672, 392] width 36 height 17
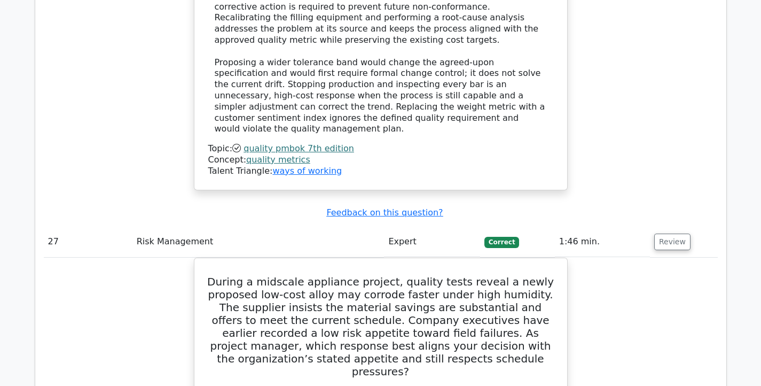
scroll to position [3963, 0]
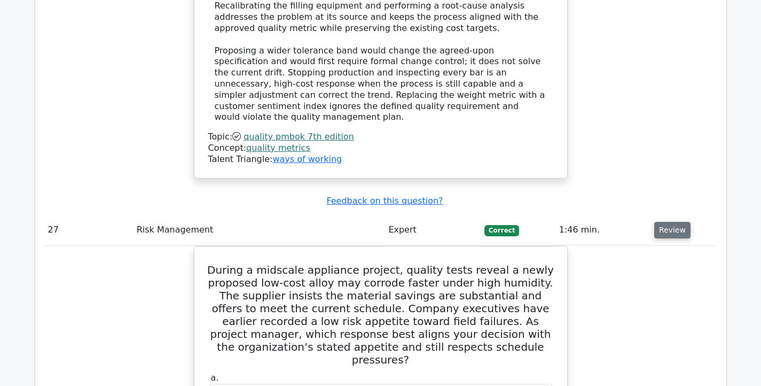
click at [671, 222] on button "Review" at bounding box center [672, 230] width 36 height 17
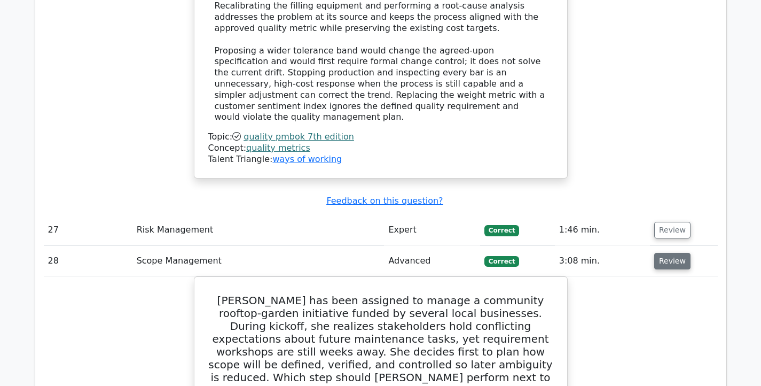
click at [667, 253] on button "Review" at bounding box center [672, 261] width 36 height 17
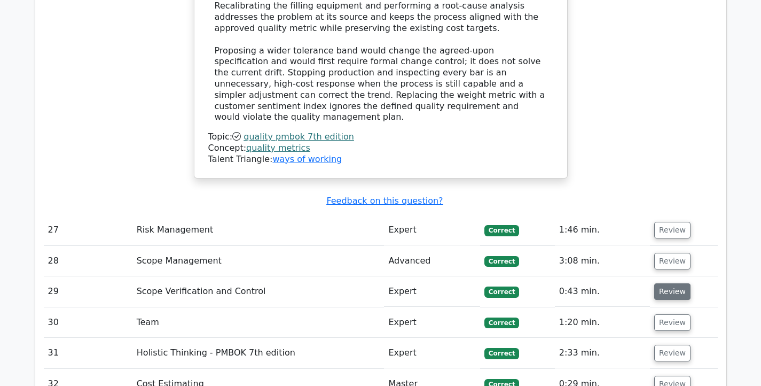
click at [663, 283] on button "Review" at bounding box center [672, 291] width 36 height 17
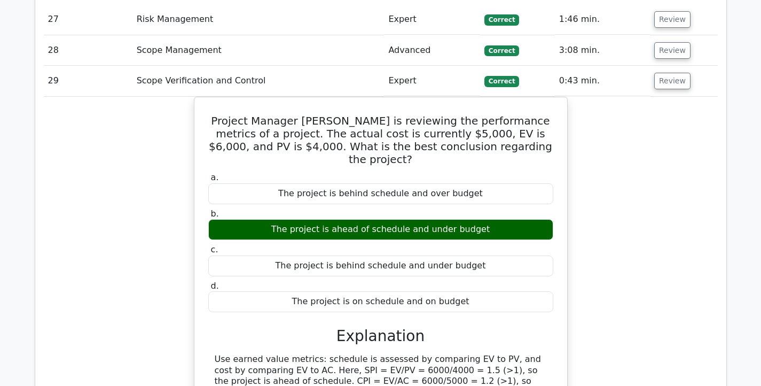
scroll to position [4174, 0]
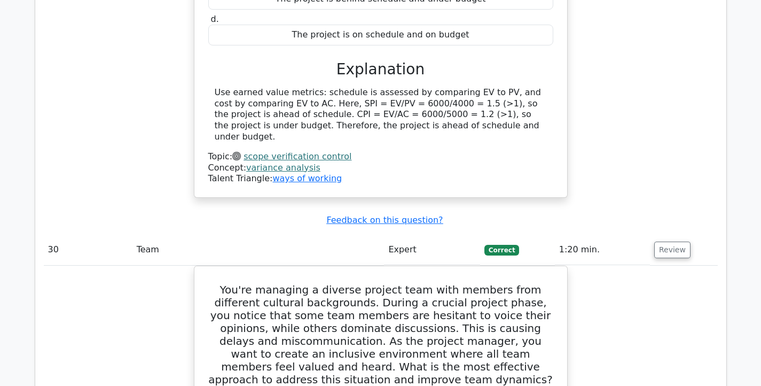
scroll to position [4437, 0]
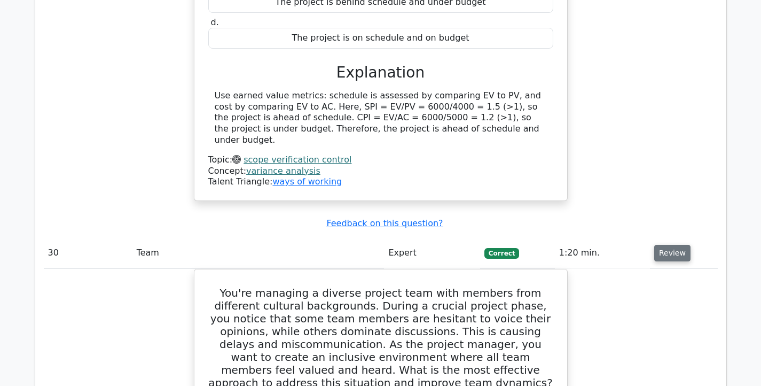
click at [665, 245] on button "Review" at bounding box center [672, 253] width 36 height 17
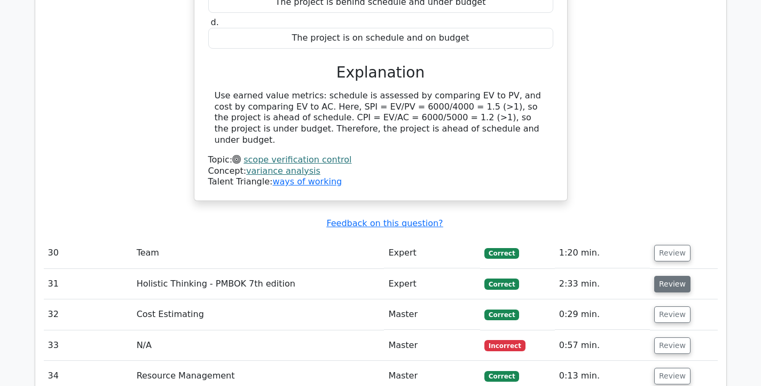
click at [654, 276] on button "Review" at bounding box center [672, 284] width 36 height 17
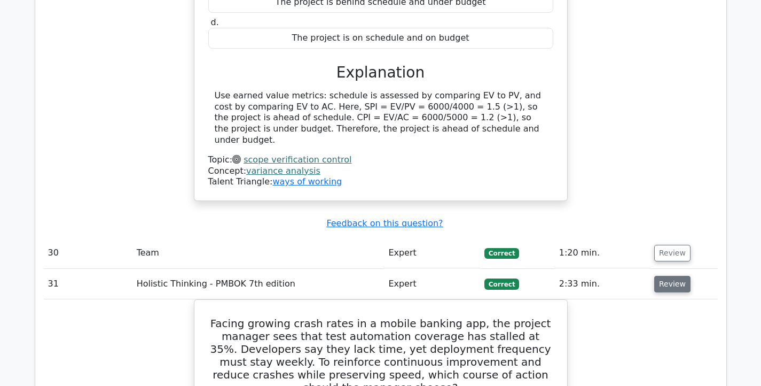
click at [654, 276] on button "Review" at bounding box center [672, 284] width 36 height 17
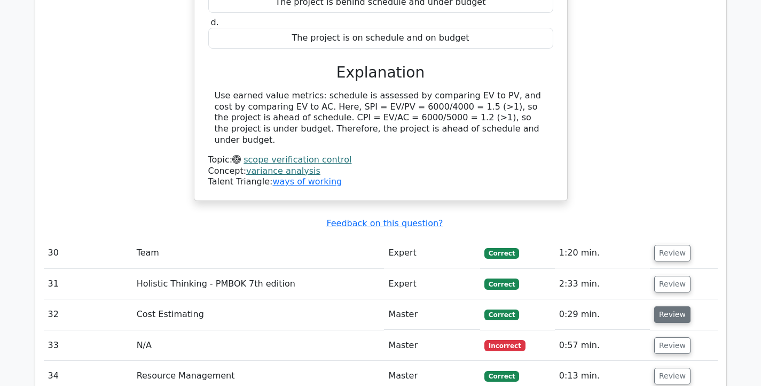
click at [668, 306] on button "Review" at bounding box center [672, 314] width 36 height 17
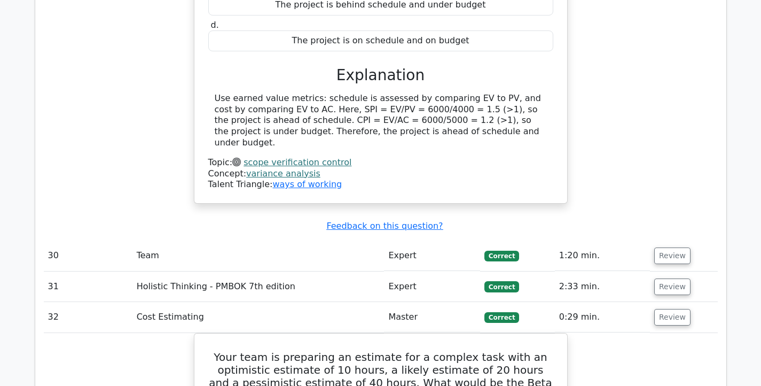
scroll to position [4473, 0]
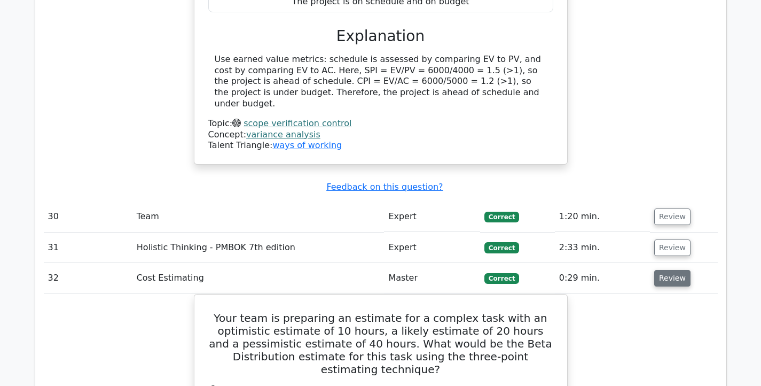
click at [659, 270] on button "Review" at bounding box center [672, 278] width 36 height 17
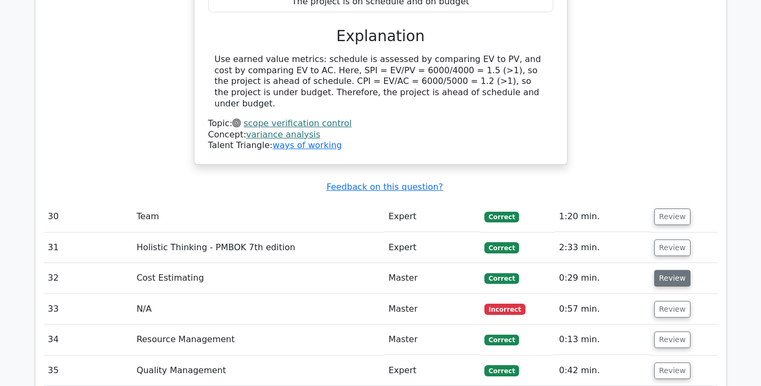
click at [659, 270] on button "Review" at bounding box center [672, 278] width 36 height 17
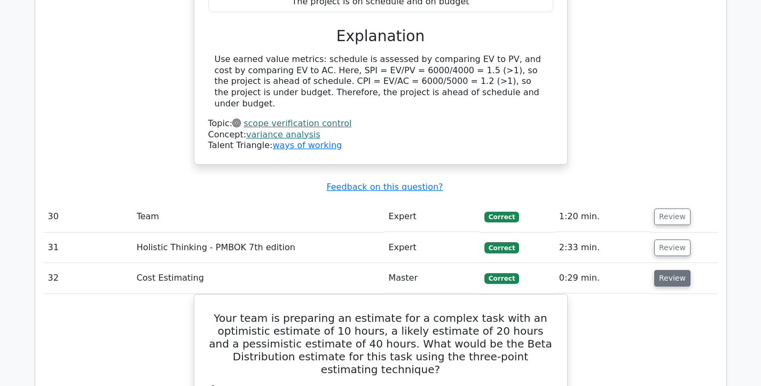
click at [659, 270] on button "Review" at bounding box center [672, 278] width 36 height 17
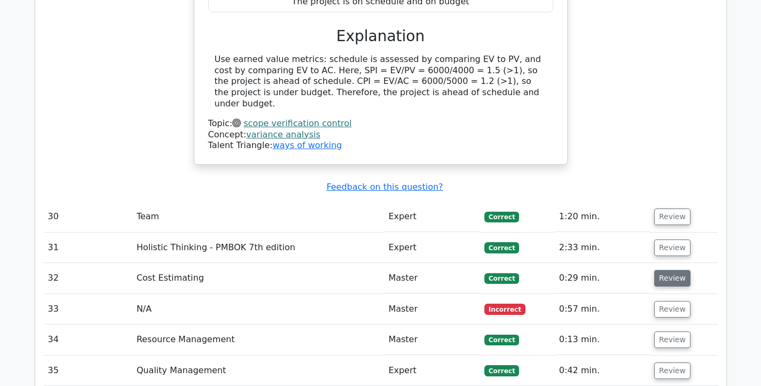
click at [668, 270] on button "Review" at bounding box center [672, 278] width 36 height 17
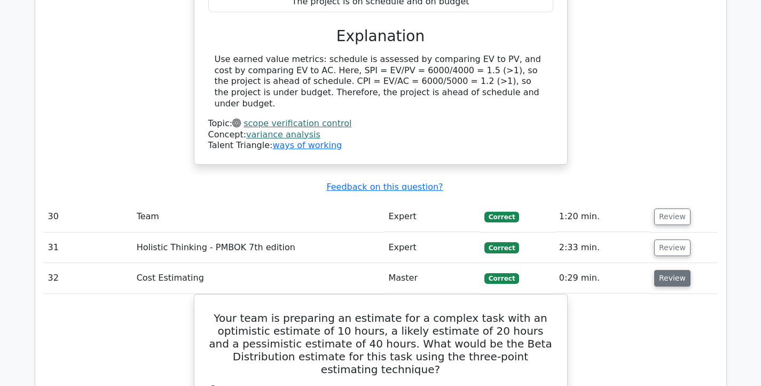
click at [668, 270] on button "Review" at bounding box center [672, 278] width 36 height 17
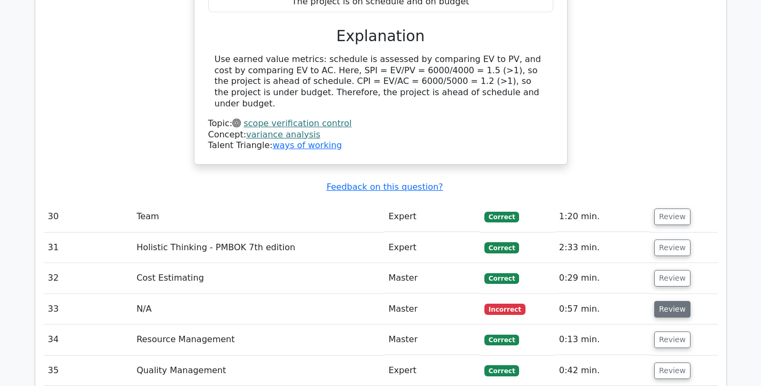
click at [668, 301] on button "Review" at bounding box center [672, 309] width 36 height 17
click at [671, 301] on button "Review" at bounding box center [672, 309] width 36 height 17
click at [675, 301] on button "Review" at bounding box center [672, 309] width 36 height 17
